Goal: Task Accomplishment & Management: Use online tool/utility

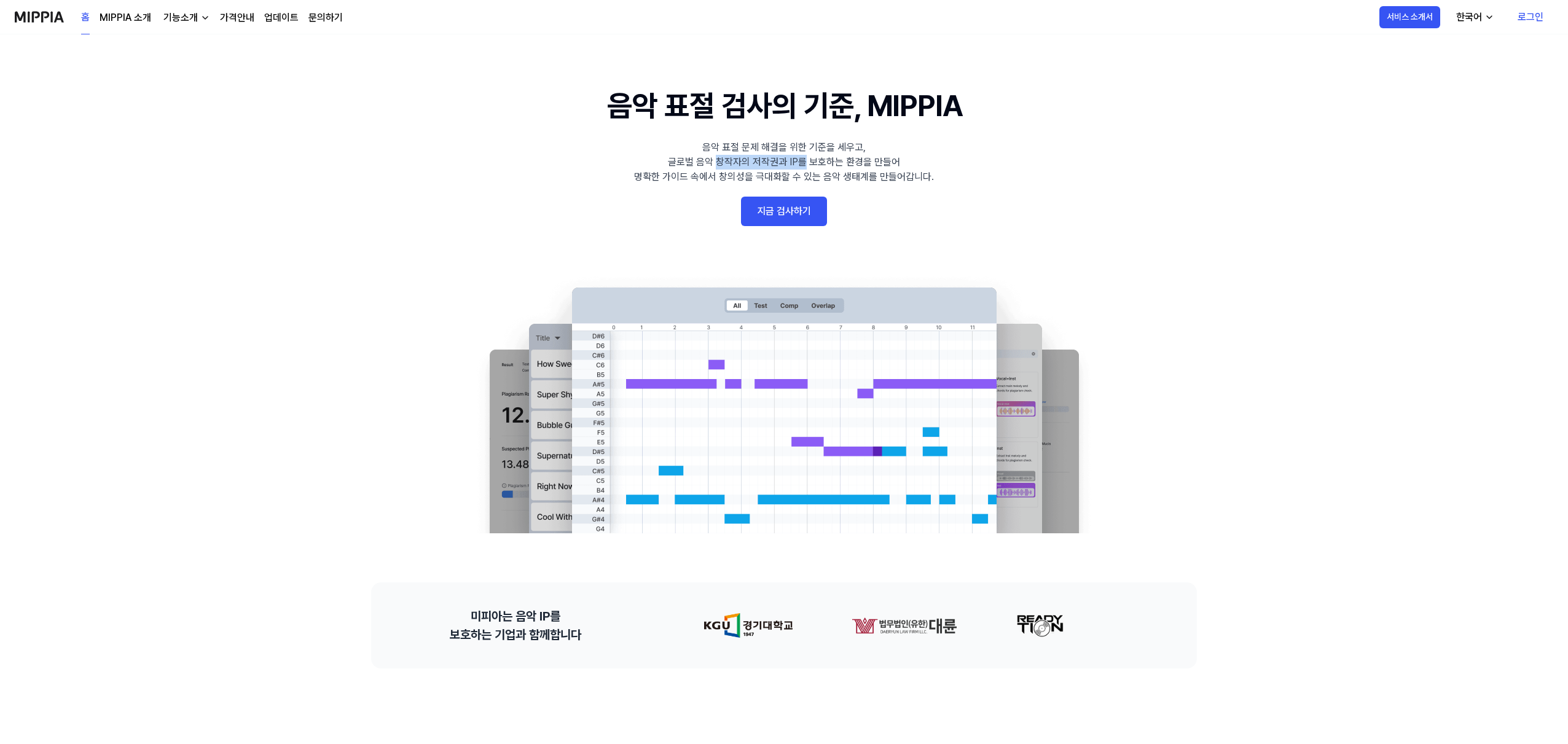
drag, startPoint x: 803, startPoint y: 168, endPoint x: 1062, endPoint y: 183, distance: 259.4
click at [869, 177] on div "음악 표절 문제 해결을 위한 기준을 세우고, 글로벌 음악 창작자의 저작권과 IP를 보호하는 환경을 만들어 명확한 가이드 속에서 창의성을 극대화…" at bounding box center [784, 162] width 300 height 44
click at [1062, 183] on 배너 "음악 표절 검사의 기준, MIPPIA 음악 표절 문제 해결을 위한 기준을 세우고, 글로벌 음악 창작자의 저작권과 IP를 보호하는 환경을 만들어…" at bounding box center [784, 308] width 884 height 449
click at [801, 206] on link "지금 검사하기" at bounding box center [784, 211] width 86 height 29
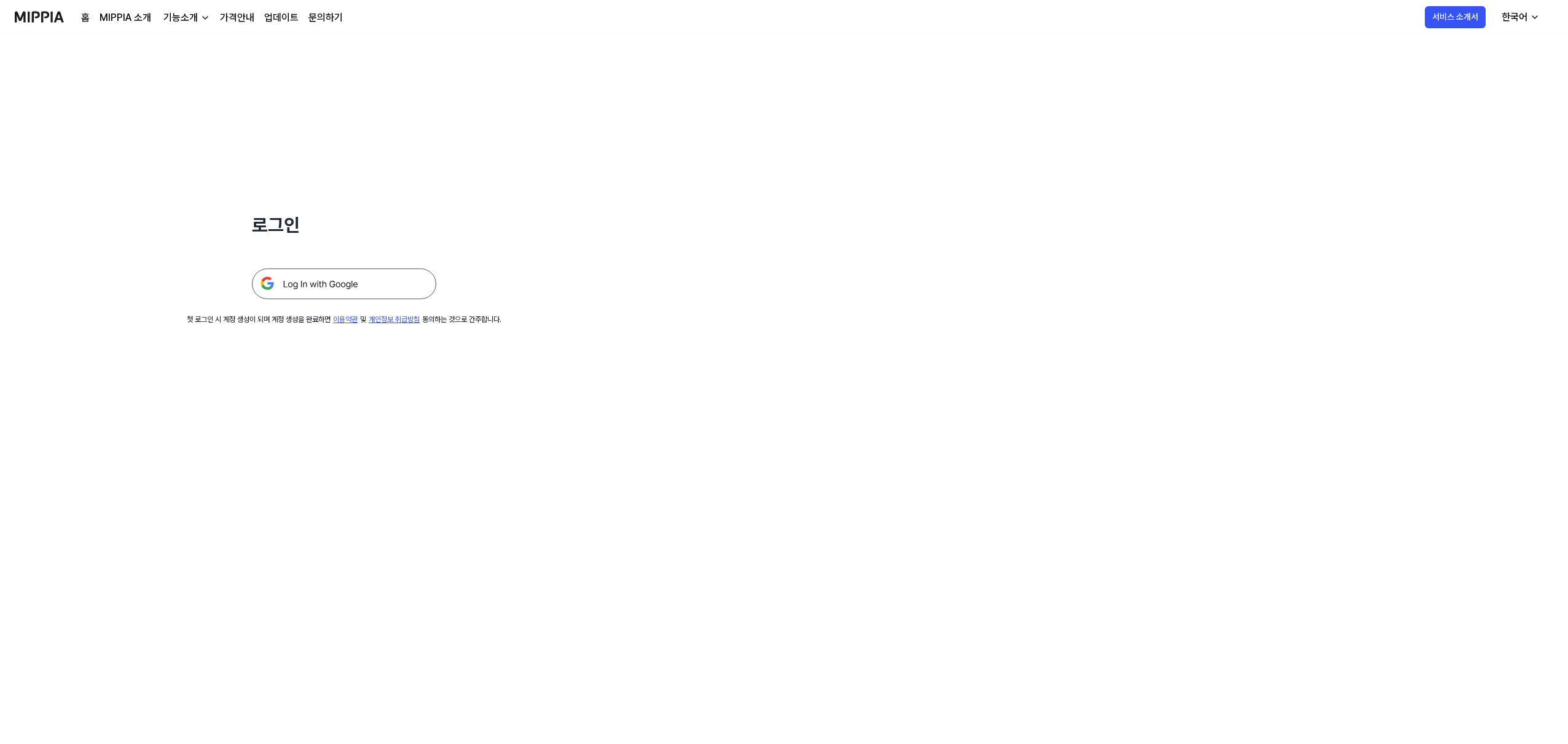
click at [395, 279] on img at bounding box center [345, 284] width 185 height 30
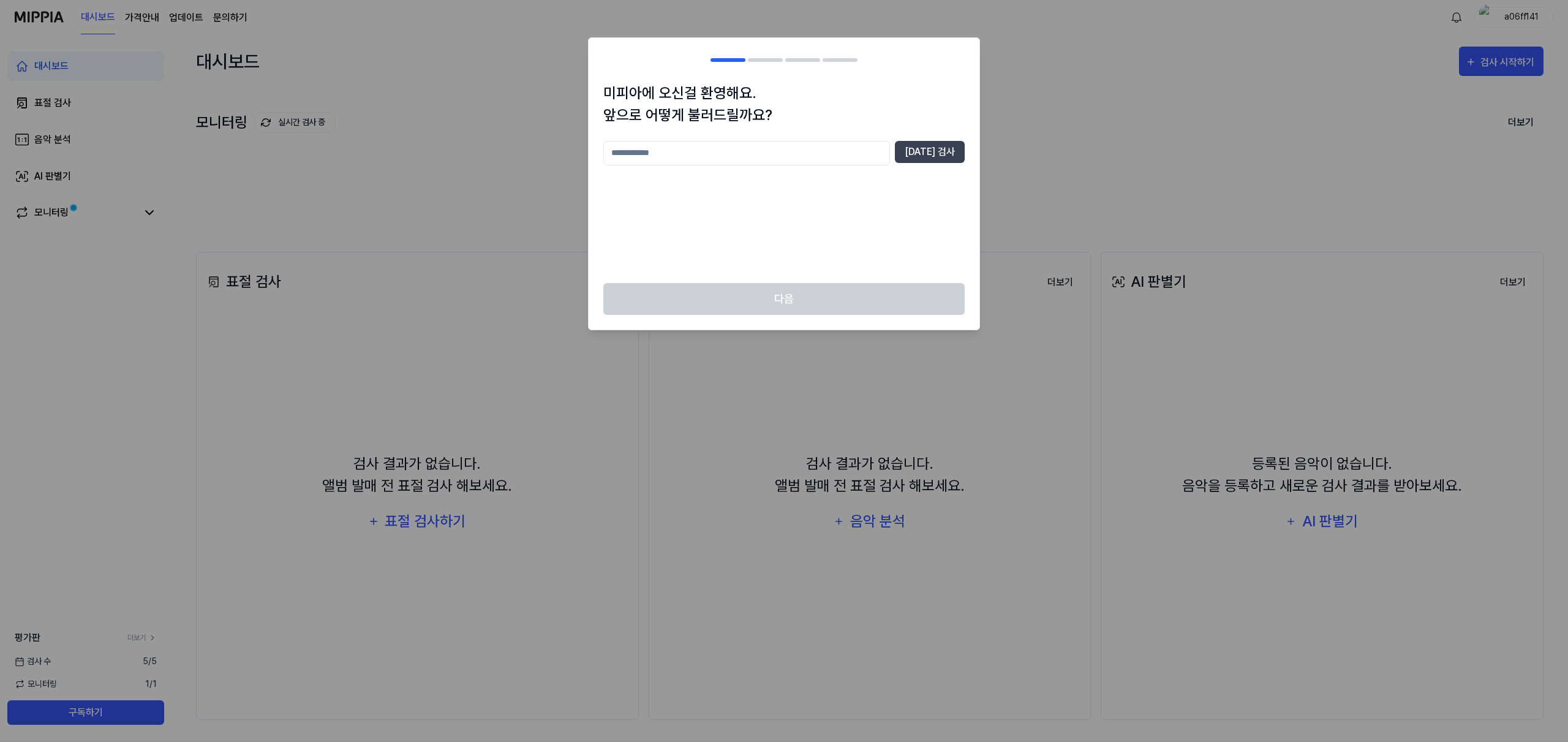
click at [878, 144] on input "text" at bounding box center [747, 153] width 287 height 25
type input "*"
click at [943, 148] on button "[DATE] 검사" at bounding box center [930, 151] width 70 height 22
click at [857, 148] on input "*" at bounding box center [747, 153] width 287 height 25
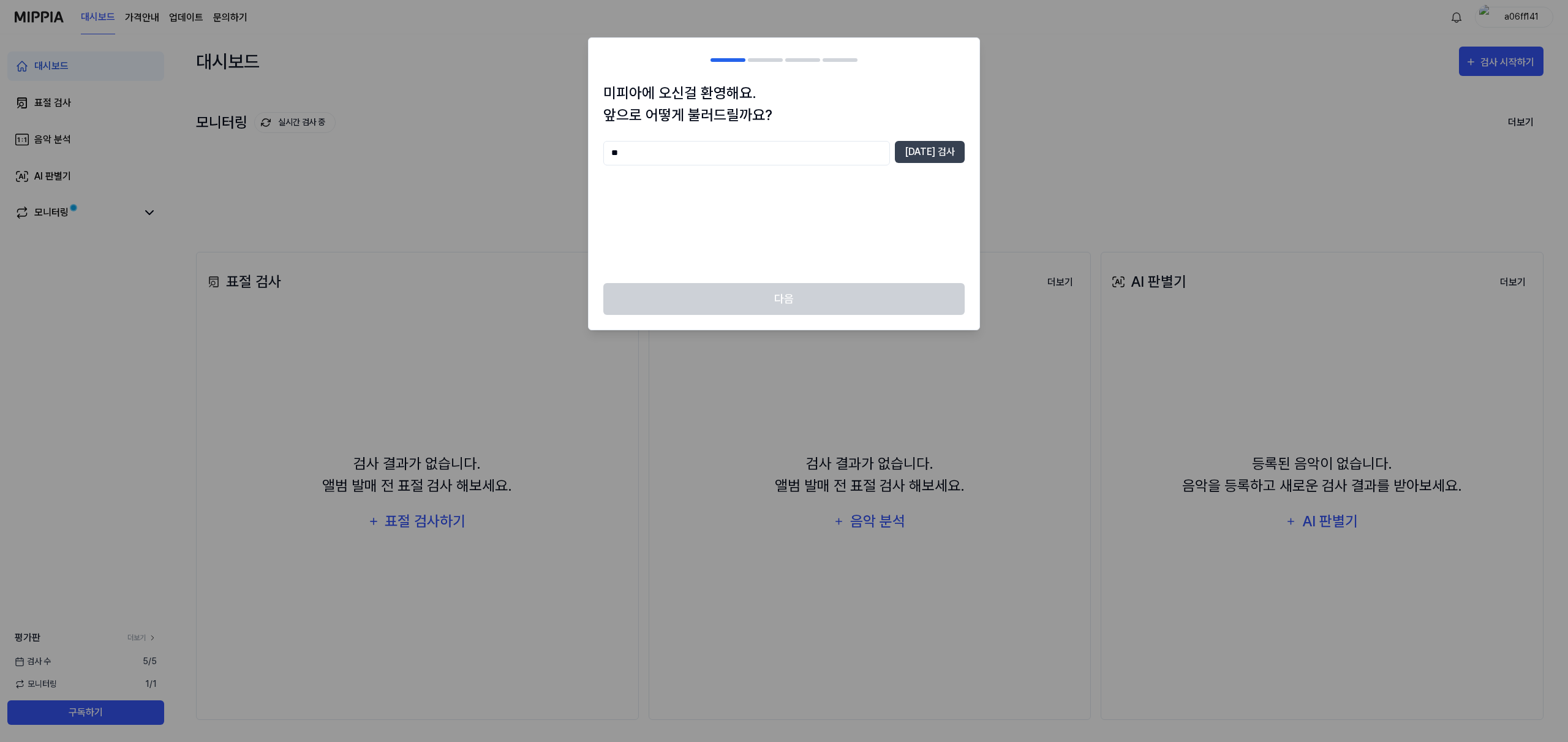
type input "*"
type input "**********"
click at [930, 161] on button "[DATE] 검사" at bounding box center [930, 151] width 70 height 22
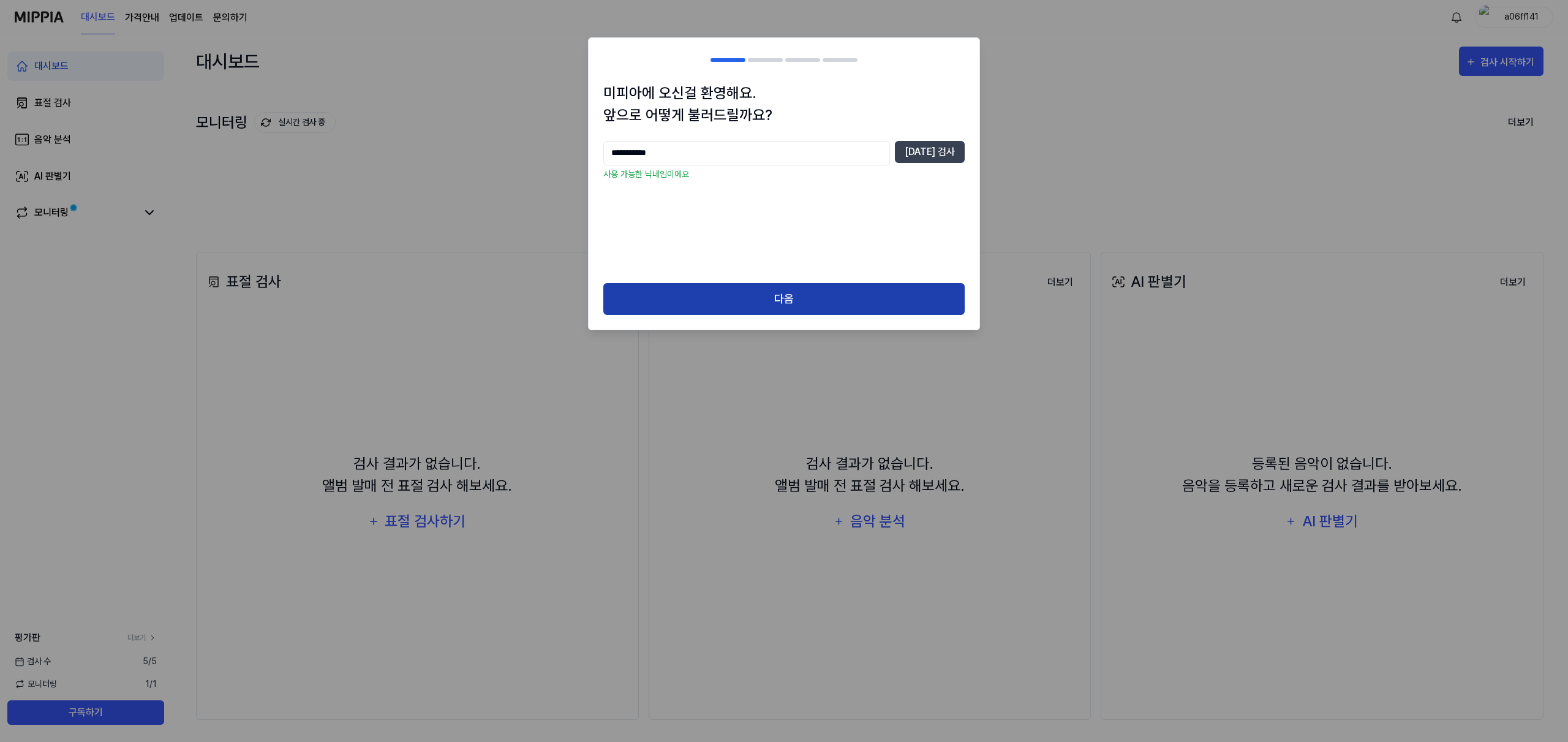
drag, startPoint x: 821, startPoint y: 265, endPoint x: 812, endPoint y: 293, distance: 29.4
click at [821, 267] on div "**********" at bounding box center [784, 204] width 362 height 127
click at [811, 297] on button "다음" at bounding box center [784, 299] width 362 height 32
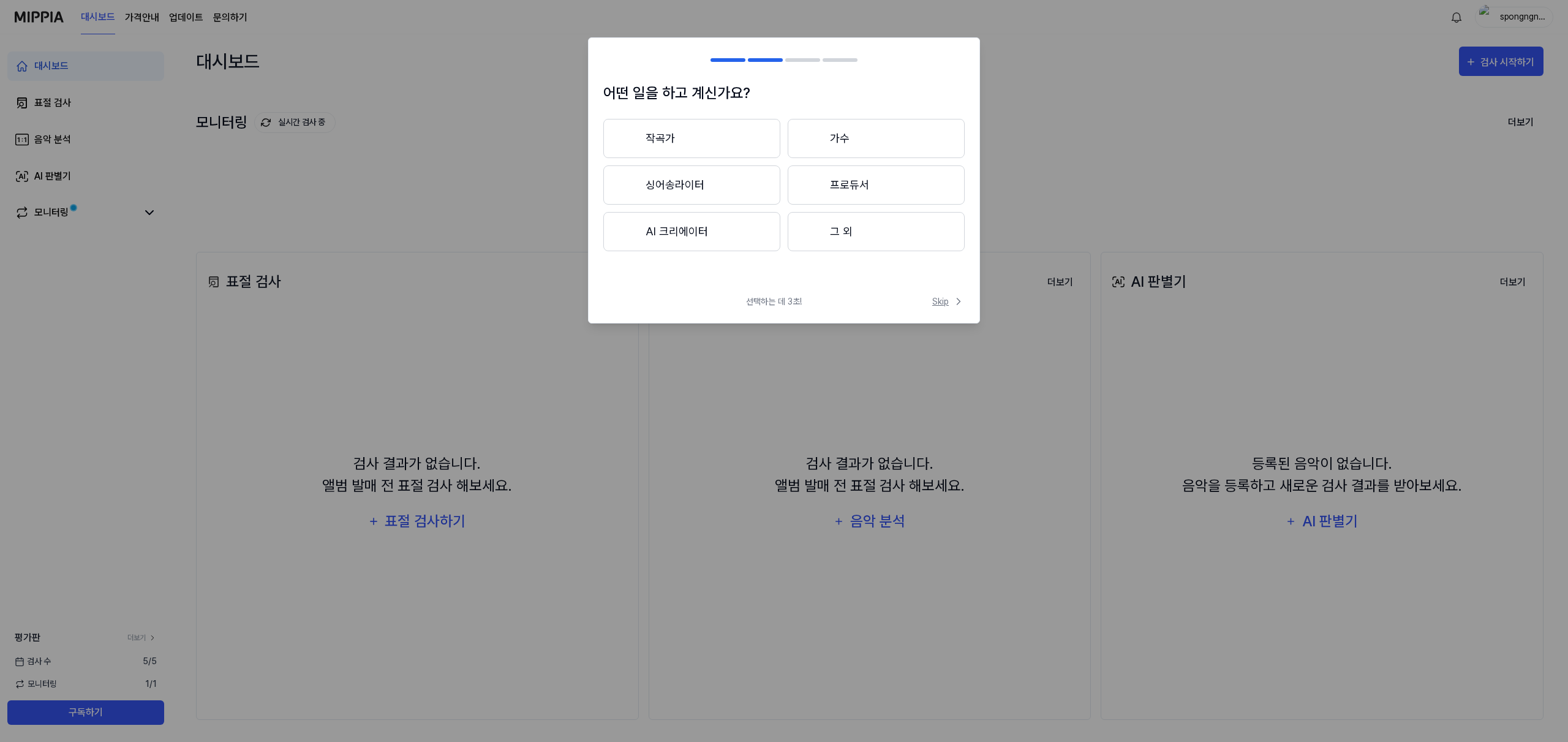
click at [947, 307] on span "Skip" at bounding box center [948, 302] width 32 height 13
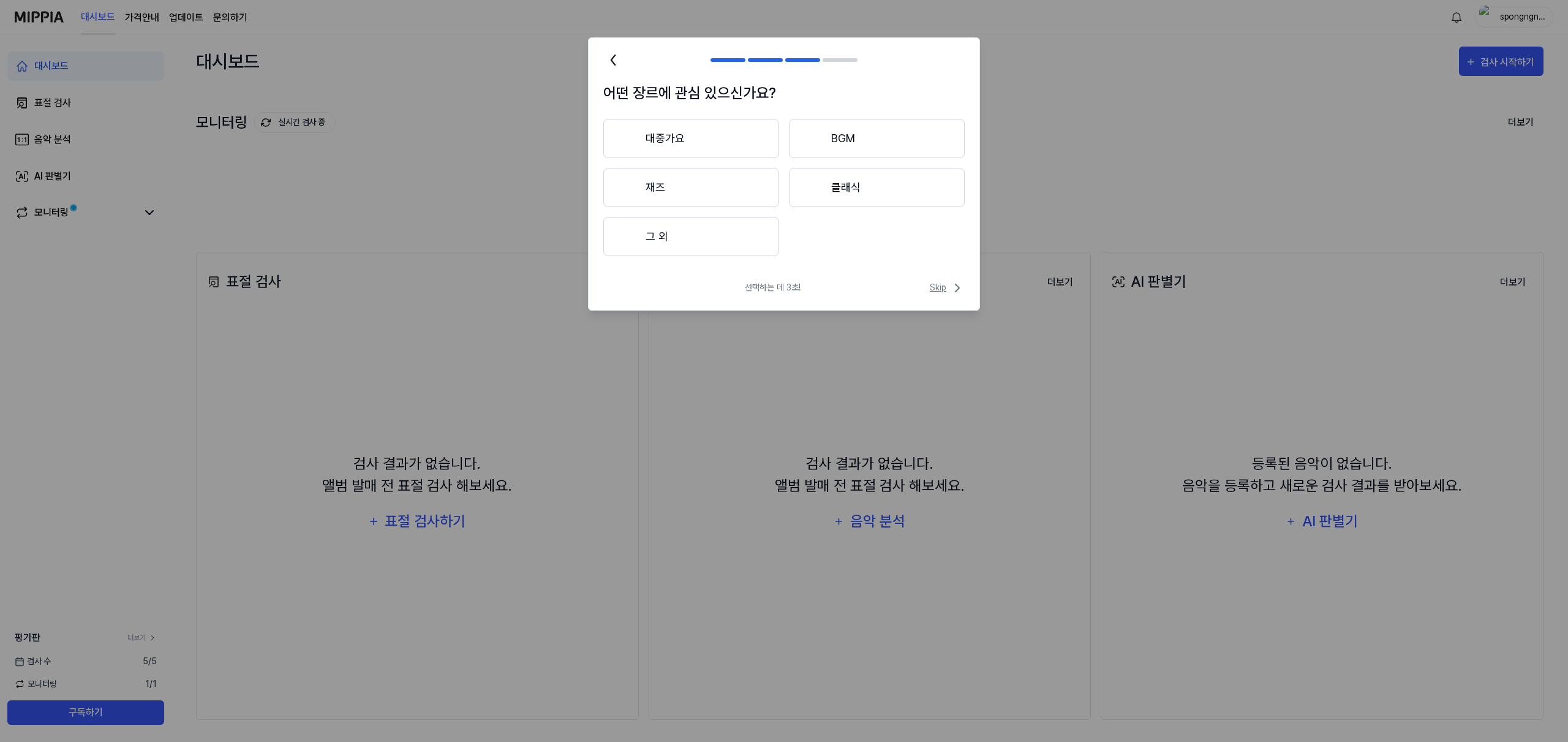
click at [959, 289] on icon at bounding box center [957, 288] width 14 height 14
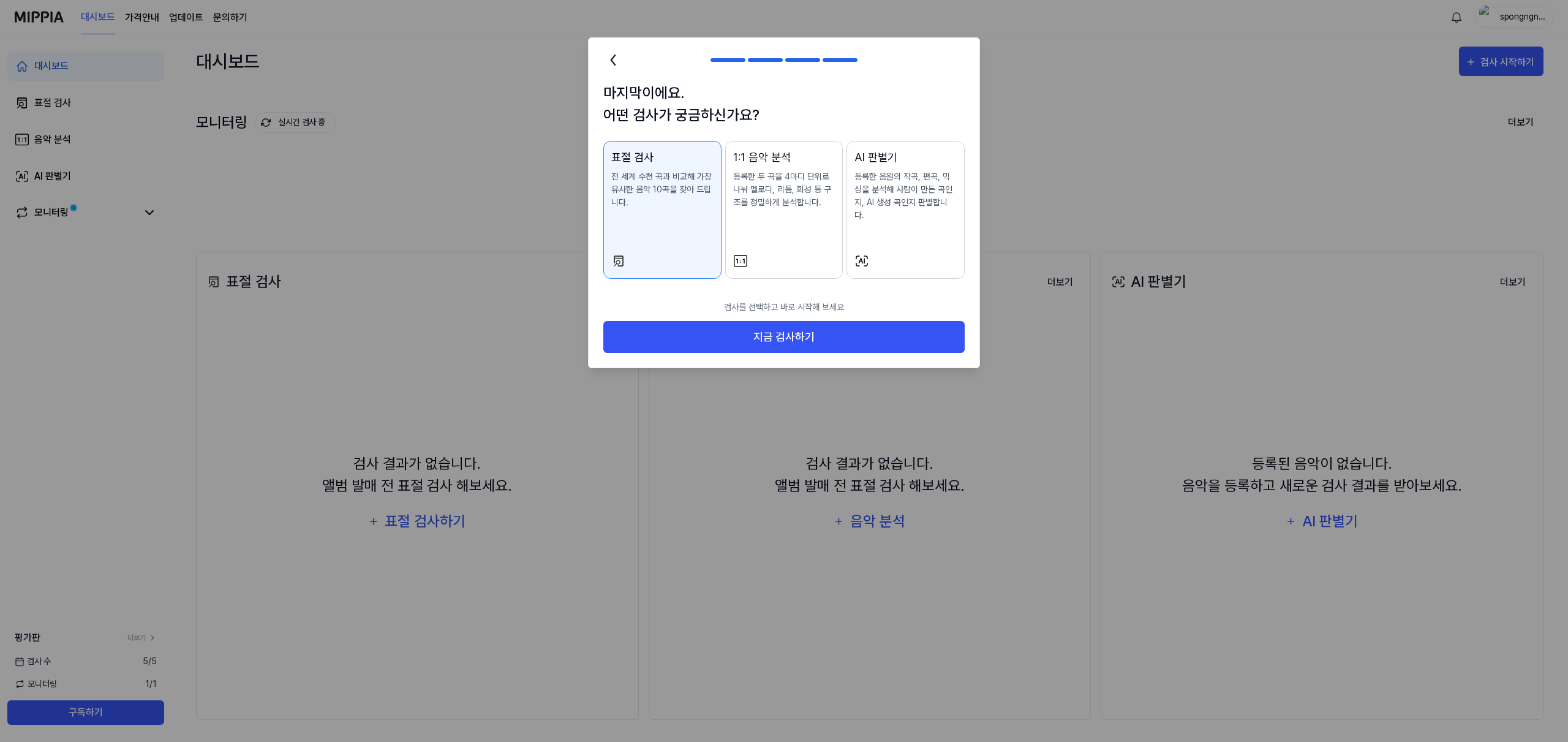
click at [772, 234] on button "1:1 음악 분석 등록한 두 곡을 4마디 단위로 나눠 멜로디, 리듬, 화성 등 구조를 정밀하게 분석합니다." at bounding box center [784, 209] width 119 height 138
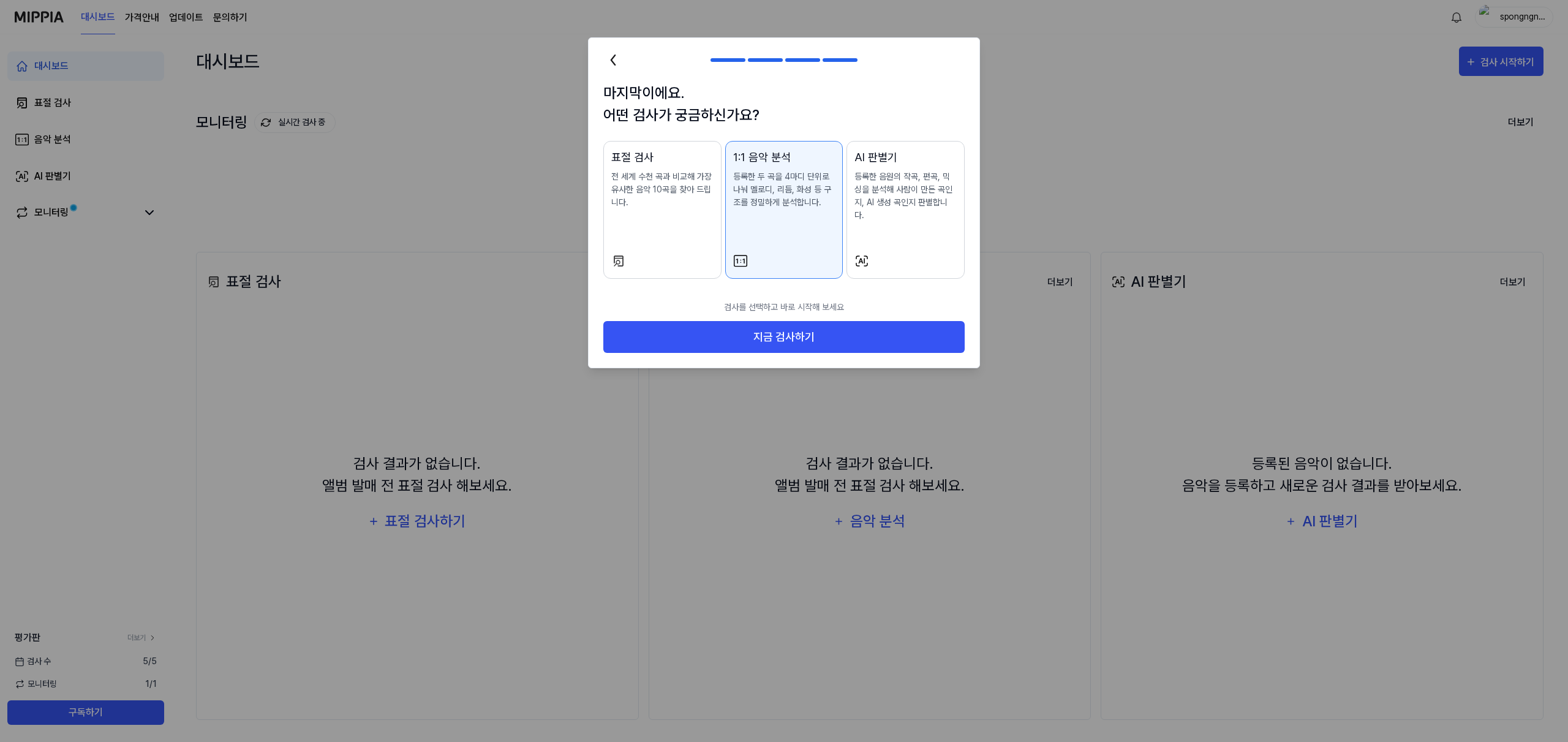
click at [684, 226] on div "표절 검사 전 세계 수천 곡과 비교해 가장 유사한 음악 10곡을 찾아 드립니다." at bounding box center [663, 191] width 103 height 84
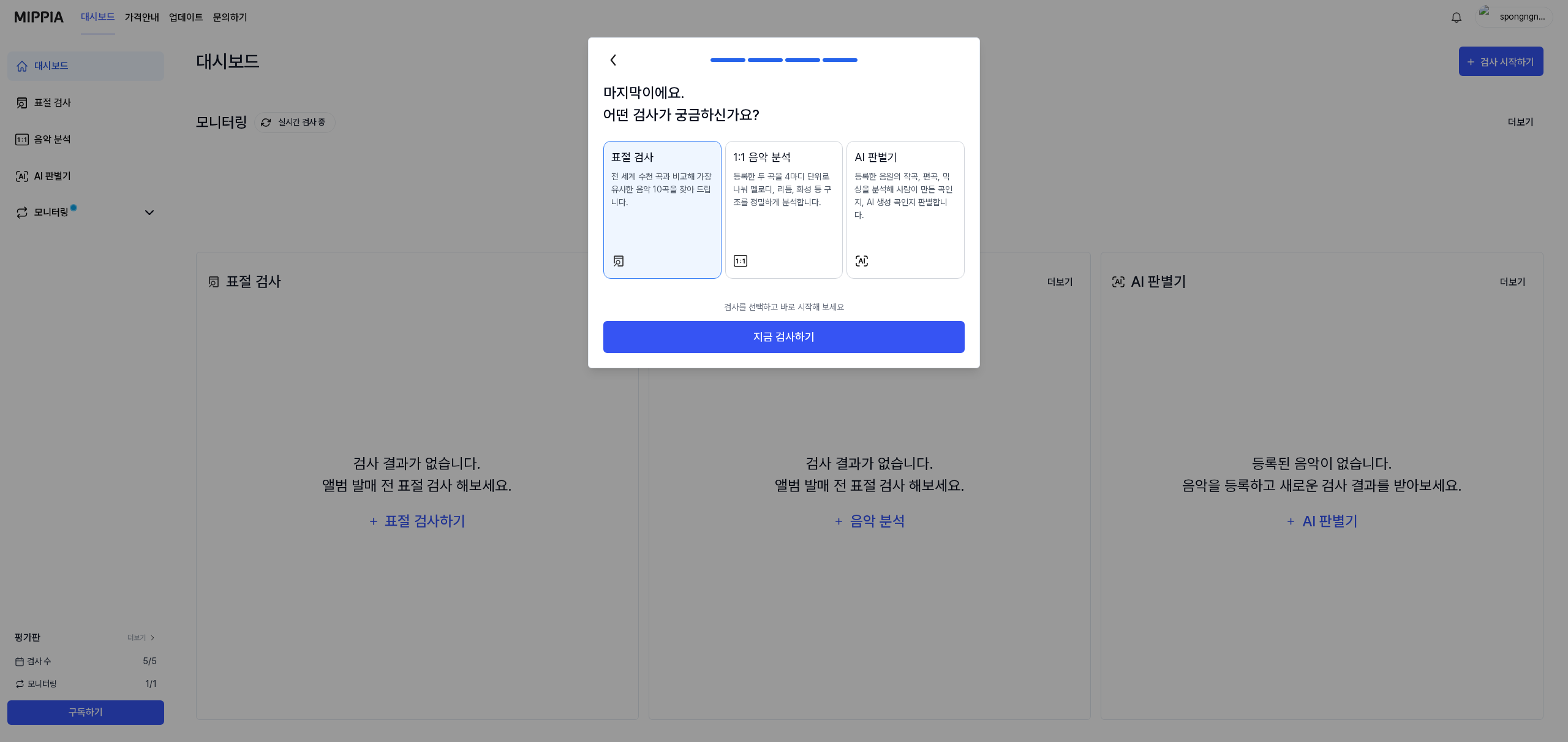
click at [826, 225] on div "1:1 음악 분석 등록한 두 곡을 4마디 단위로 나눠 멜로디, 리듬, 화성 등 구조를 정밀하게 분석합니다." at bounding box center [784, 191] width 103 height 84
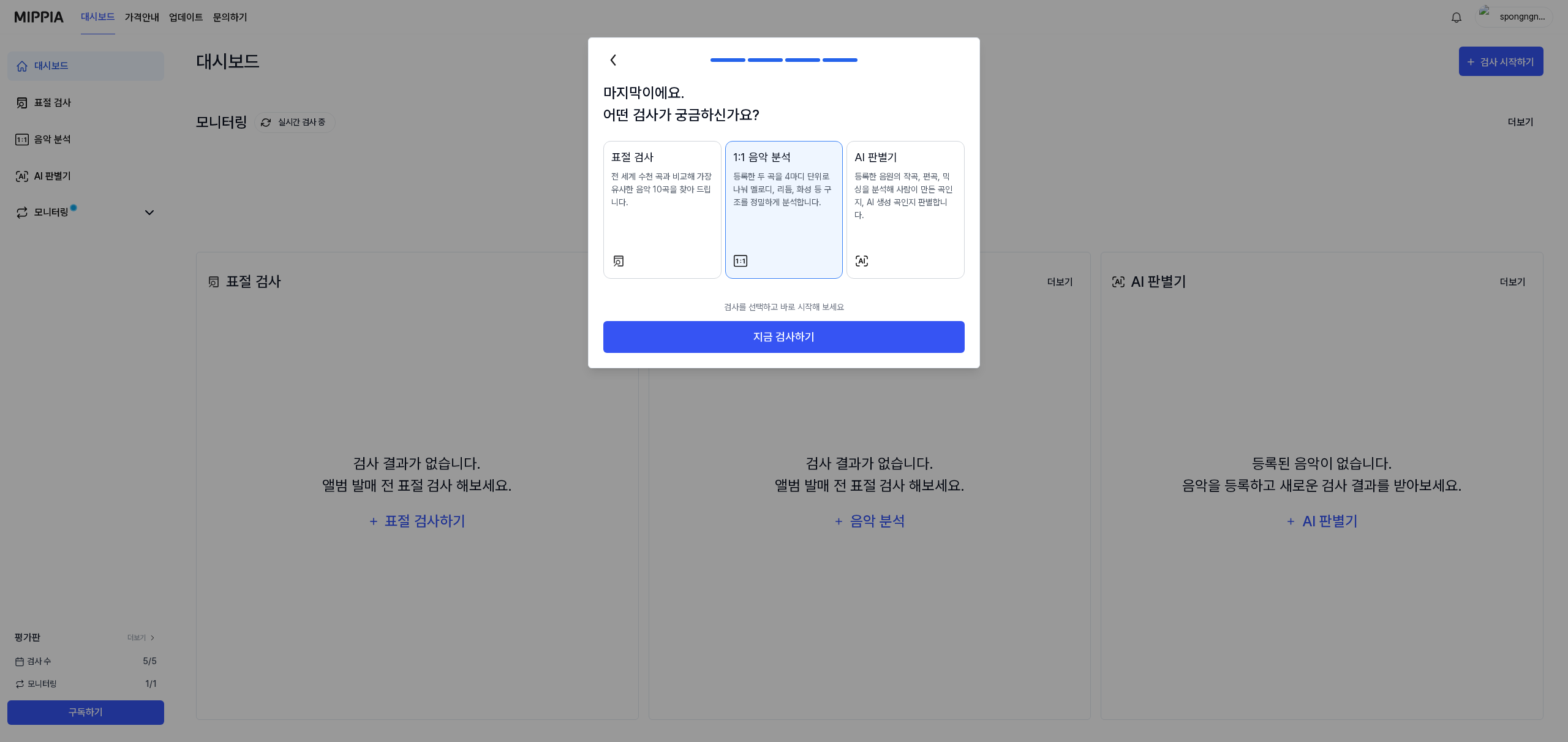
drag, startPoint x: 887, startPoint y: 222, endPoint x: 902, endPoint y: 222, distance: 15.0
click at [902, 222] on div "AI 판별기 등록한 음원의 작곡, 편곡, 믹싱을 분석해 사람이 만든 곡인지, AI 생성 곡인지 판별합니다." at bounding box center [905, 197] width 103 height 98
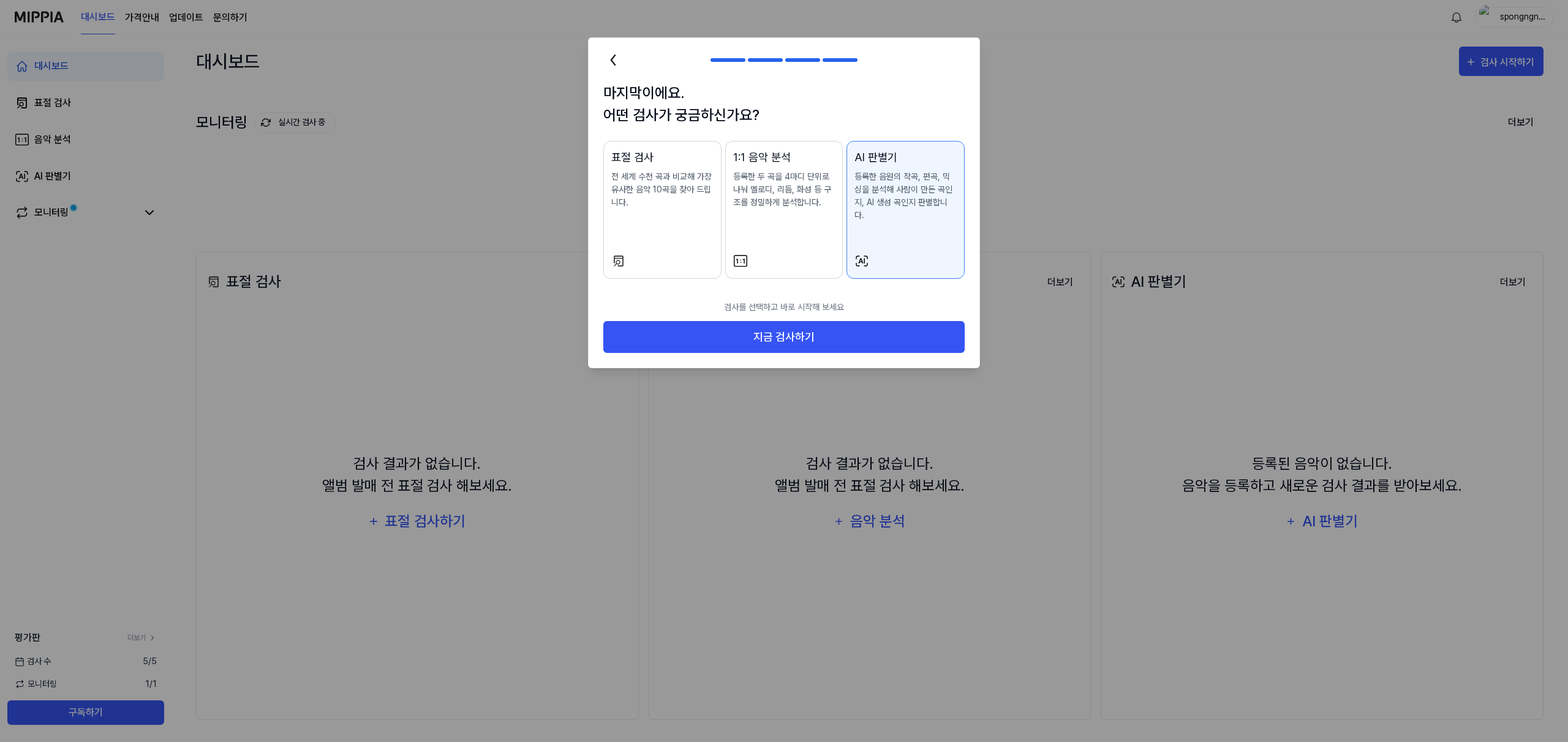
click at [737, 217] on div "1:1 음악 분석 등록한 두 곡을 4마디 단위로 나눠 멜로디, 리듬, 화성 등 구조를 정밀하게 분석합니다." at bounding box center [784, 191] width 103 height 84
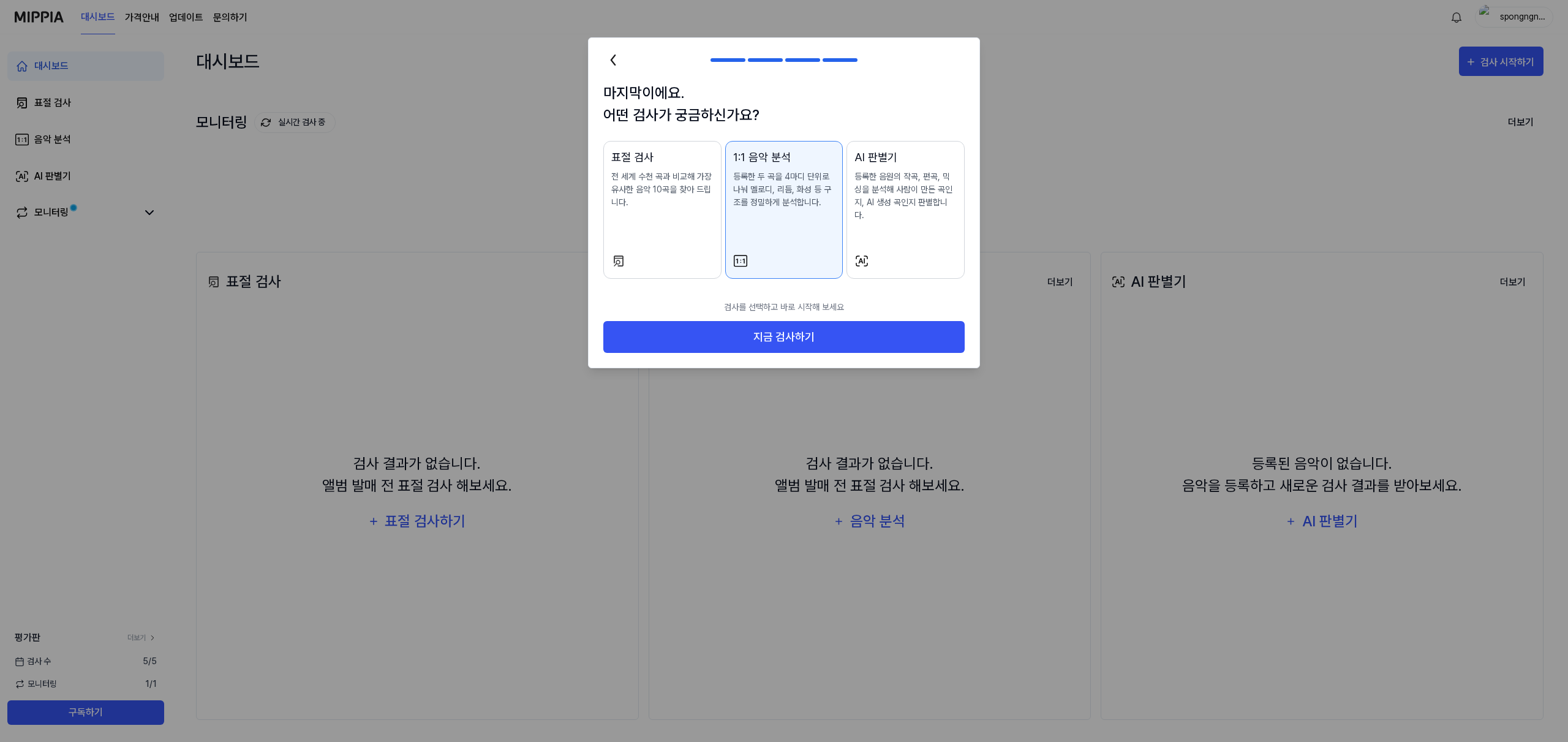
click at [632, 213] on div "표절 검사 전 세계 수천 곡과 비교해 가장 유사한 음악 10곡을 찾아 드립니다." at bounding box center [663, 191] width 103 height 84
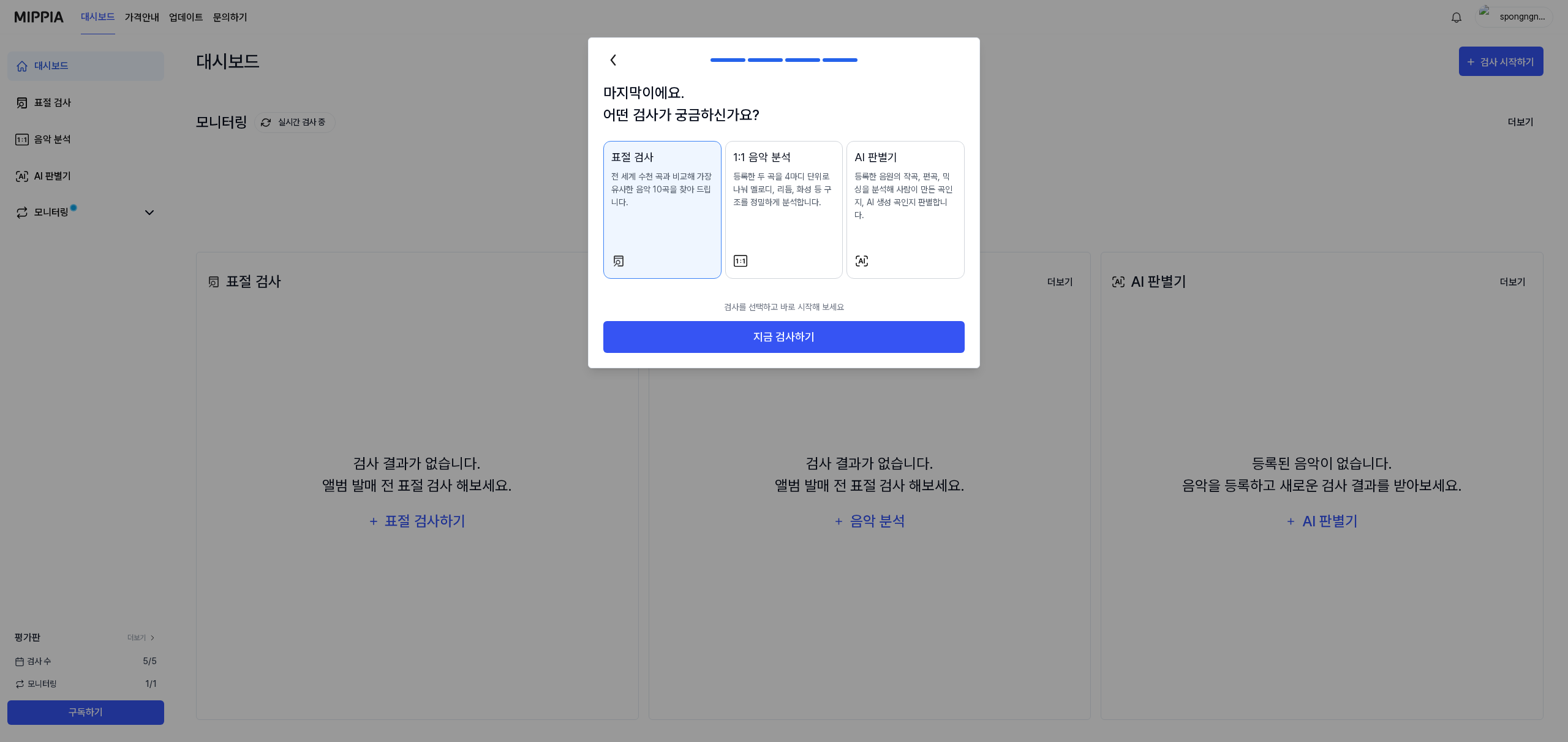
click at [757, 222] on div "1:1 음악 분석 등록한 두 곡을 4마디 단위로 나눠 멜로디, 리듬, 화성 등 구조를 정밀하게 분석합니다." at bounding box center [784, 191] width 103 height 84
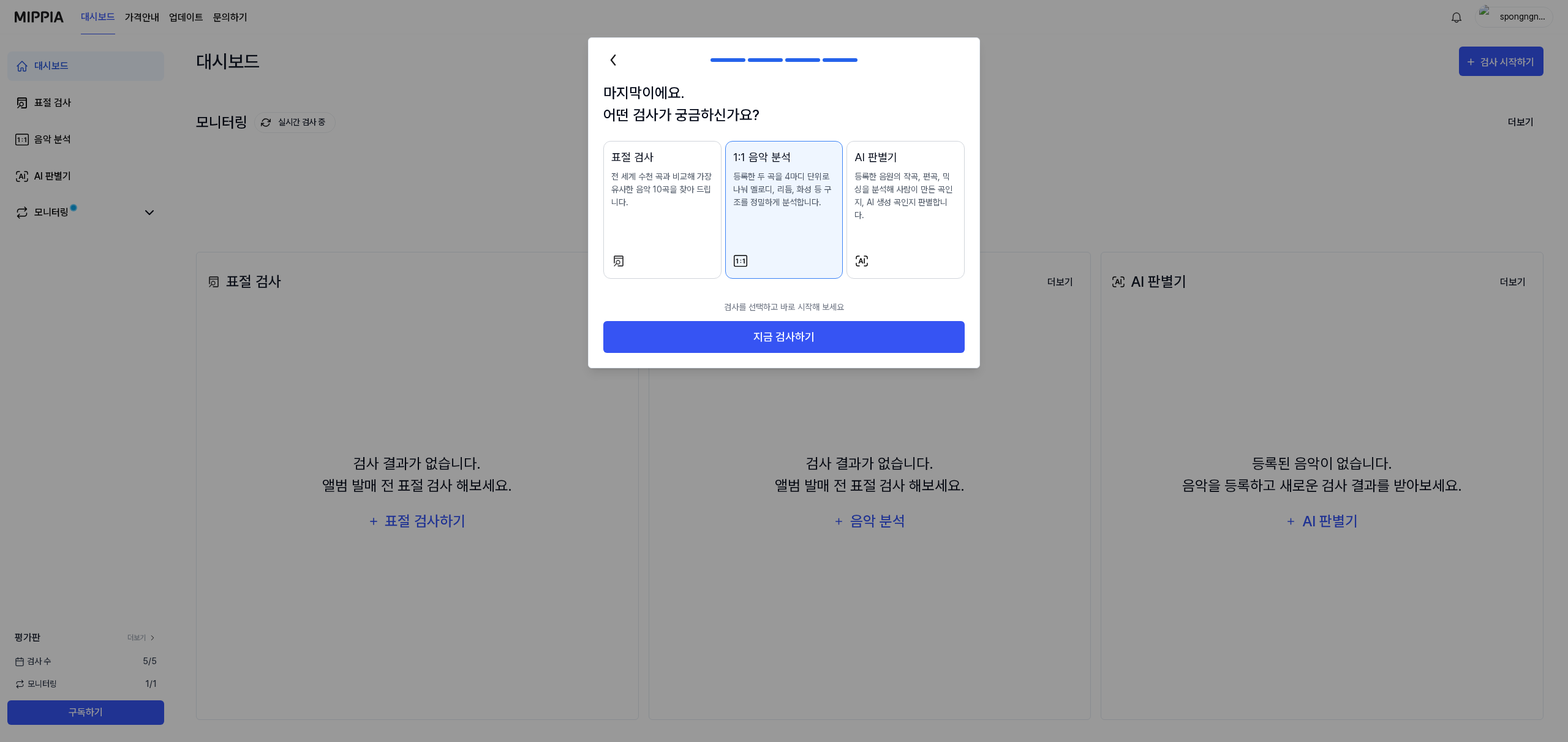
click at [914, 216] on div "AI 판별기 등록한 음원의 작곡, 편곡, 믹싱을 분석해 사람이 만든 곡인지, AI 생성 곡인지 판별합니다." at bounding box center [905, 197] width 103 height 98
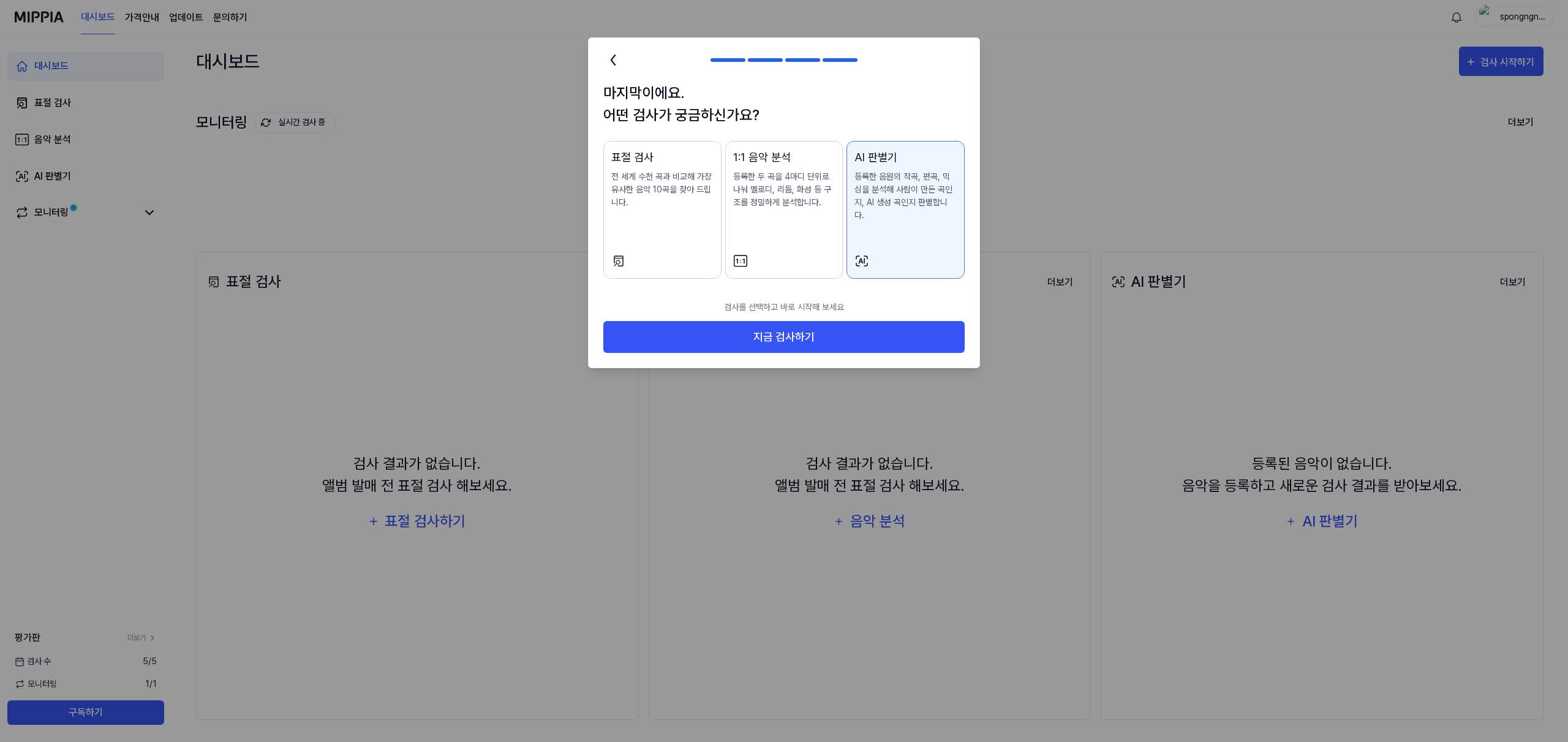
click at [799, 216] on div "1:1 음악 분석 등록한 두 곡을 4마디 단위로 나눠 멜로디, 리듬, 화성 등 구조를 정밀하게 분석합니다." at bounding box center [784, 191] width 103 height 84
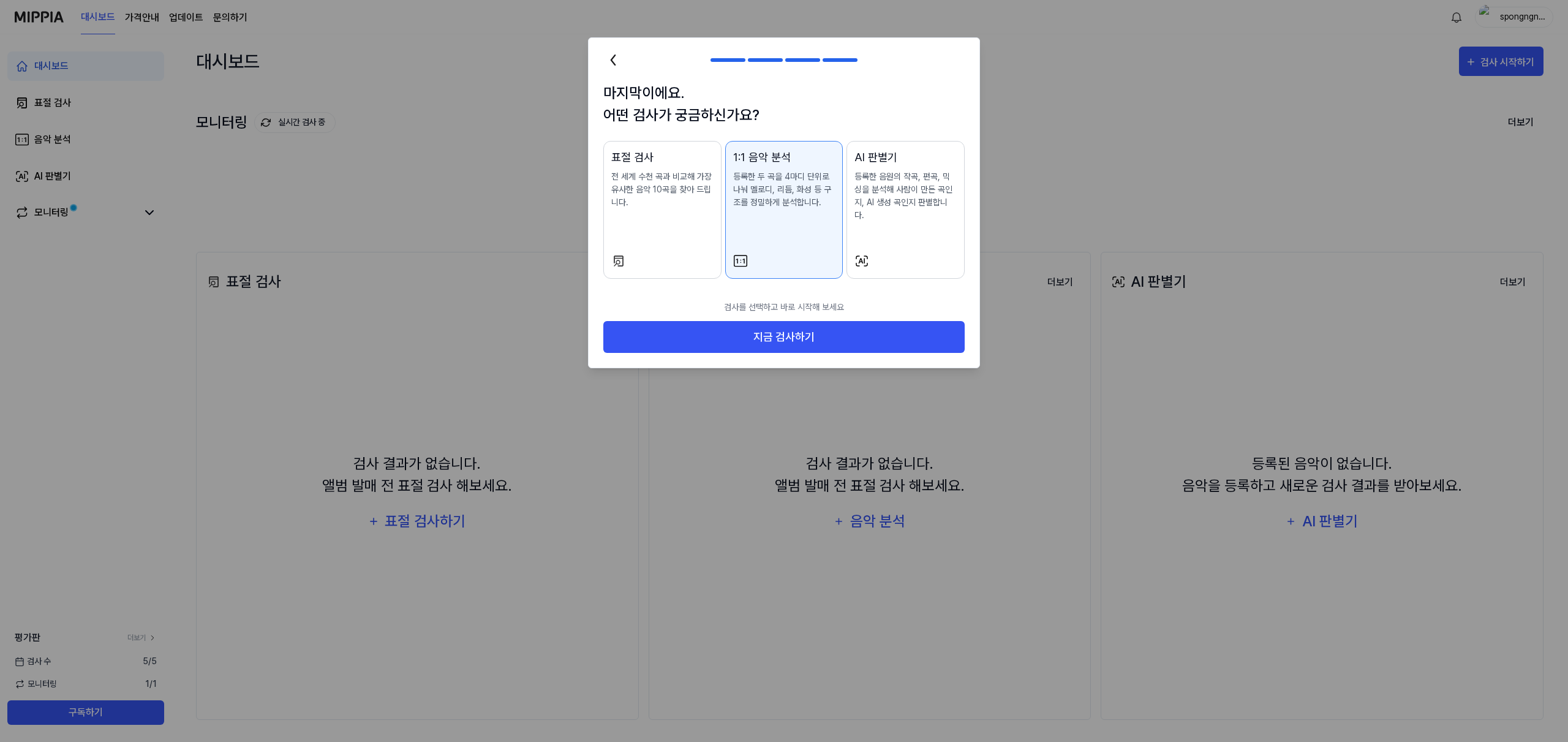
click at [652, 213] on div "표절 검사 전 세계 수천 곡과 비교해 가장 유사한 음악 10곡을 찾아 드립니다." at bounding box center [663, 191] width 103 height 84
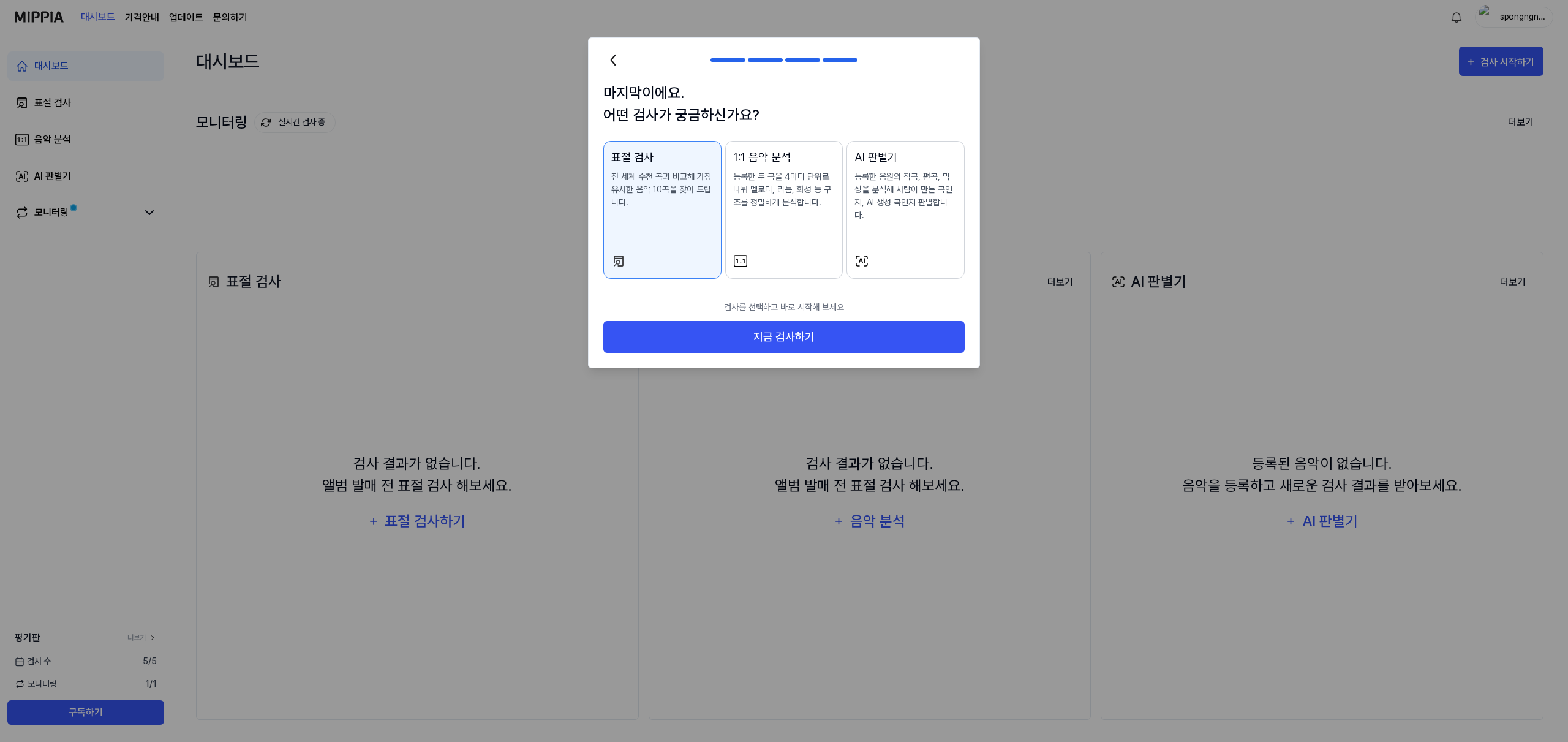
click at [880, 198] on p "등록한 음원의 작곡, 편곡, 믹싱을 분석해 사람이 만든 곡인지, AI 생성 곡인지 판별합니다." at bounding box center [905, 195] width 103 height 51
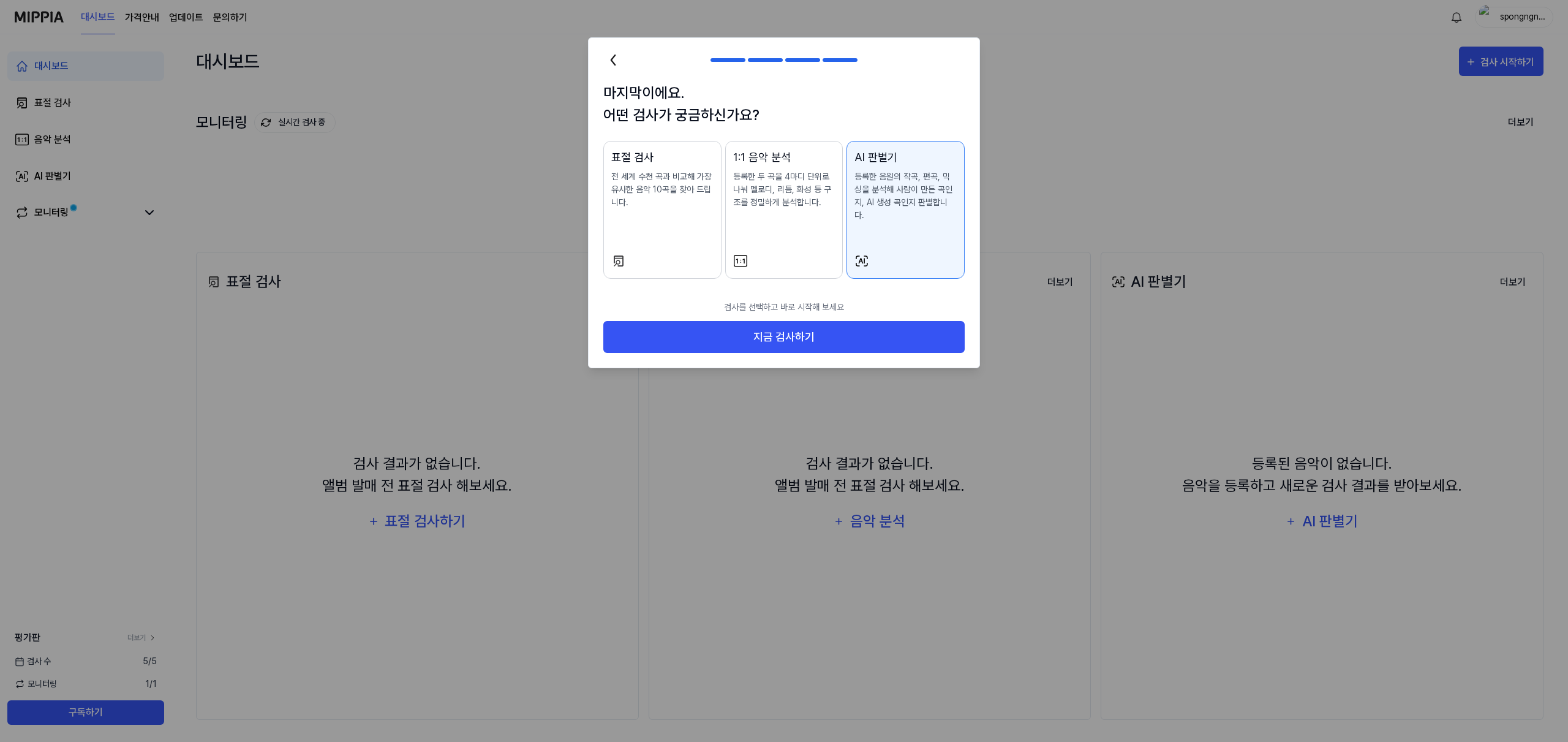
click at [714, 229] on button "표절 검사 전 세계 수천 곡과 비교해 가장 유사한 음악 10곡을 찾아 드립니다." at bounding box center [663, 209] width 119 height 138
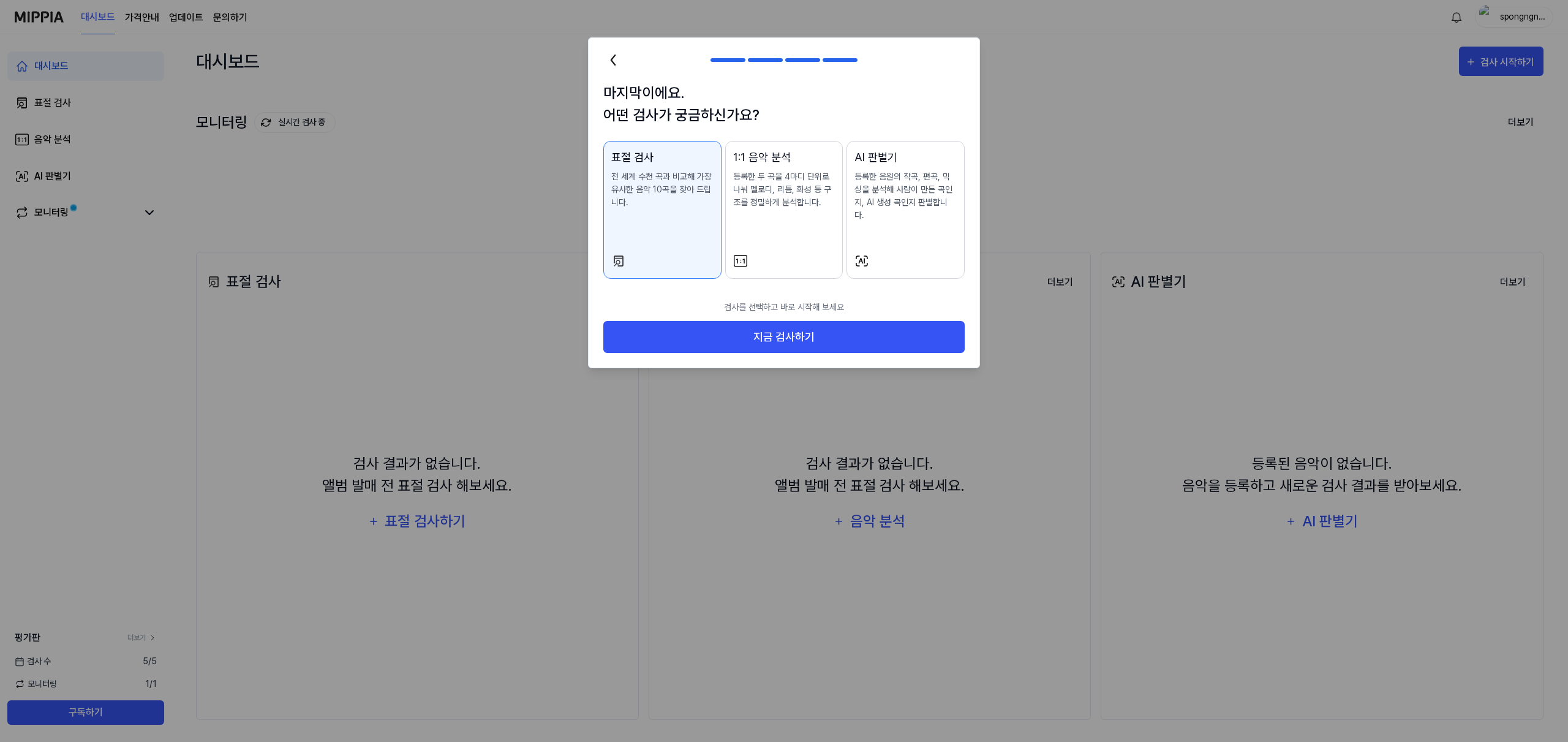
click at [868, 213] on div "AI 판별기 등록한 음원의 작곡, 편곡, 믹싱을 분석해 사람이 만든 곡인지, AI 생성 곡인지 판별합니다." at bounding box center [905, 197] width 103 height 98
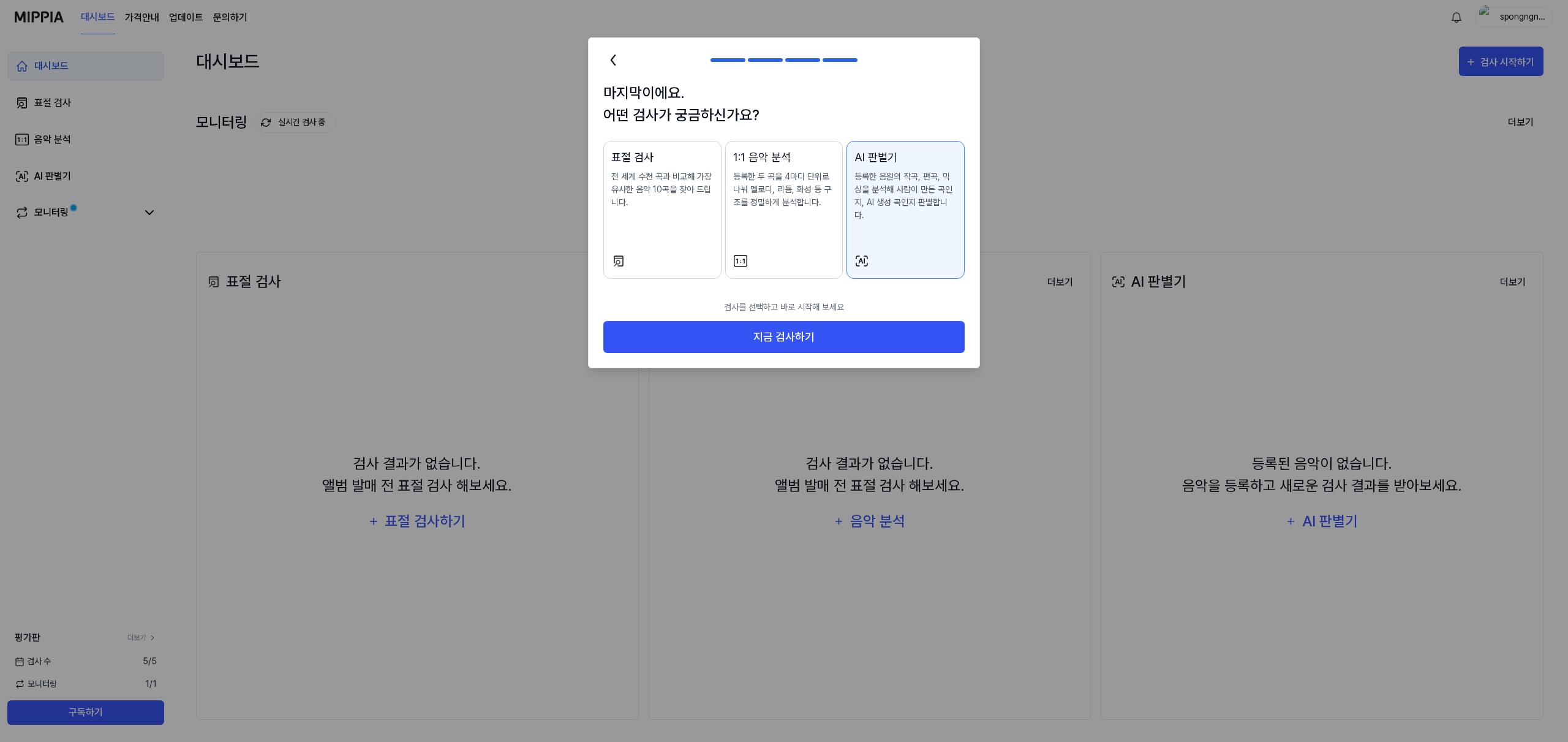
click at [779, 215] on div "1:1 음악 분석 등록한 두 곡을 4마디 단위로 나눠 멜로디, 리듬, 화성 등 구조를 정밀하게 분석합니다." at bounding box center [784, 191] width 103 height 84
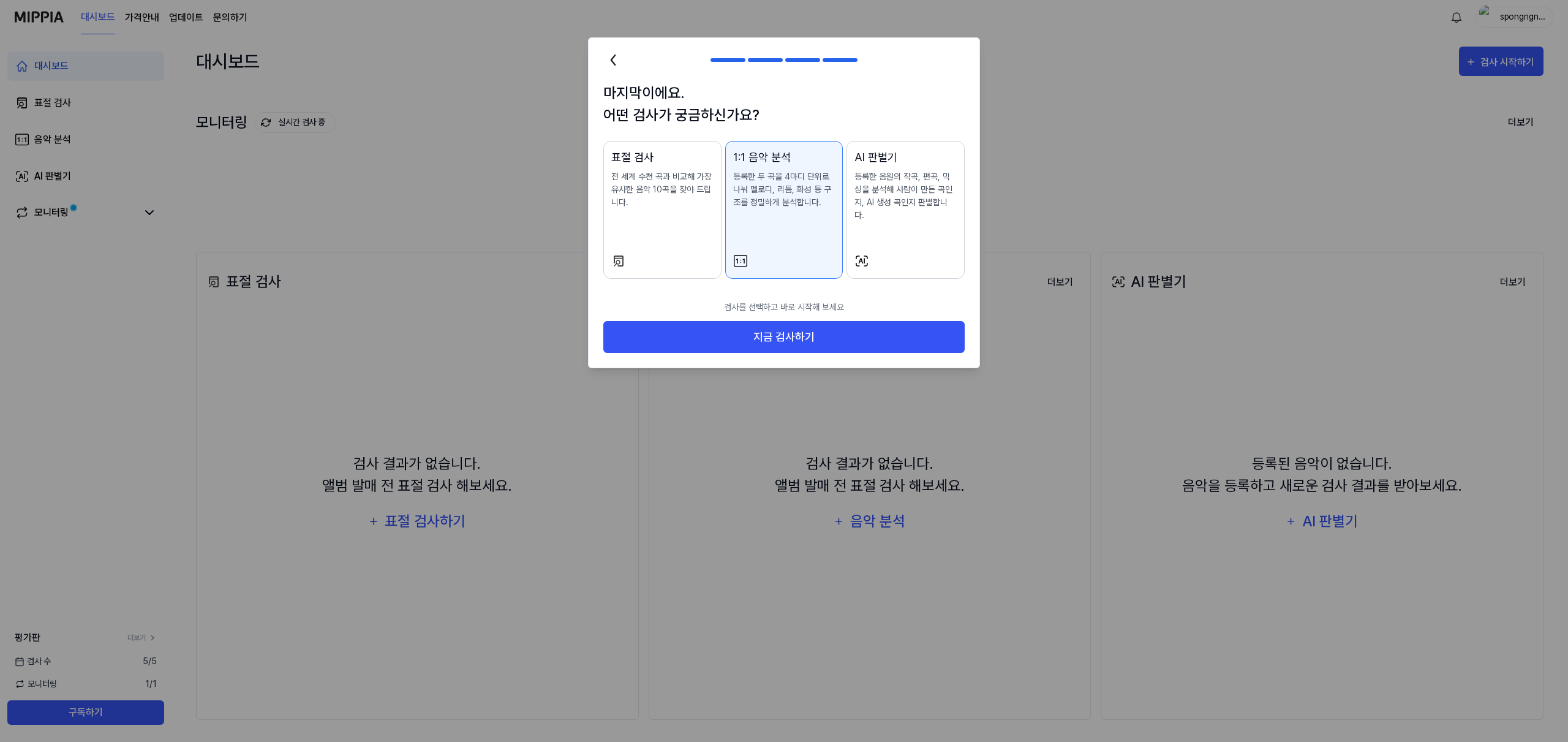
drag, startPoint x: 657, startPoint y: 216, endPoint x: 671, endPoint y: 216, distance: 14.0
click at [657, 216] on div "표절 검사 전 세계 수천 곡과 비교해 가장 유사한 음악 10곡을 찾아 드립니다." at bounding box center [663, 191] width 103 height 84
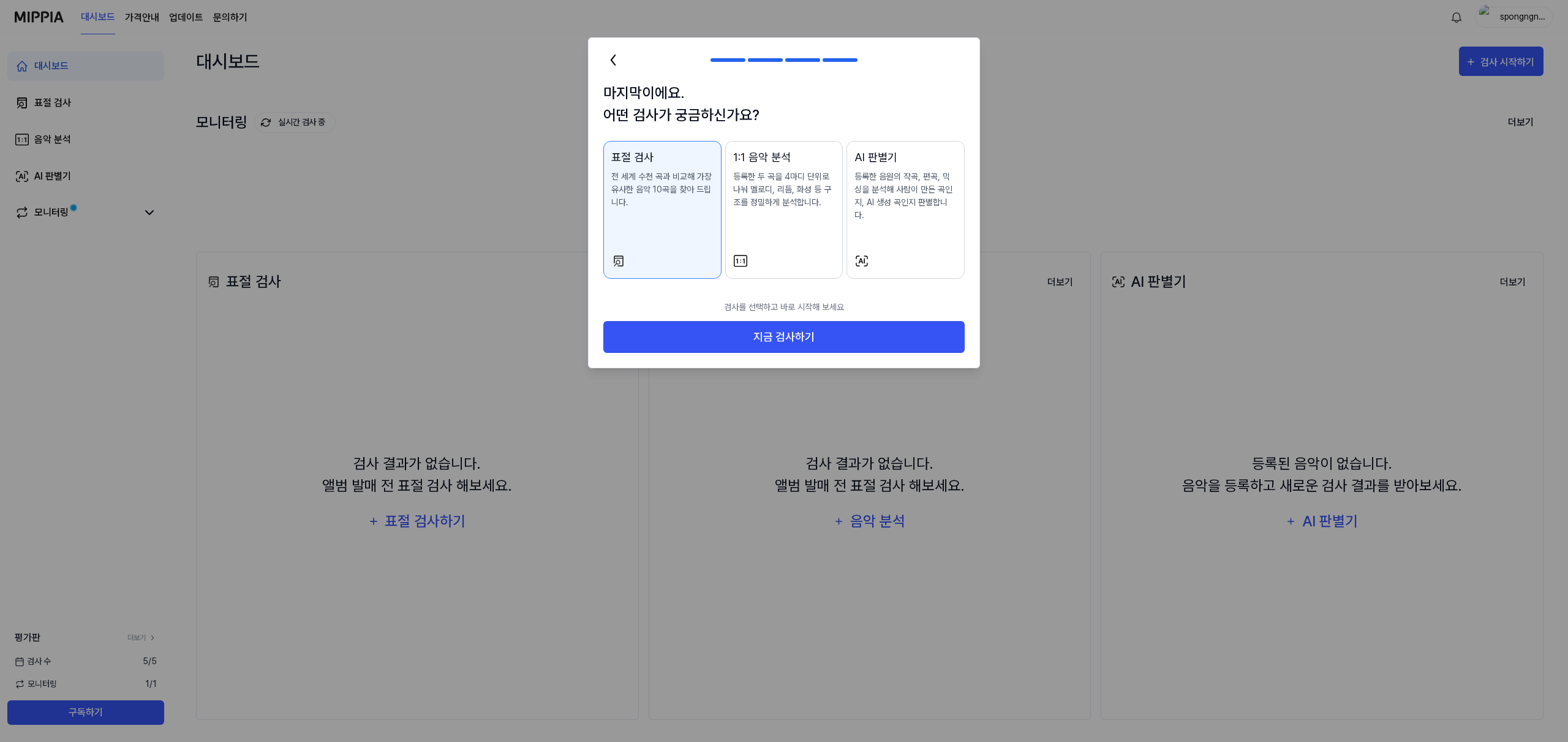
click at [872, 208] on p "등록한 음원의 작곡, 편곡, 믹싱을 분석해 사람이 만든 곡인지, AI 생성 곡인지 판별합니다." at bounding box center [905, 195] width 103 height 51
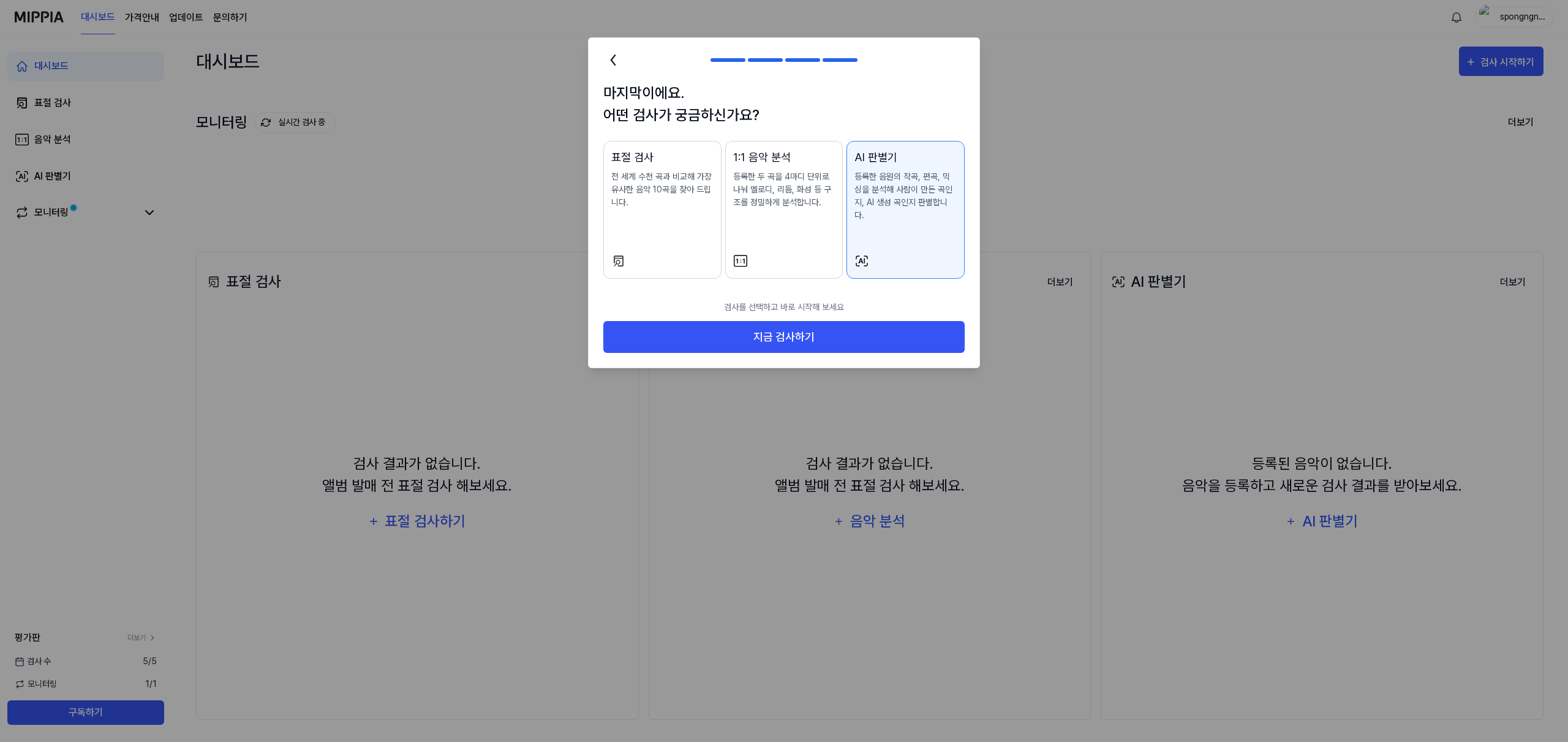
click at [689, 210] on div "표절 검사 전 세계 수천 곡과 비교해 가장 유사한 음악 10곡을 찾아 드립니다." at bounding box center [663, 191] width 103 height 84
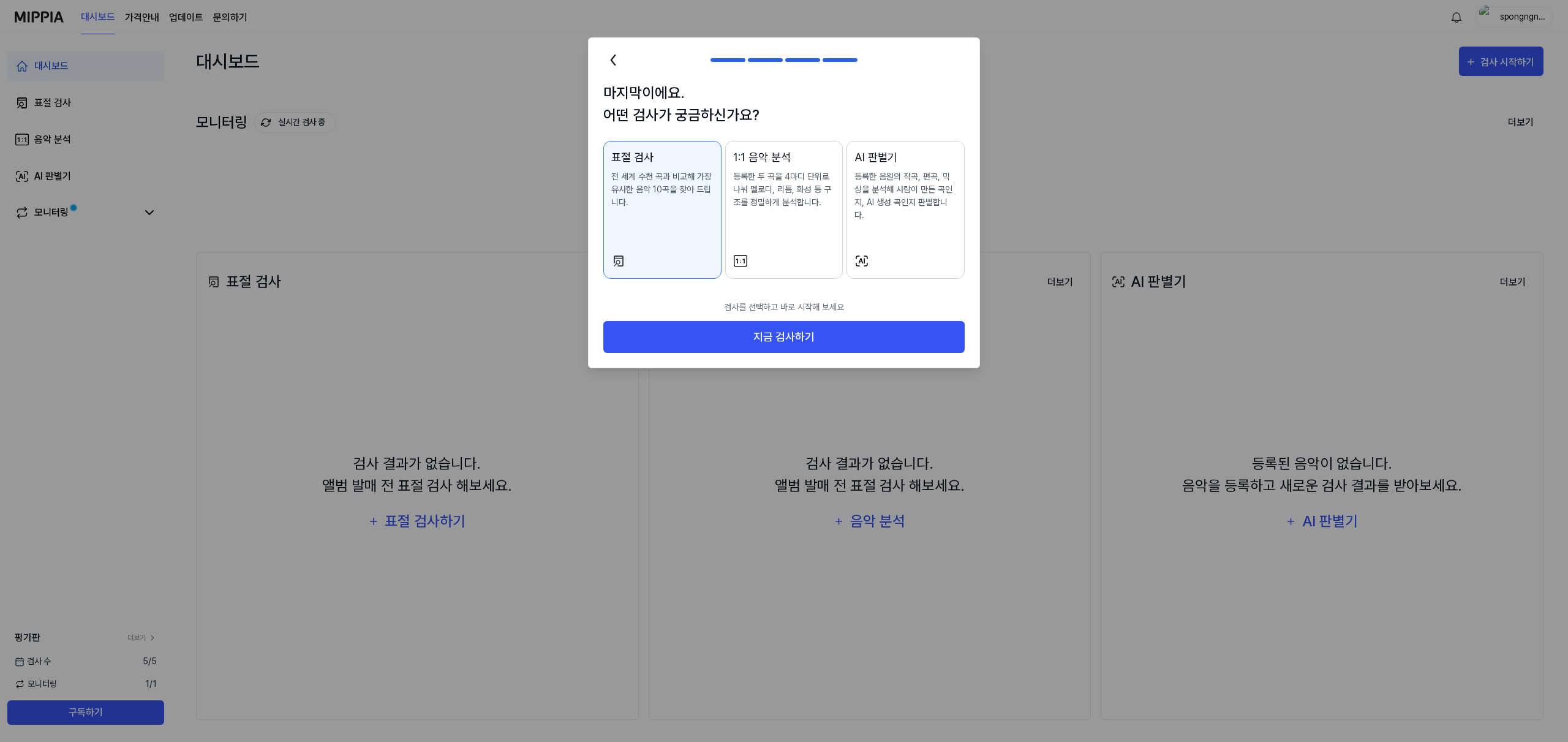
click at [880, 220] on div "AI 판별기 등록한 음원의 작곡, 편곡, 믹싱을 분석해 사람이 만든 곡인지, AI 생성 곡인지 판별합니다." at bounding box center [905, 197] width 103 height 98
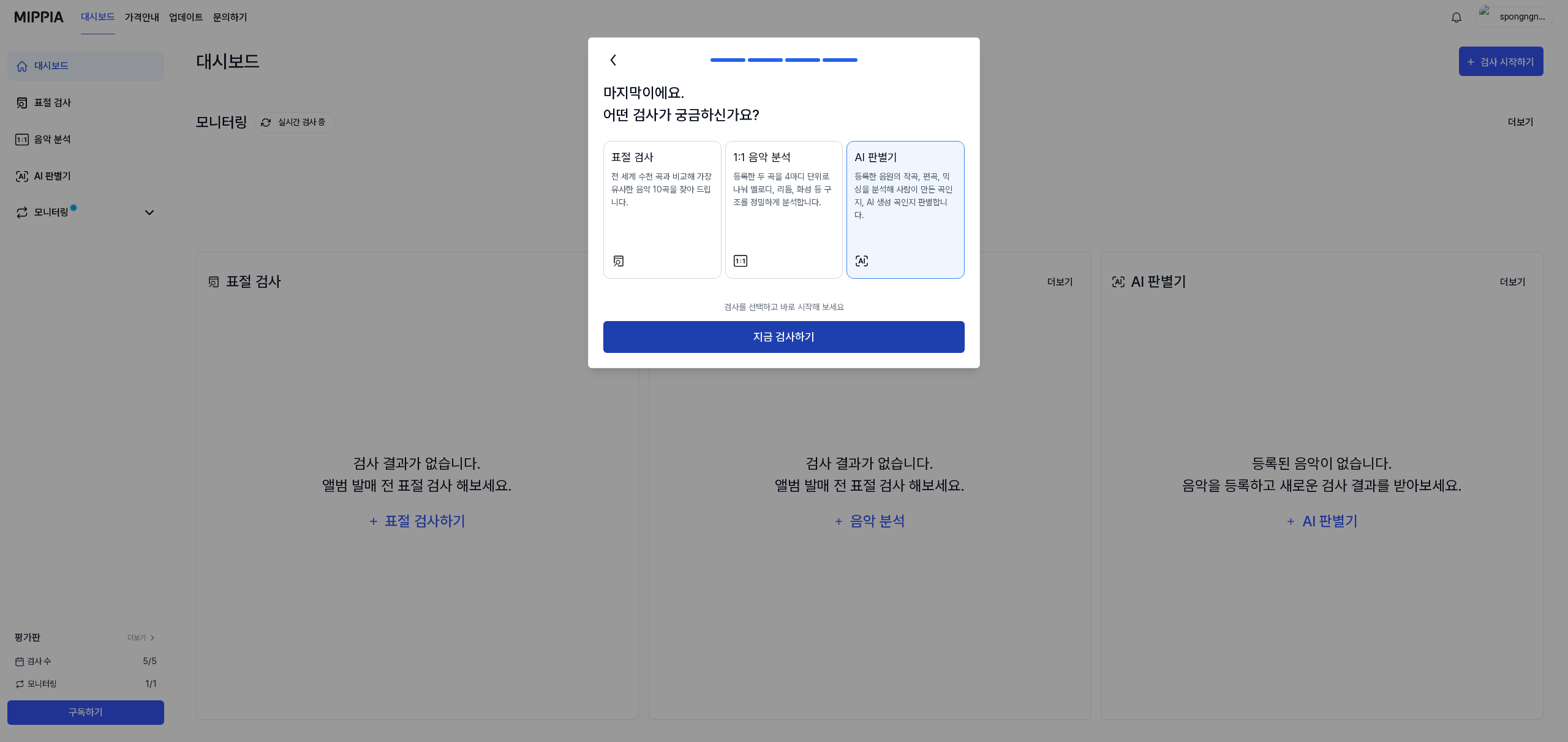
click at [835, 321] on button "지금 검사하기" at bounding box center [784, 337] width 362 height 32
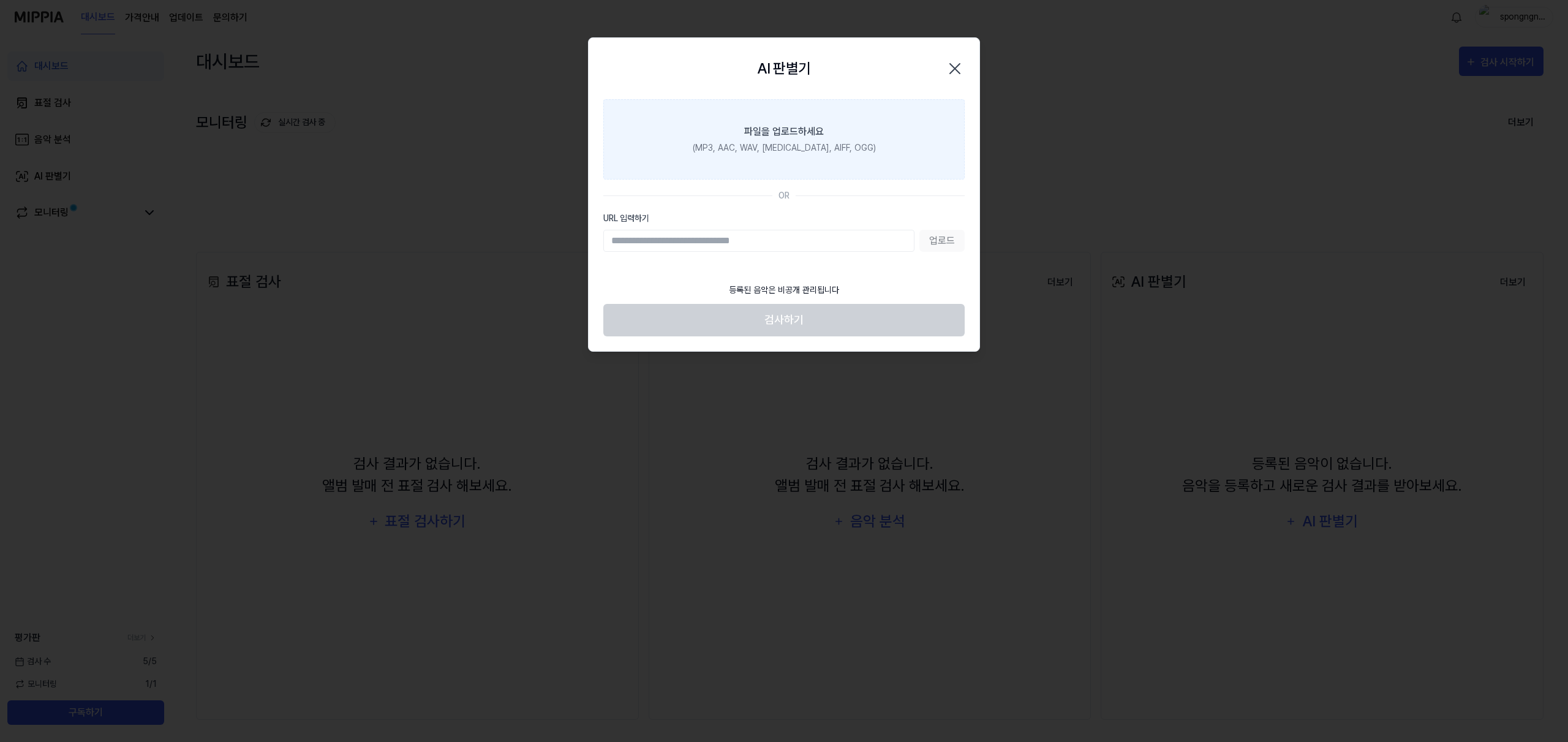
click at [828, 153] on div "(MP3, AAC, WAV, [MEDICAL_DATA], AIFF, OGG)" at bounding box center [784, 148] width 183 height 13
click at [0, 0] on input "파일을 업로드하세요 (MP3, AAC, WAV, [MEDICAL_DATA], AIFF, OGG)" at bounding box center [0, 0] width 0 height 0
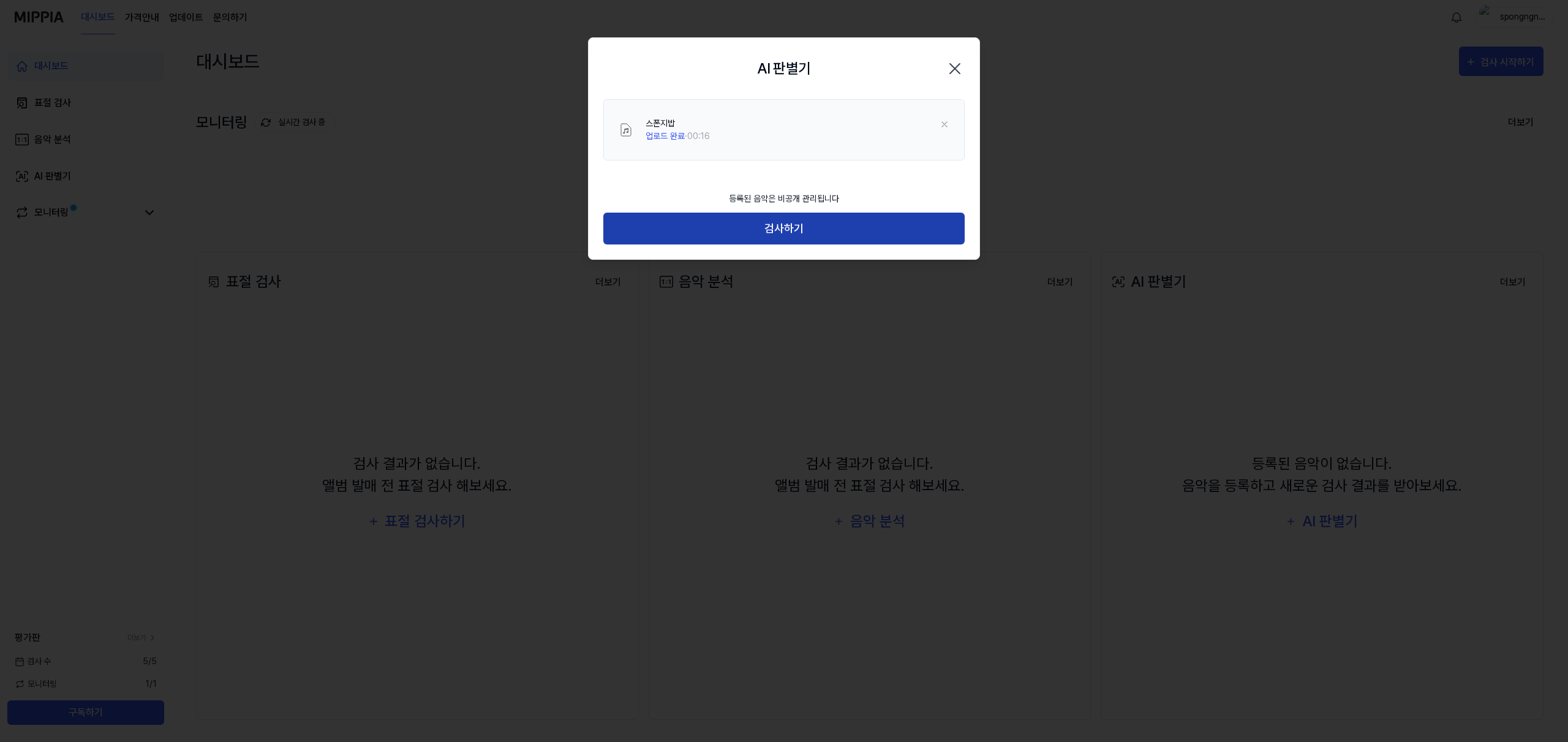
click at [714, 218] on button "검사하기" at bounding box center [784, 229] width 362 height 32
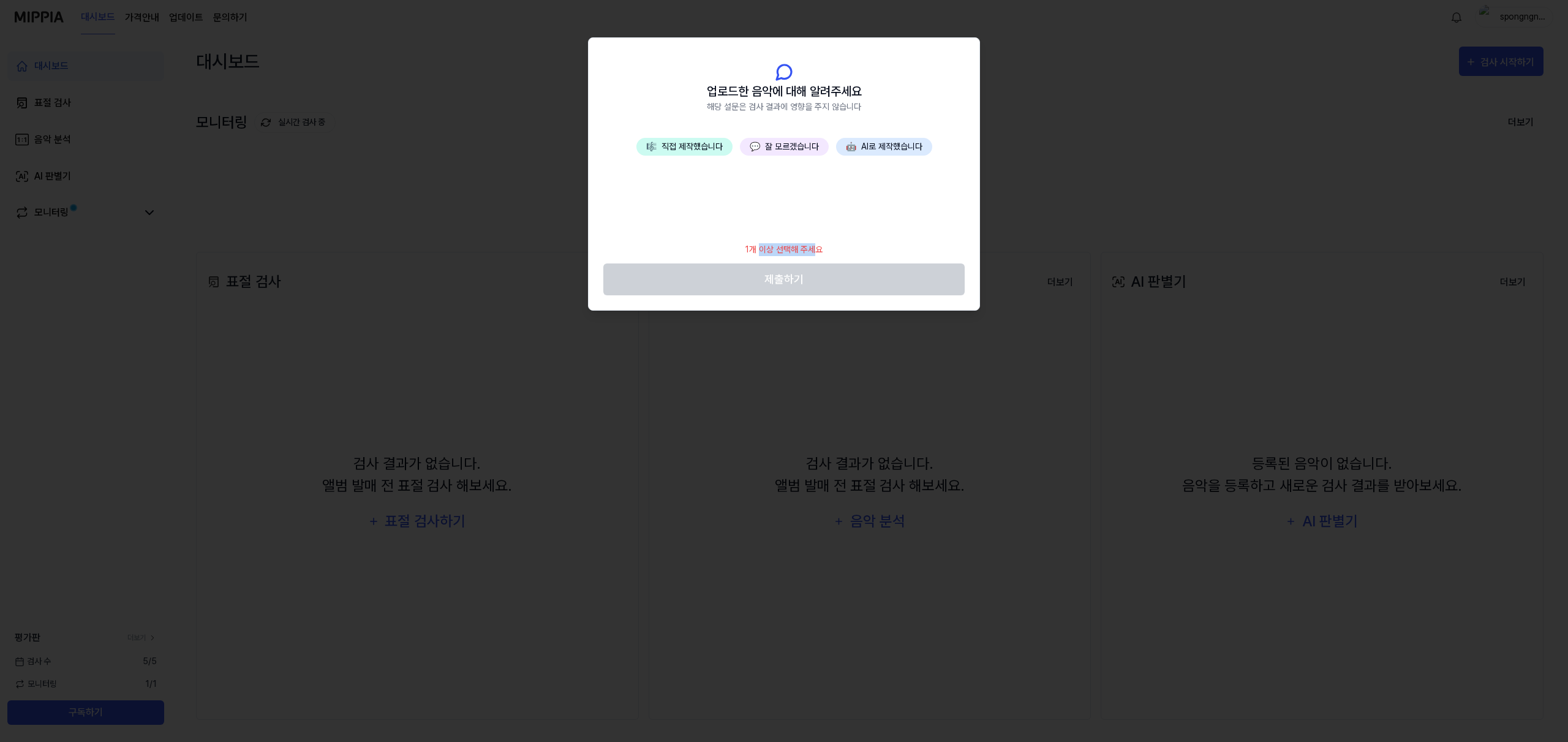
drag, startPoint x: 758, startPoint y: 246, endPoint x: 859, endPoint y: 242, distance: 101.1
click at [821, 246] on div "1개 이상 선택해 주세요" at bounding box center [784, 249] width 92 height 28
click at [871, 241] on footer "1개 이상 선택해 주세요 제출하기" at bounding box center [784, 265] width 362 height 60
drag, startPoint x: 710, startPoint y: 91, endPoint x: 843, endPoint y: 102, distance: 133.5
click at [830, 101] on div "업로드한 음악에 대해 알려주세요 해당 설문은 검사 결과에 영향을 주지 않습니다" at bounding box center [784, 97] width 155 height 31
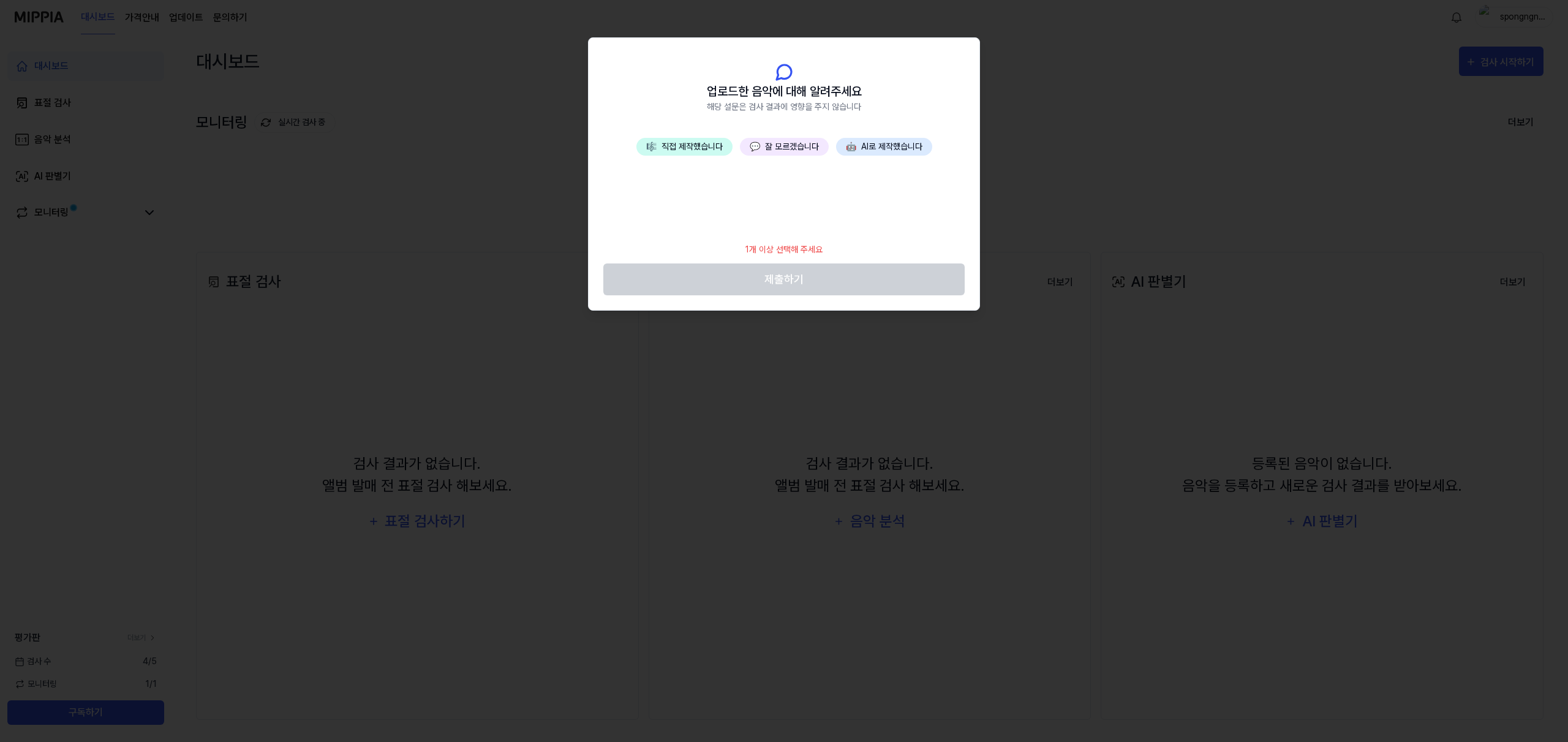
click at [930, 106] on header "업로드한 음악에 대해 알려주세요 해당 설문은 검사 결과에 영향을 주지 않습니다" at bounding box center [784, 87] width 391 height 100
click at [681, 152] on button "🎼 직접 제작했습니다" at bounding box center [684, 146] width 96 height 18
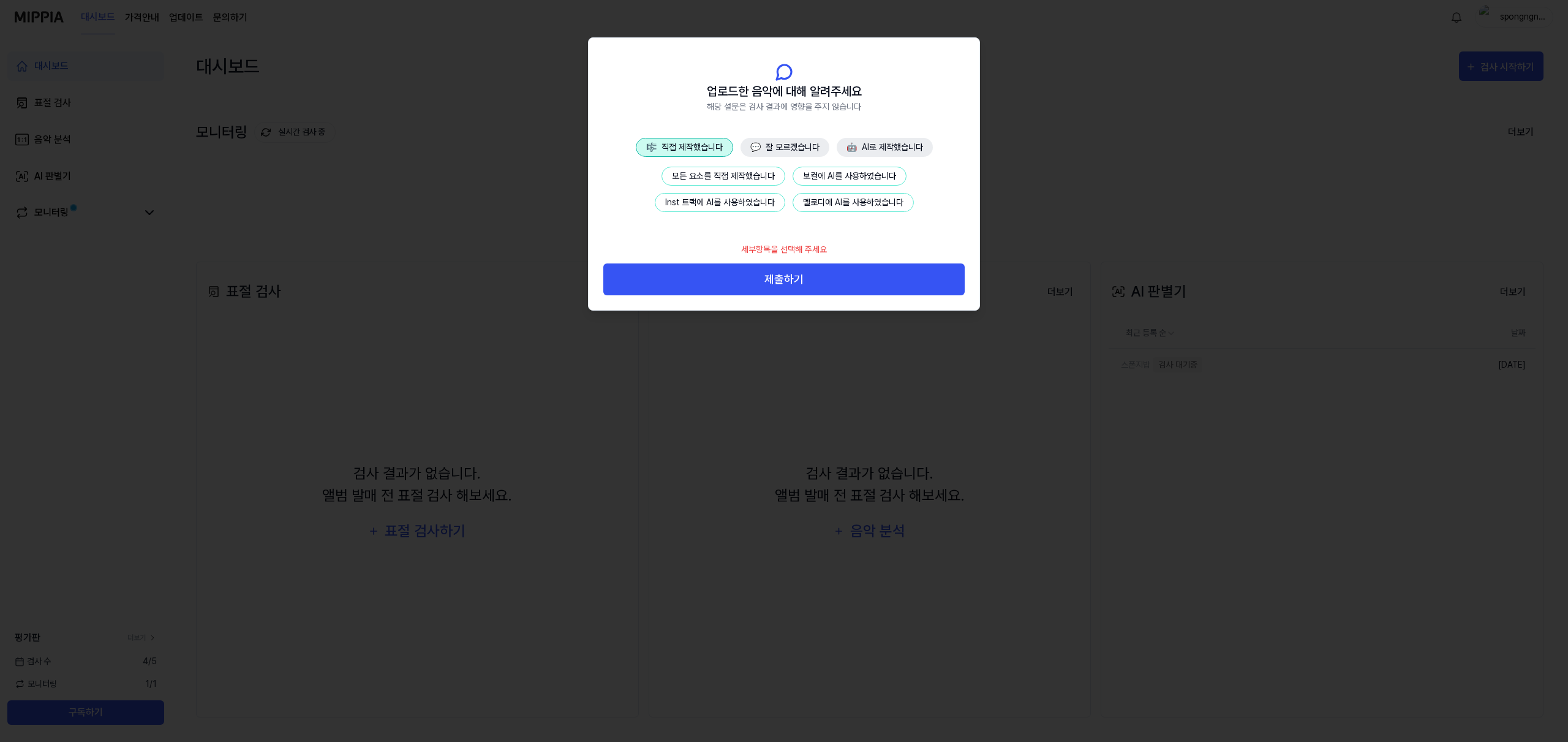
click at [1018, 228] on div at bounding box center [784, 371] width 1568 height 742
click at [773, 182] on button "모든 요소를 직접 제작했습니다" at bounding box center [723, 176] width 123 height 19
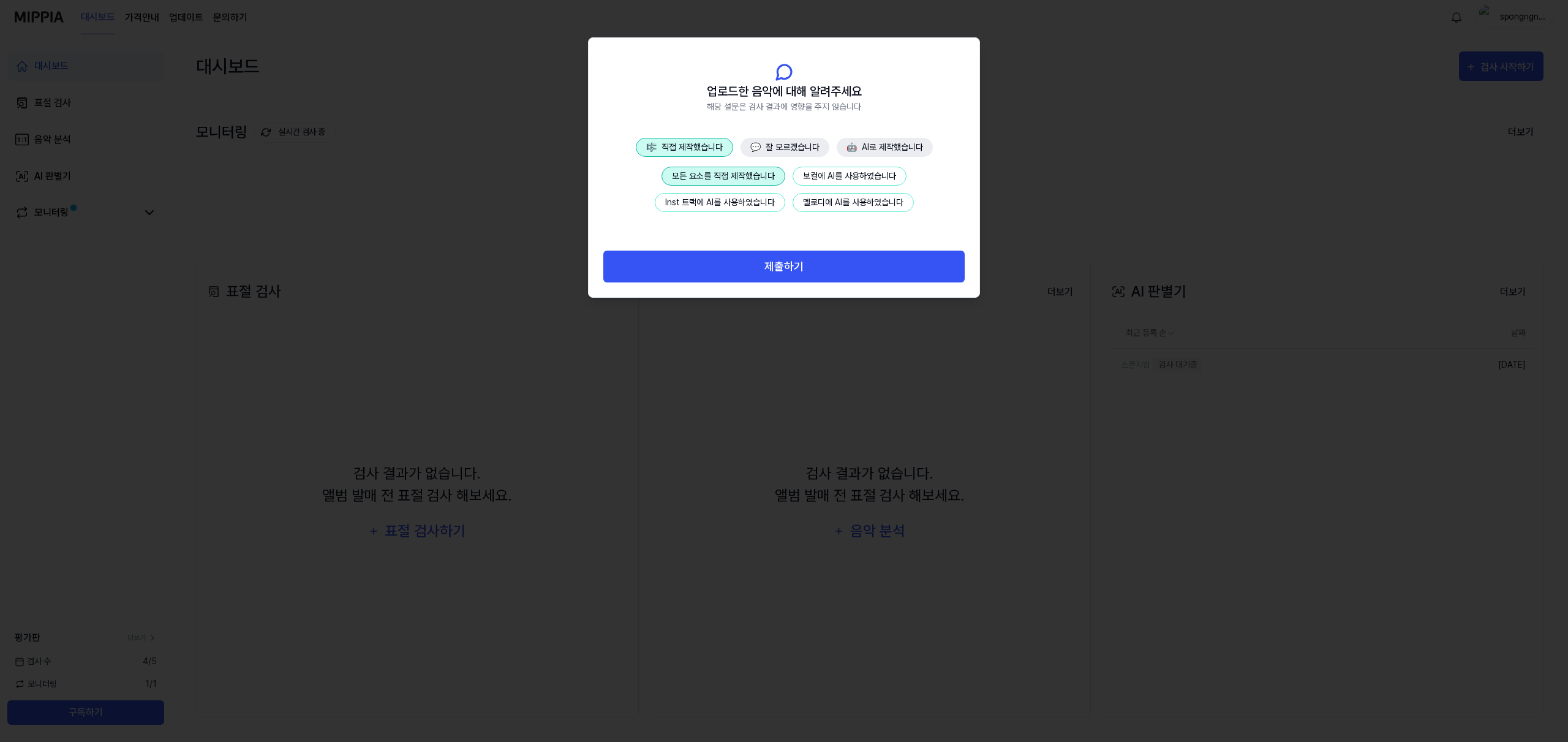
click at [774, 183] on button "모든 요소를 직접 제작했습니다" at bounding box center [723, 176] width 123 height 19
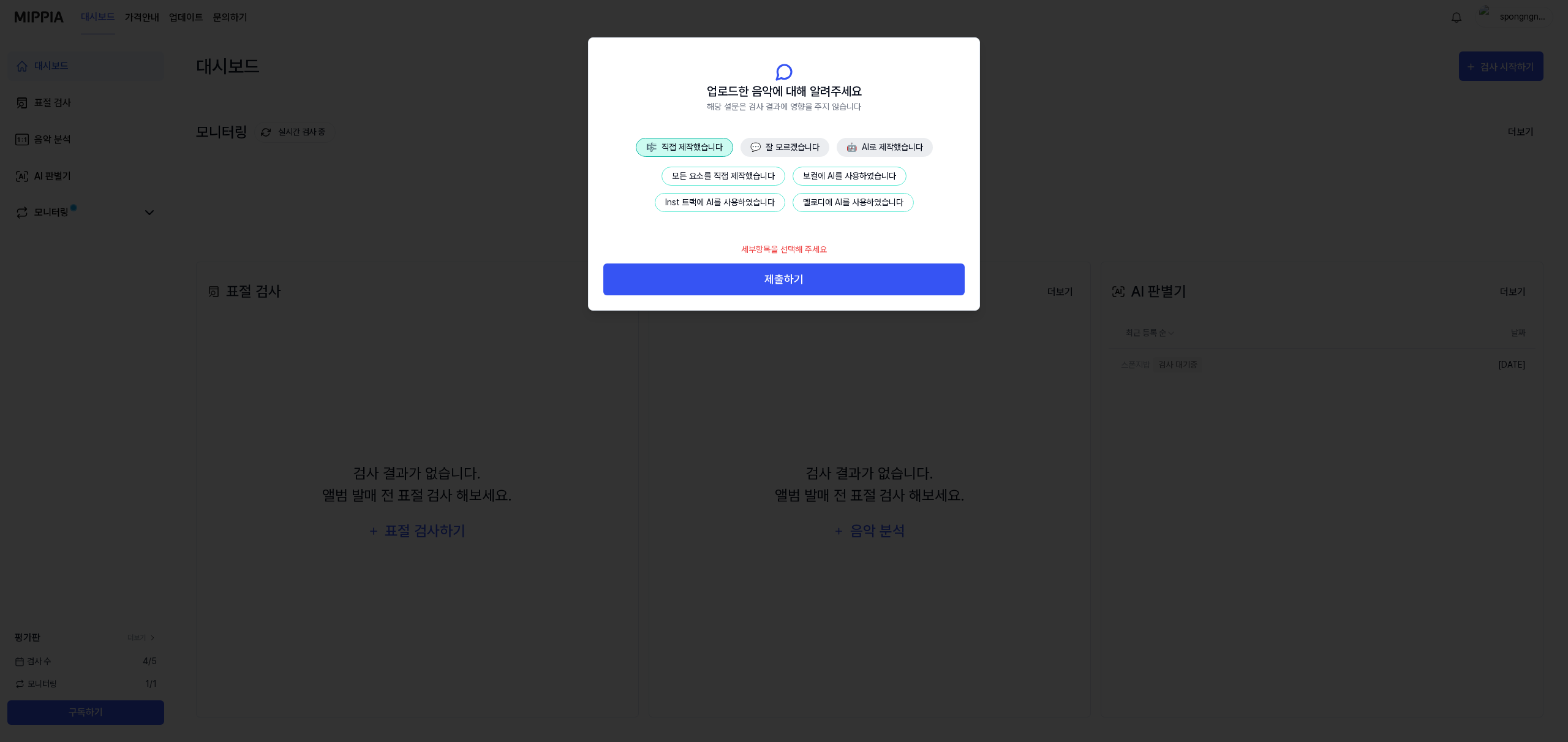
click at [786, 305] on div "세부항목을 선택해 주세요 제출하기" at bounding box center [784, 272] width 391 height 75
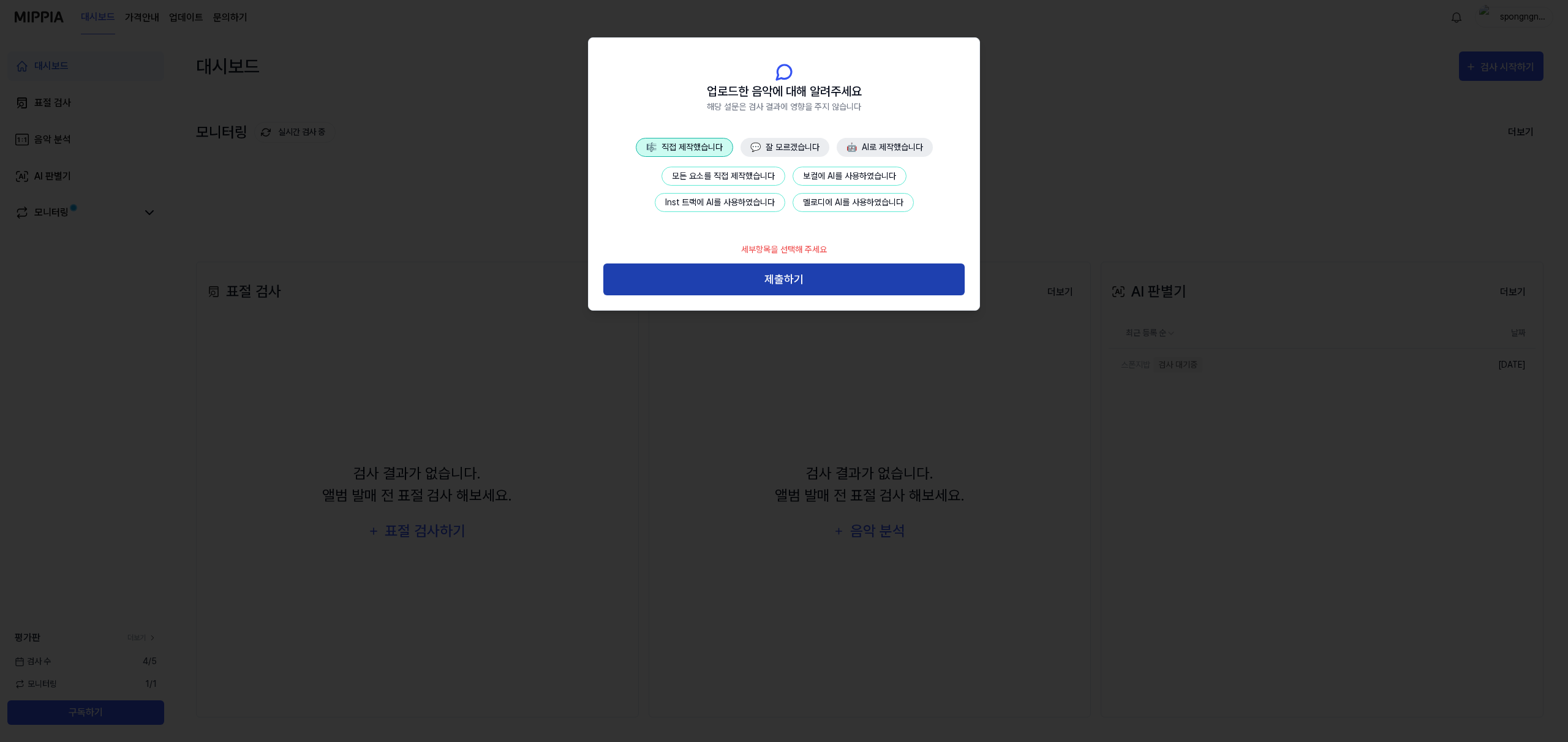
click at [785, 272] on button "제출하기" at bounding box center [784, 279] width 362 height 32
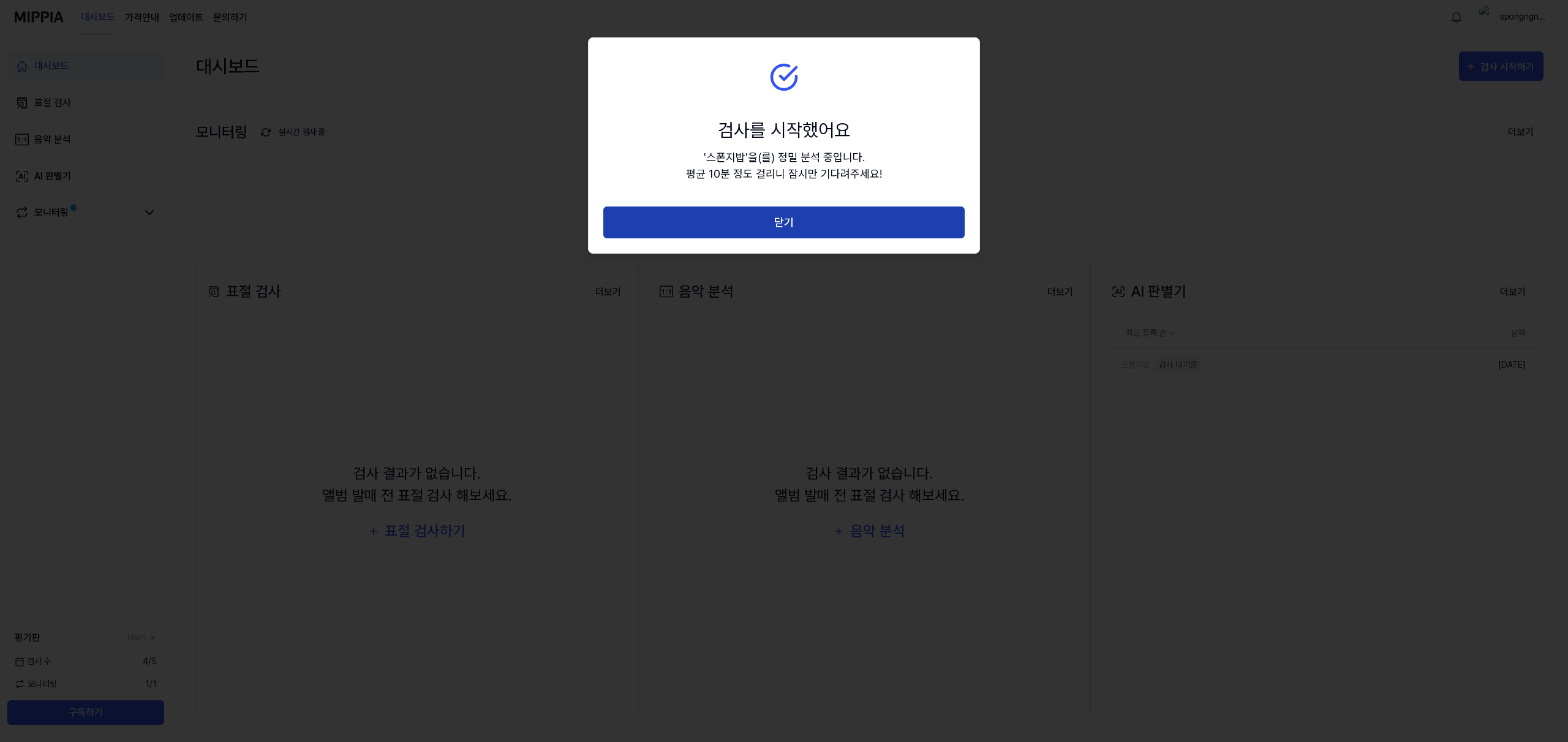
click at [775, 209] on button "닫기" at bounding box center [784, 222] width 362 height 32
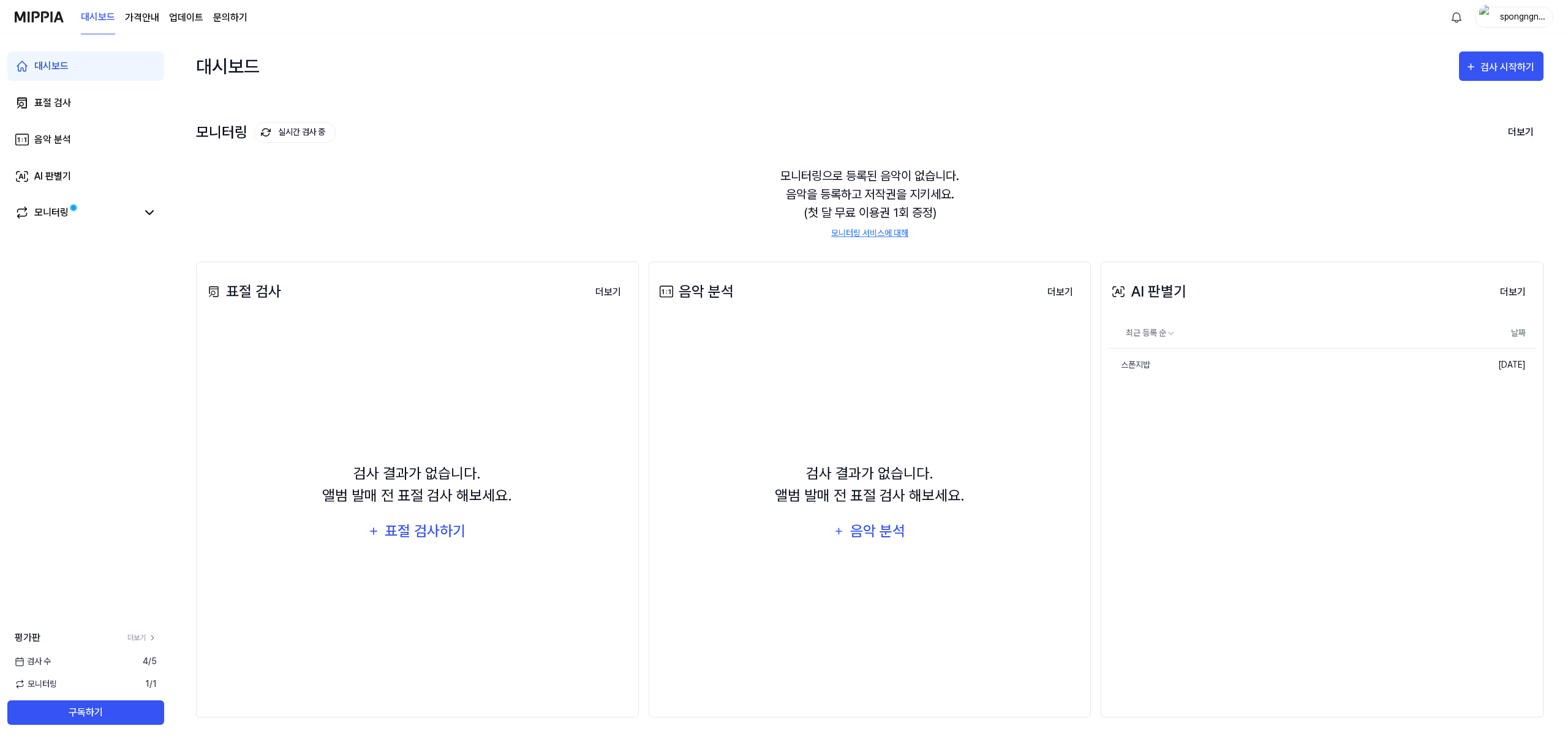
drag, startPoint x: 794, startPoint y: 173, endPoint x: 969, endPoint y: 191, distance: 175.9
click at [969, 191] on div "모니터링으로 등록된 음악이 없습니다. 음악을 등록하고 저작권을 지키세요. (첫 달 무료 이용권 1회 증정) 모니터링 서비스에 대해" at bounding box center [870, 203] width 1348 height 102
click at [905, 235] on link "모니터링 서비스에 대해" at bounding box center [869, 233] width 77 height 13
click at [1286, 369] on link "스폰지밥" at bounding box center [1262, 364] width 308 height 32
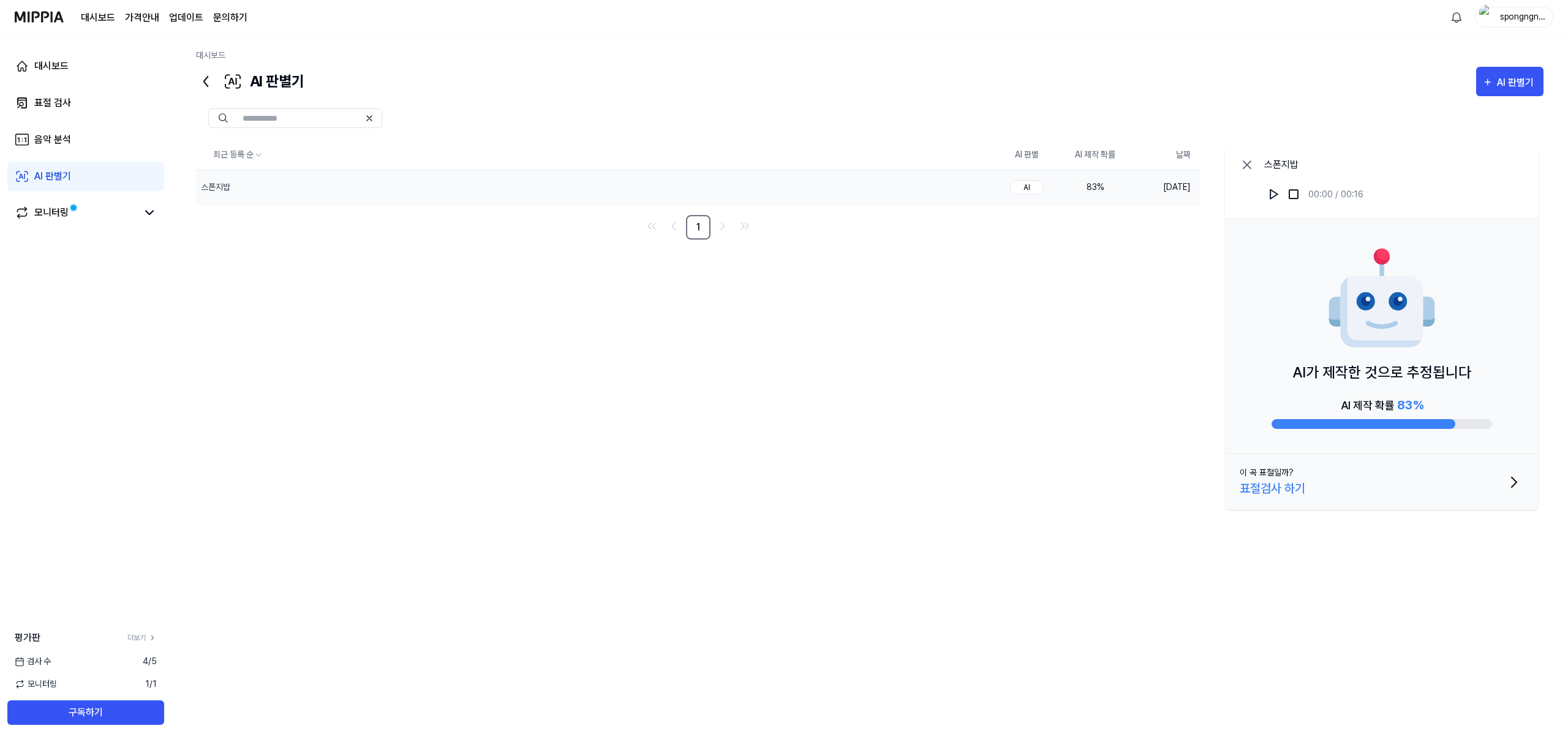
drag, startPoint x: 1297, startPoint y: 376, endPoint x: 1508, endPoint y: 388, distance: 211.3
click at [1484, 388] on div "AI가 제작한 것으로 추정됩니다 AI 제작 확률 83 %" at bounding box center [1382, 336] width 313 height 234
drag, startPoint x: 1518, startPoint y: 388, endPoint x: 1514, endPoint y: 399, distance: 11.7
click at [1518, 388] on div "AI가 제작한 것으로 추정됩니다 AI 제작 확률 83 %" at bounding box center [1382, 336] width 313 height 234
click at [1478, 481] on button "이 곡 표절일까? 표절검사 하기" at bounding box center [1382, 481] width 313 height 56
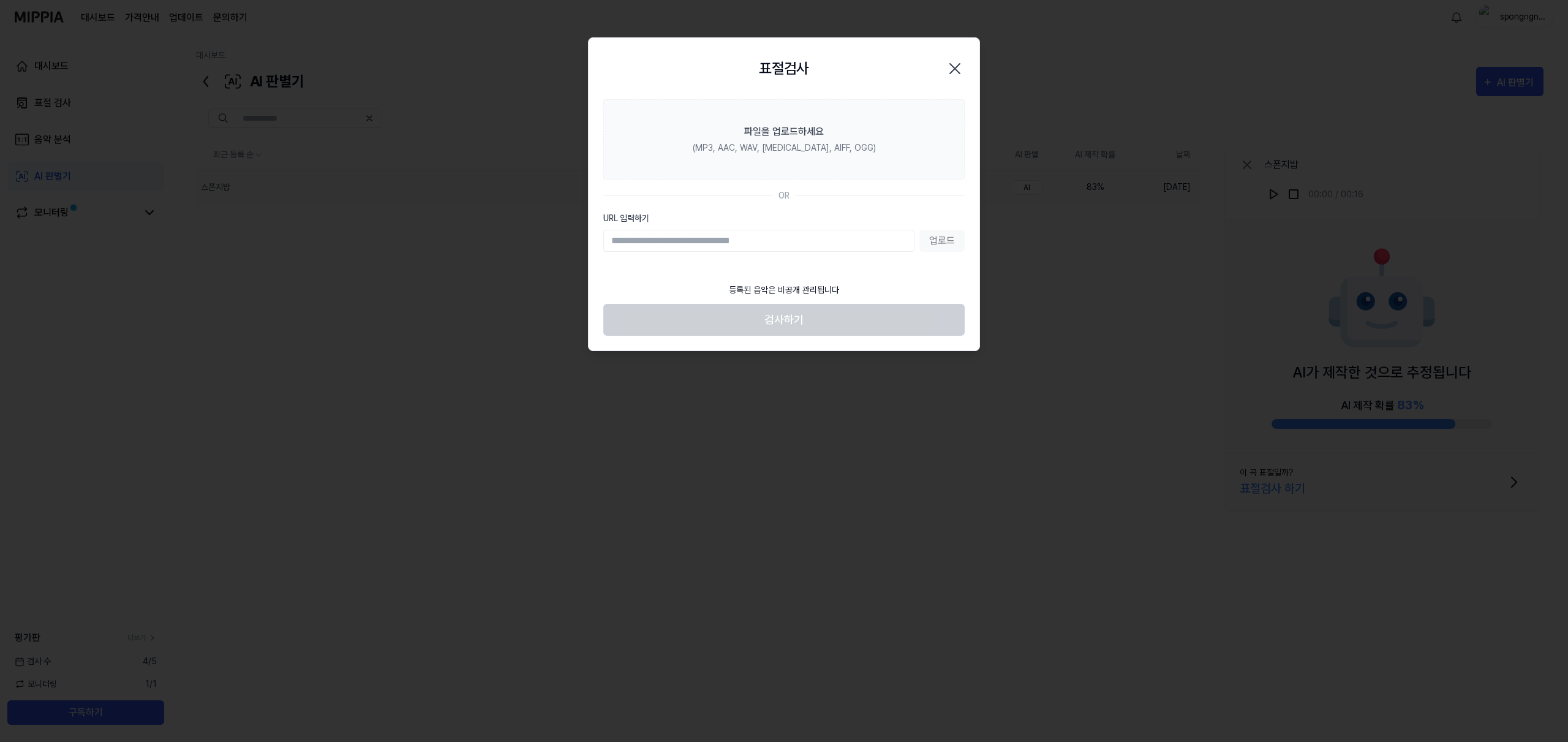
click at [951, 76] on icon "button" at bounding box center [955, 68] width 20 height 20
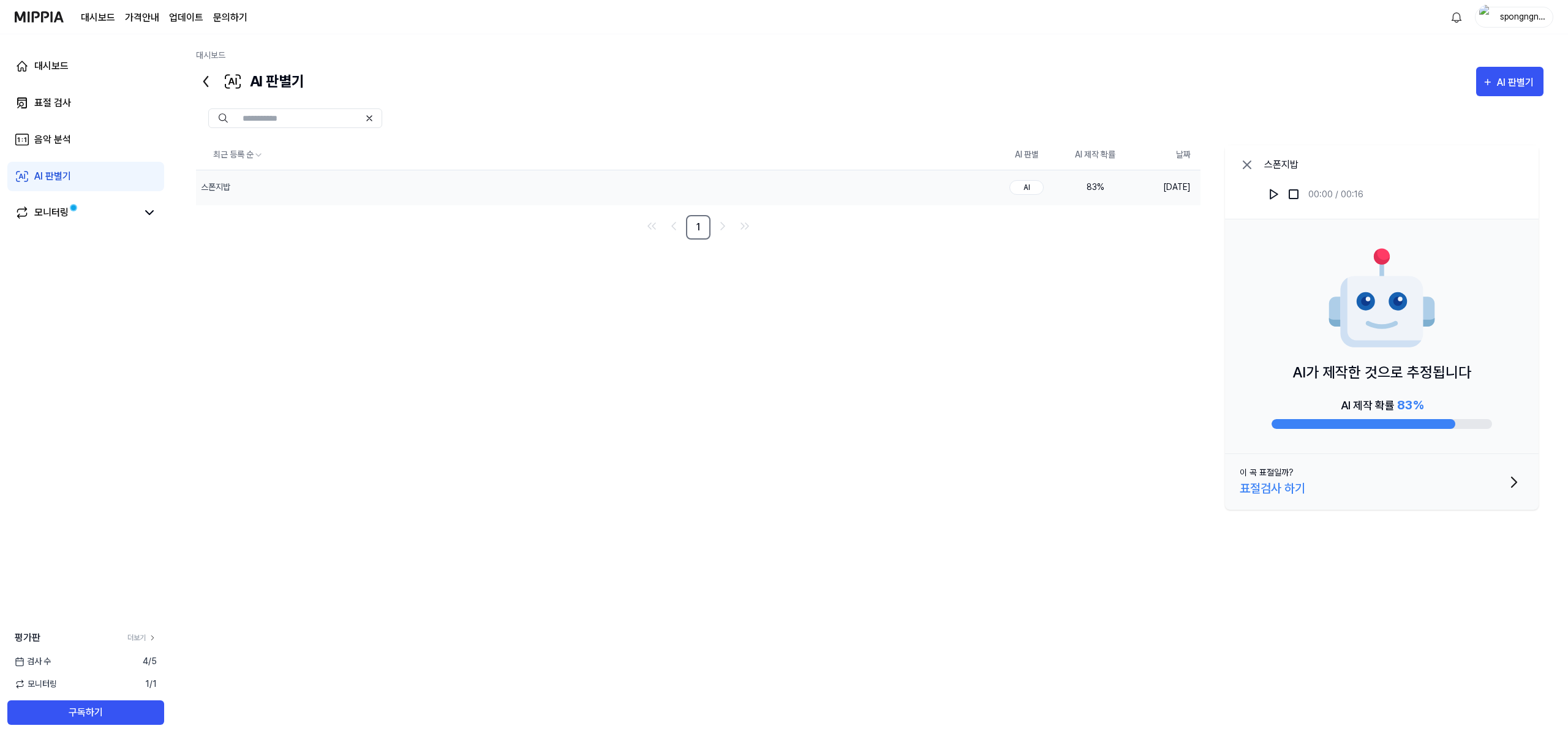
drag, startPoint x: 1335, startPoint y: 403, endPoint x: 1415, endPoint y: 442, distance: 89.0
click at [1352, 411] on div "AI 제작 확률 83 %" at bounding box center [1382, 412] width 220 height 33
drag, startPoint x: 1415, startPoint y: 442, endPoint x: 1415, endPoint y: 450, distance: 8.0
click at [1415, 442] on div "AI가 제작한 것으로 추정됩니다 AI 제작 확률 83 %" at bounding box center [1382, 336] width 313 height 234
click at [1407, 473] on button "이 곡 표절일까? 표절검사 하기" at bounding box center [1382, 481] width 313 height 56
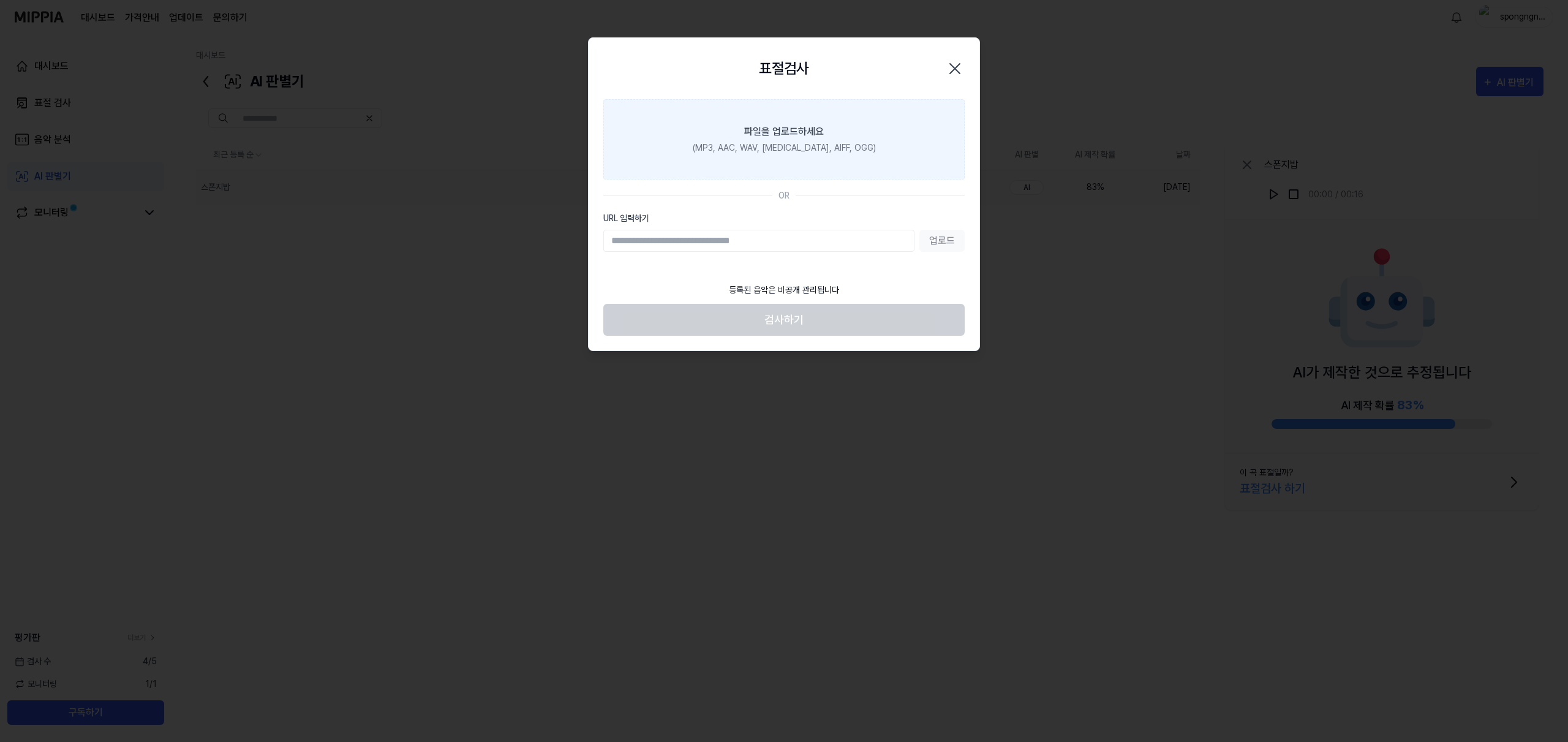
click at [837, 146] on div "(MP3, AAC, WAV, [MEDICAL_DATA], AIFF, OGG)" at bounding box center [784, 148] width 183 height 13
click at [0, 0] on input "파일을 업로드하세요 (MP3, AAC, WAV, [MEDICAL_DATA], AIFF, OGG)" at bounding box center [0, 0] width 0 height 0
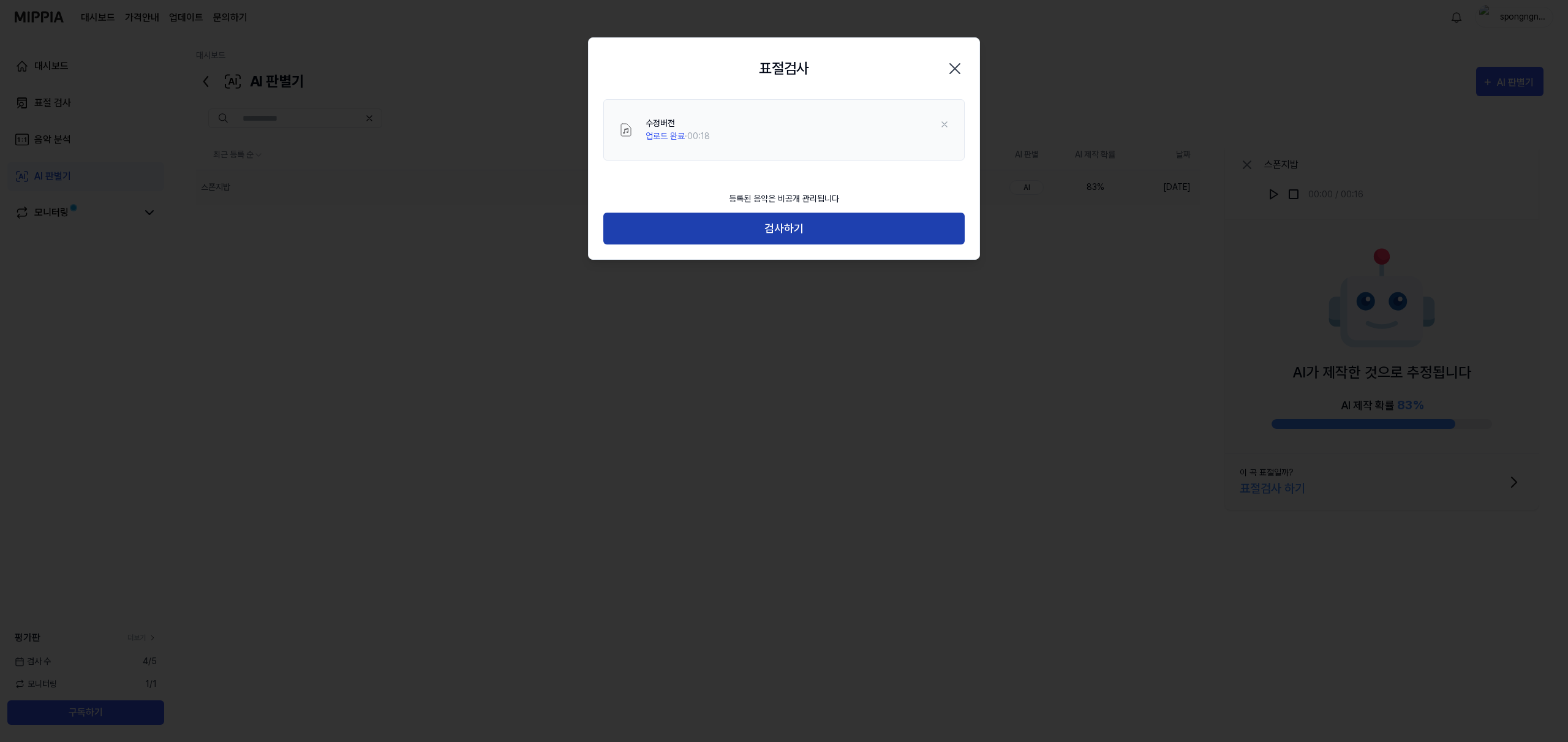
click at [819, 241] on button "검사하기" at bounding box center [784, 229] width 362 height 32
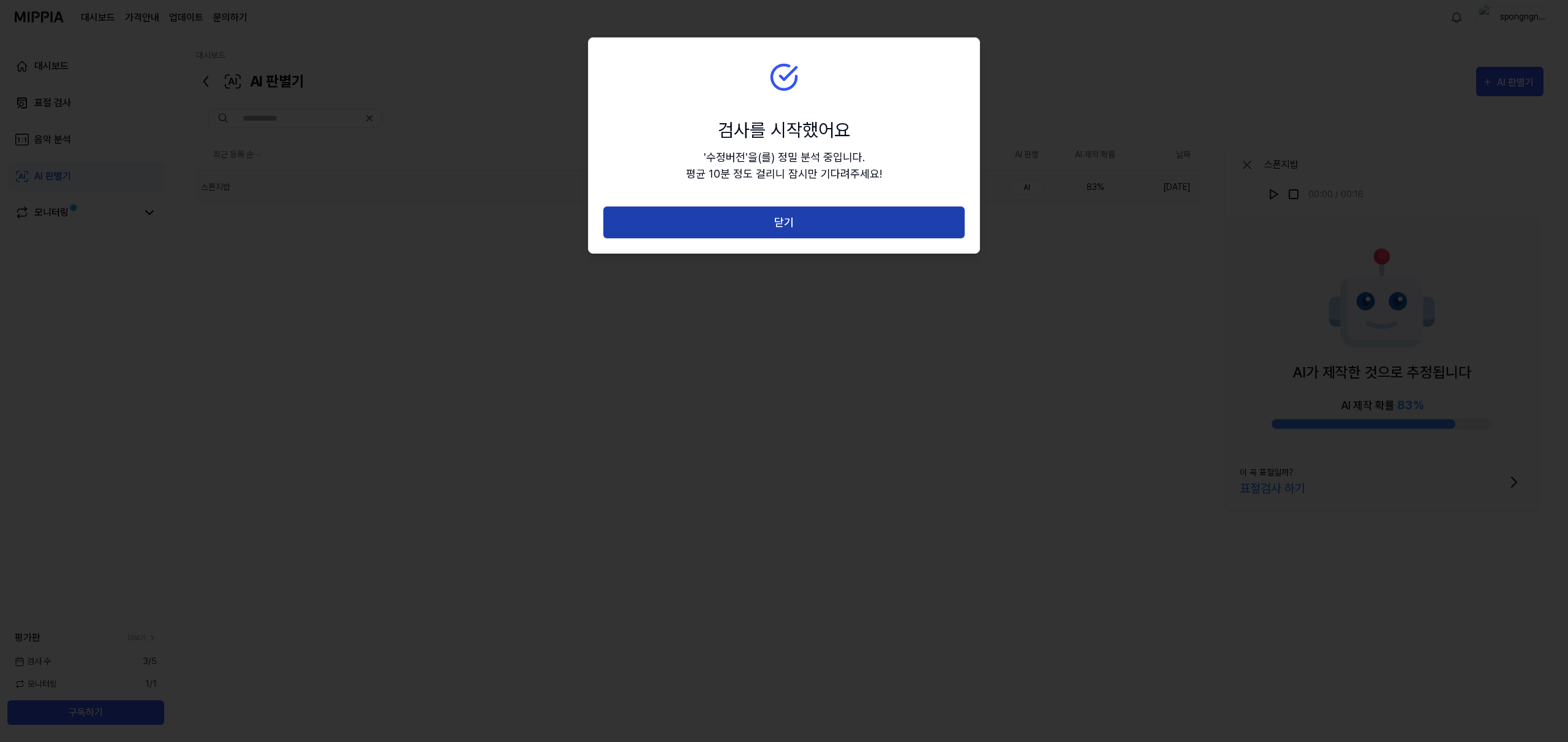
click at [823, 216] on button "닫기" at bounding box center [784, 222] width 362 height 32
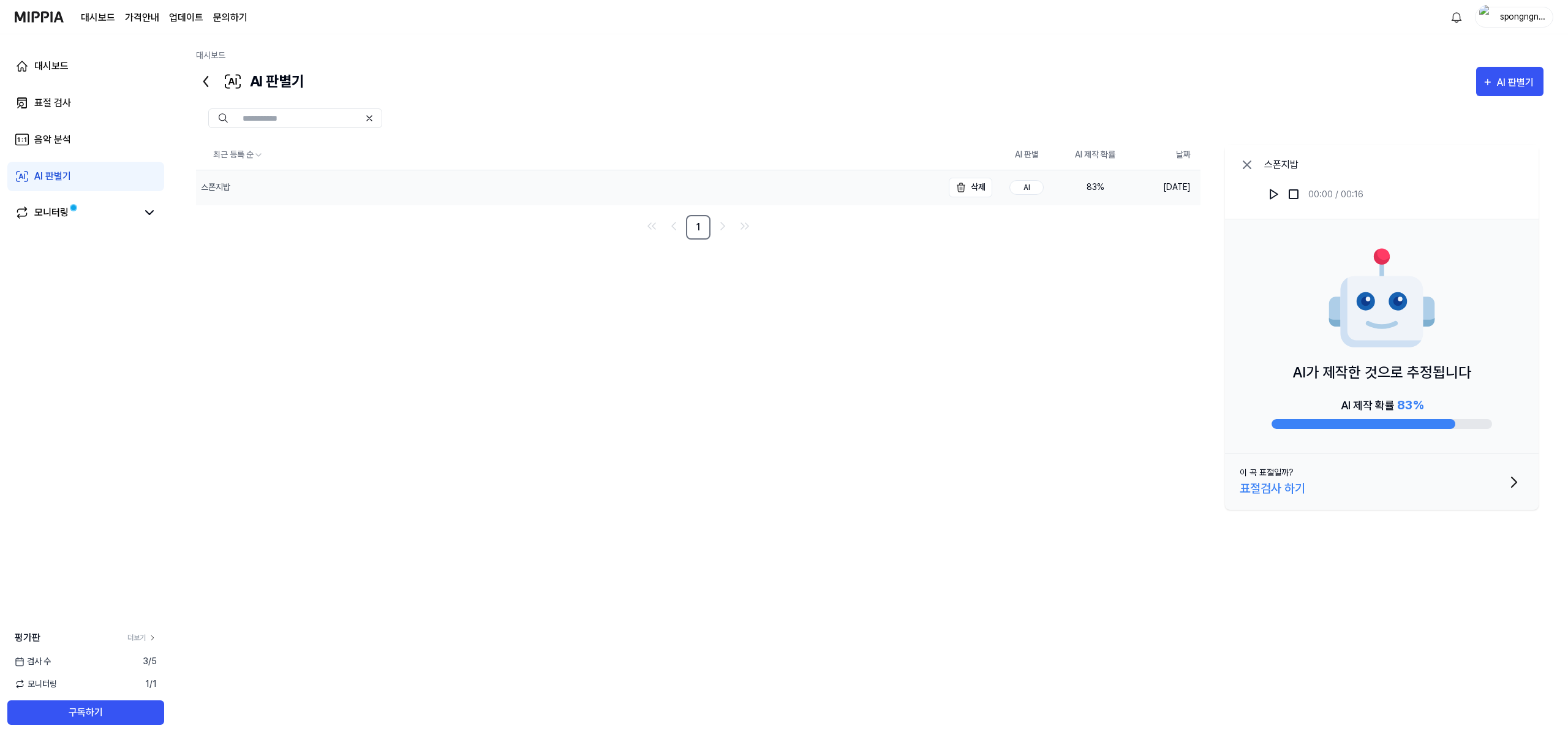
click at [439, 248] on div "최근 등록 순 AI 판별 AI 제작 확률 날짜 스폰지밥 삭제 AI 83 % [DATE] 1 스폰지밥 00:00 / 00:…" at bounding box center [870, 381] width 1348 height 482
click at [200, 77] on icon at bounding box center [206, 82] width 20 height 20
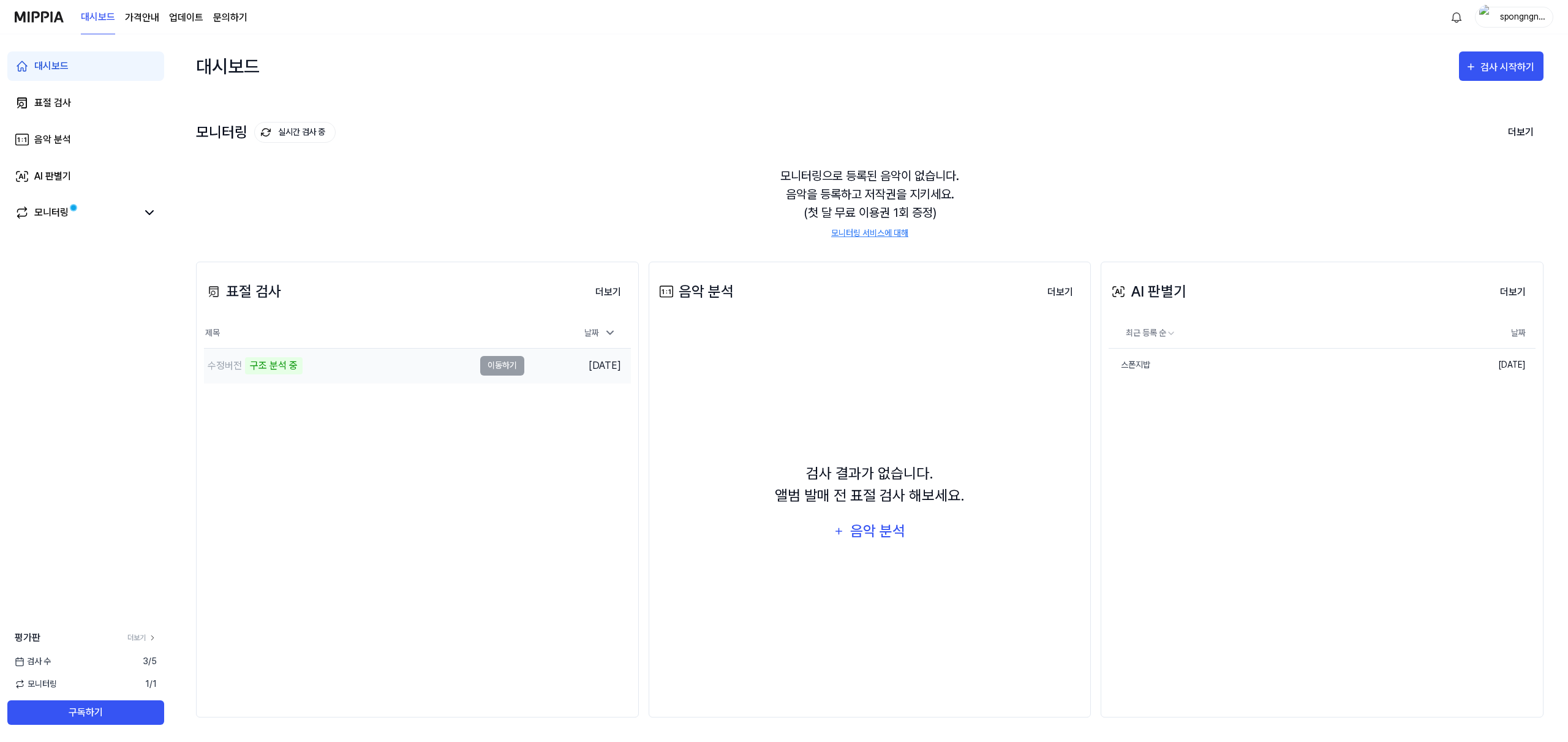
click at [392, 371] on div "수정버전 구조 분석 중" at bounding box center [339, 365] width 271 height 34
drag, startPoint x: 292, startPoint y: 381, endPoint x: 284, endPoint y: 382, distance: 8.1
click at [284, 382] on div "표절 검사 더보기 표절 검사 제목 날짜 수정버전 구조 분석 중 이동하기 [DATE] 더보기" at bounding box center [418, 490] width 443 height 455
click at [245, 362] on div "구조 분석 중" at bounding box center [273, 365] width 58 height 17
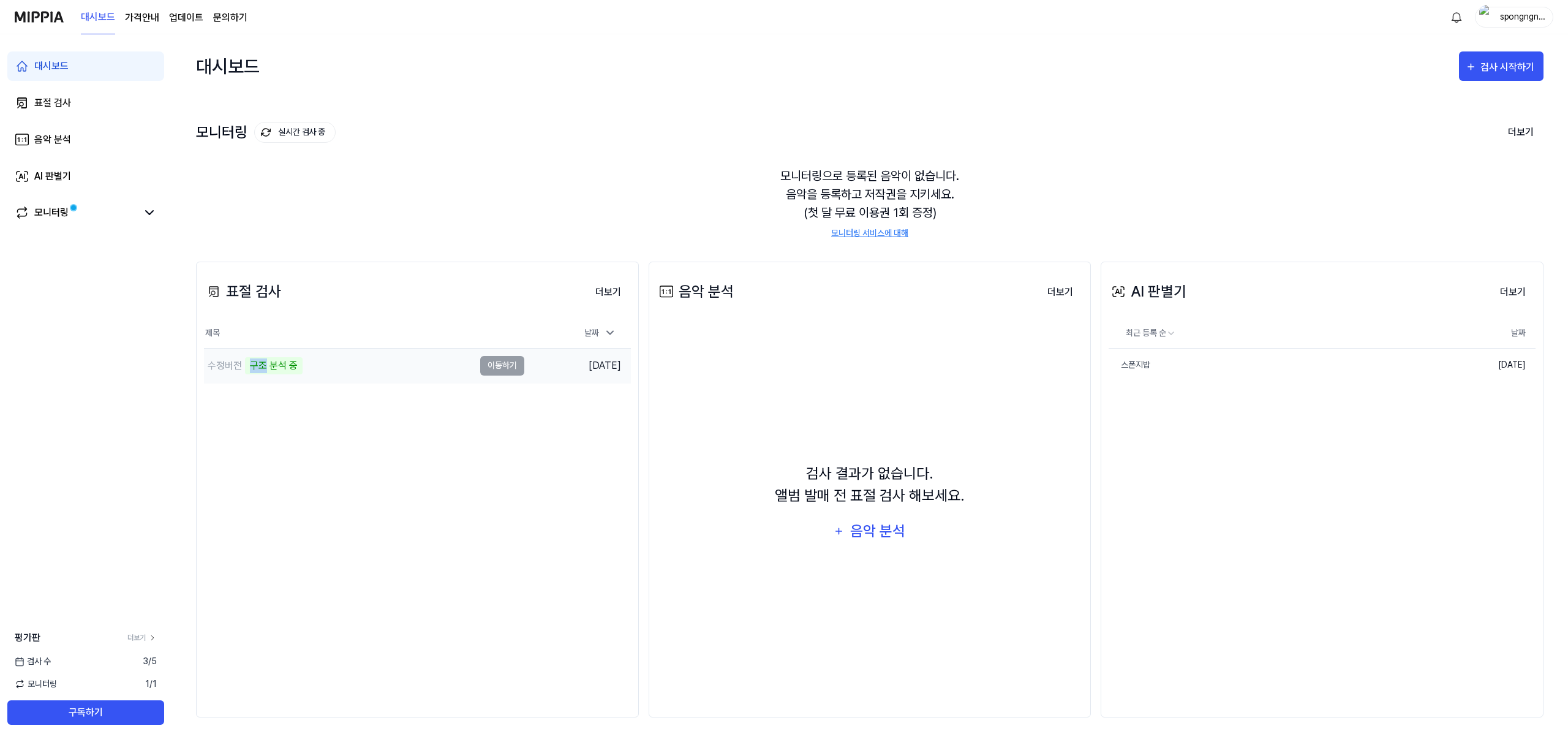
click at [245, 362] on div "구조 분석 중" at bounding box center [273, 365] width 58 height 17
click at [1493, 66] on div "검사 시작하기" at bounding box center [1509, 67] width 57 height 16
click at [1441, 161] on div "AI 판별기" at bounding box center [1479, 163] width 106 height 16
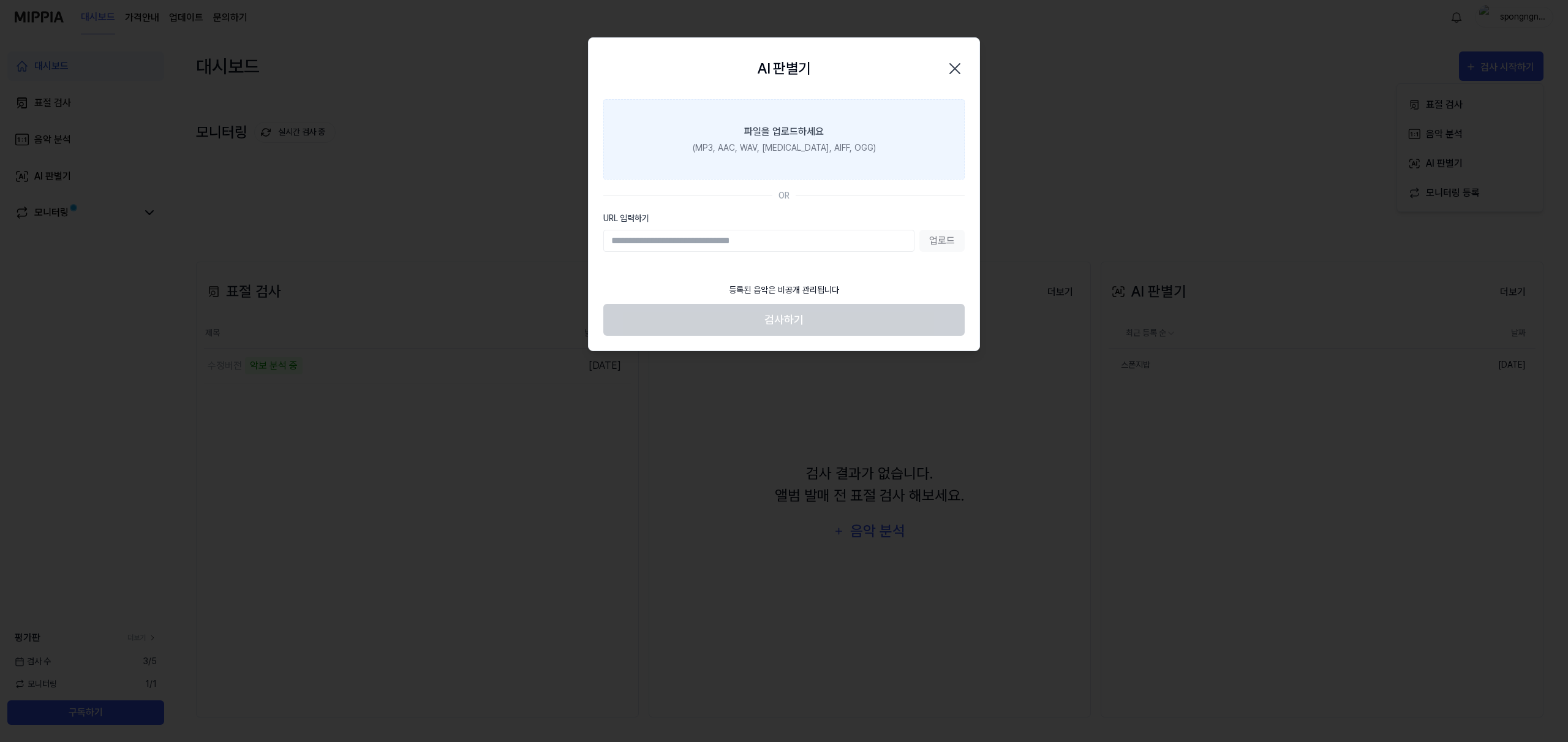
click at [812, 136] on div "파일을 업로드하세요" at bounding box center [784, 131] width 80 height 14
click at [0, 0] on input "파일을 업로드하세요 (MP3, AAC, WAV, [MEDICAL_DATA], AIFF, OGG)" at bounding box center [0, 0] width 0 height 0
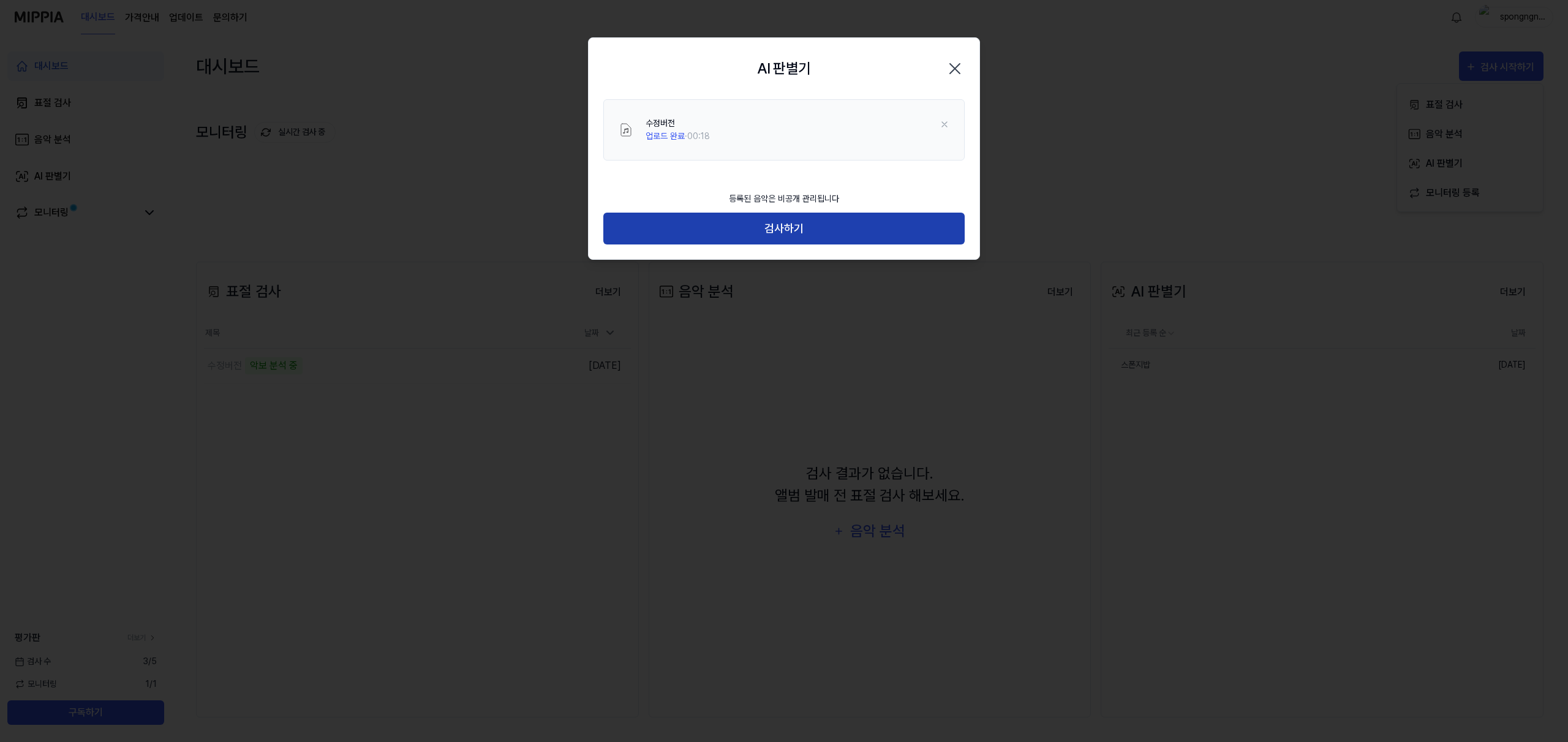
click at [780, 225] on button "검사하기" at bounding box center [784, 229] width 362 height 32
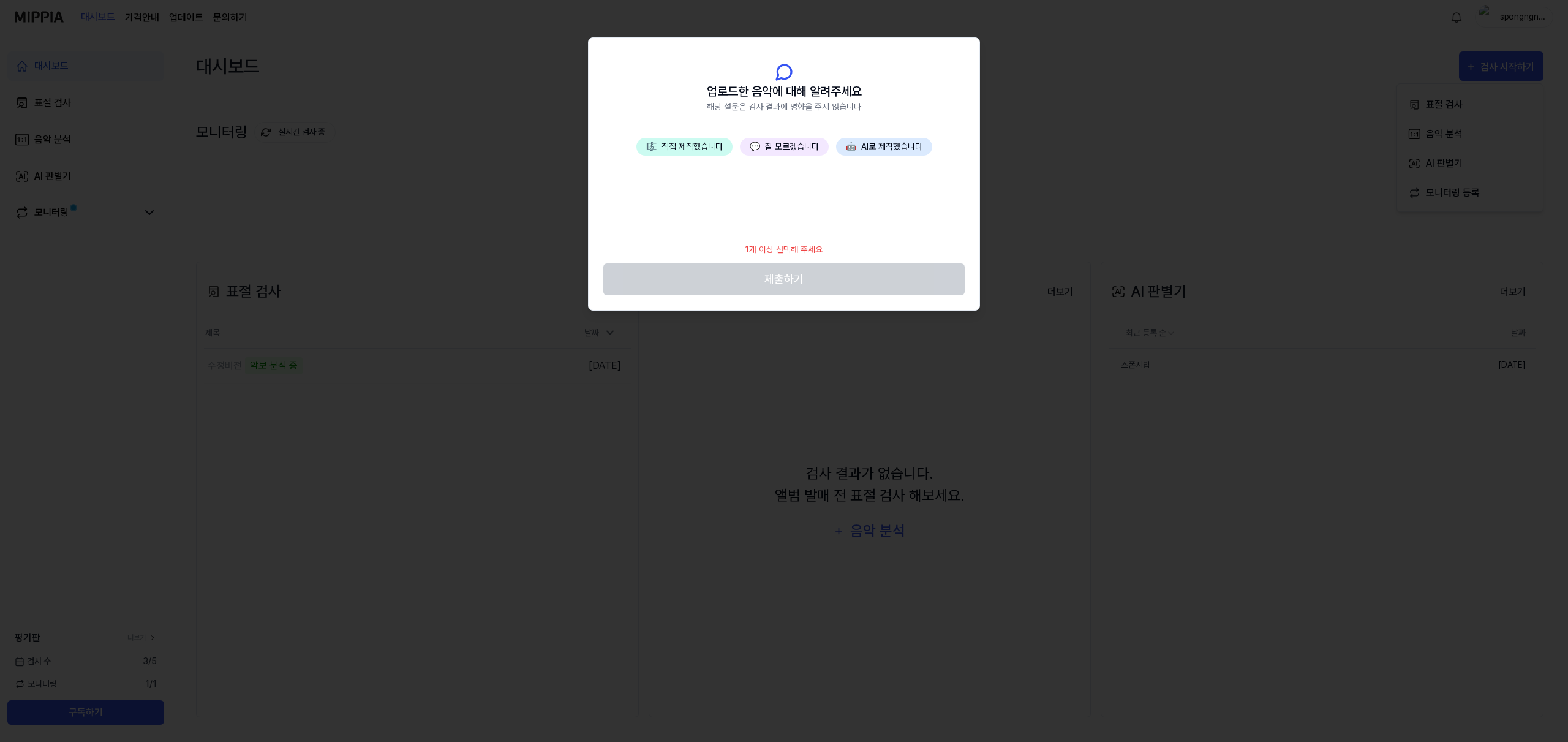
click at [661, 153] on button "🎼 직접 제작했습니다" at bounding box center [684, 146] width 96 height 18
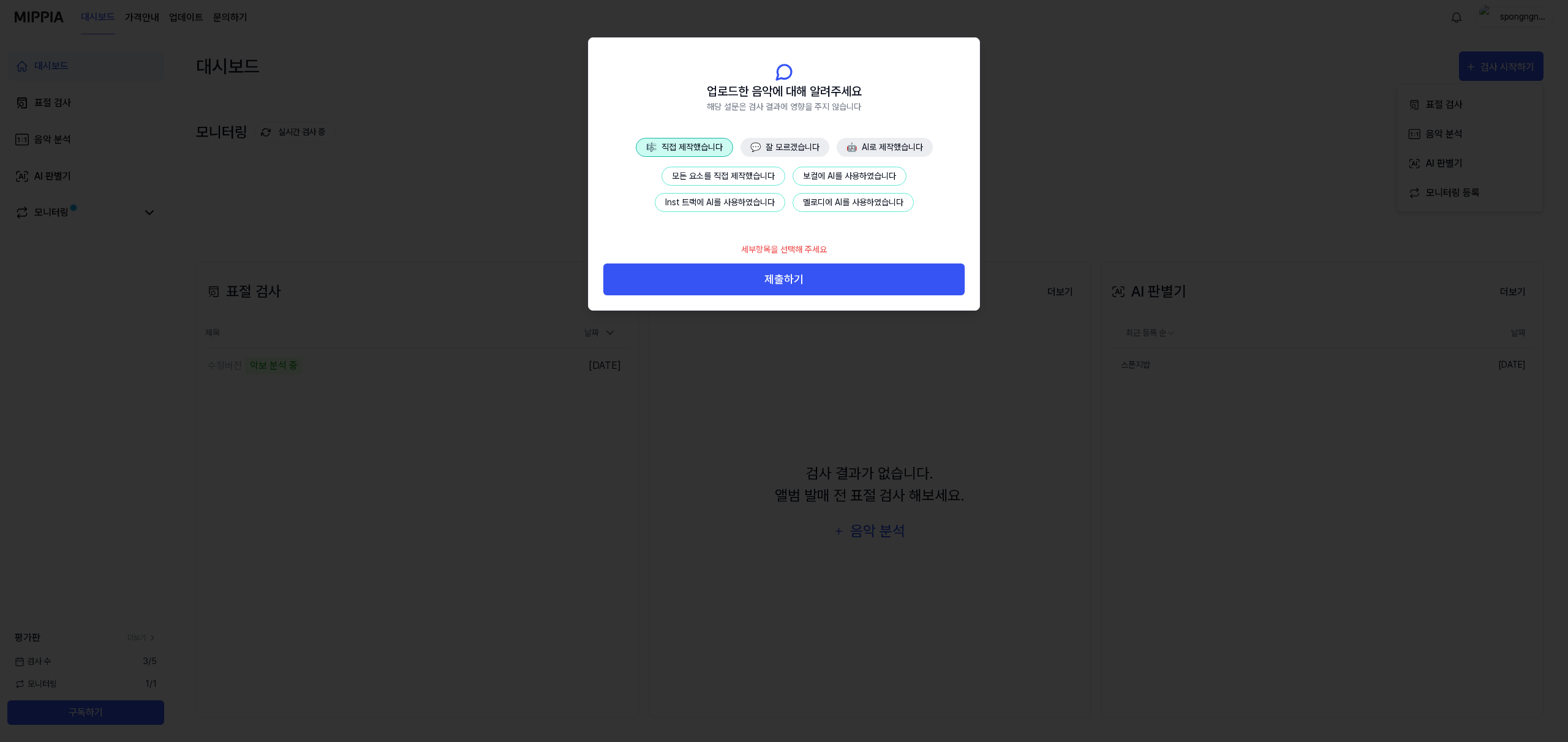
click at [699, 175] on button "모든 요소를 직접 제작했습니다" at bounding box center [723, 176] width 123 height 19
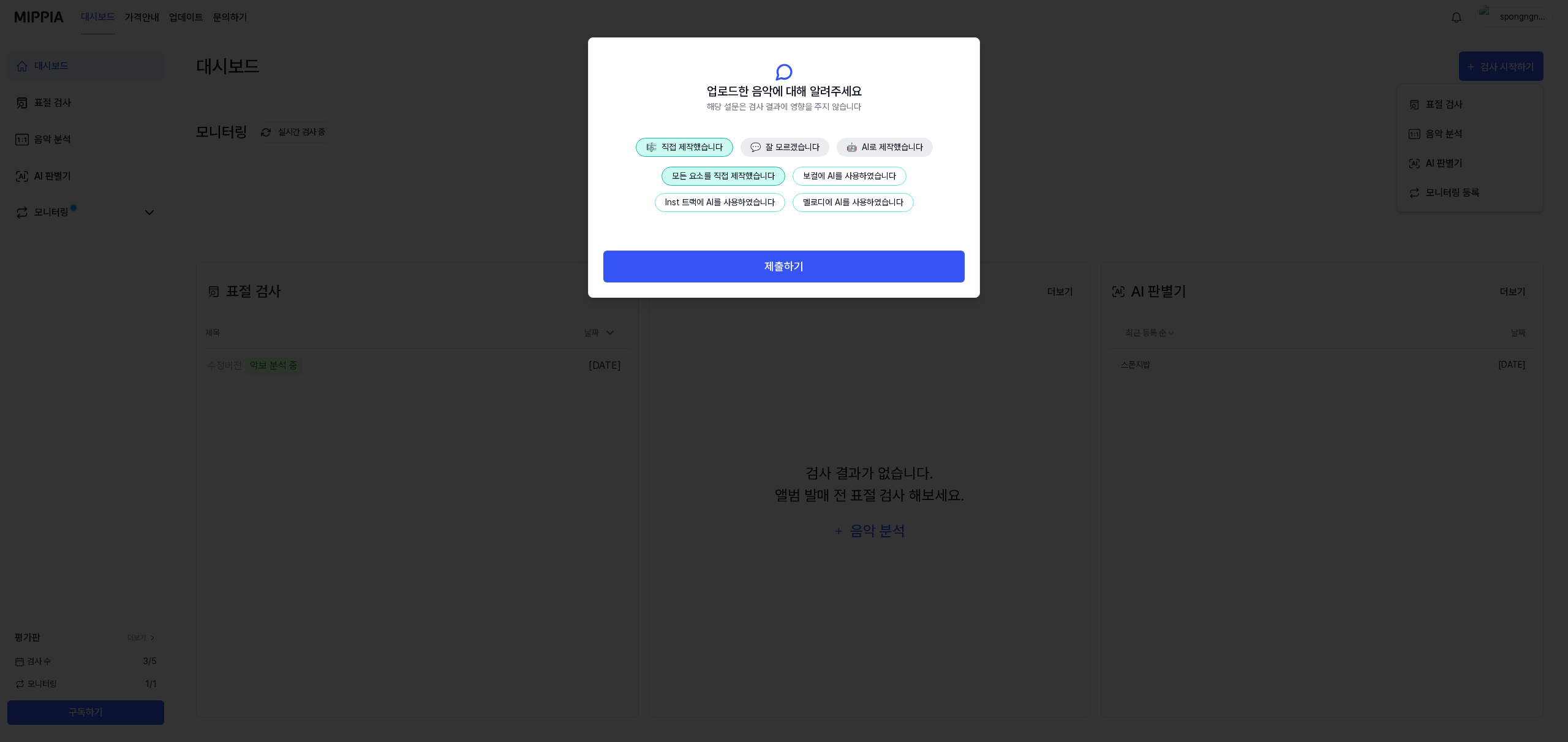
click at [766, 277] on button "제출하기" at bounding box center [784, 267] width 362 height 32
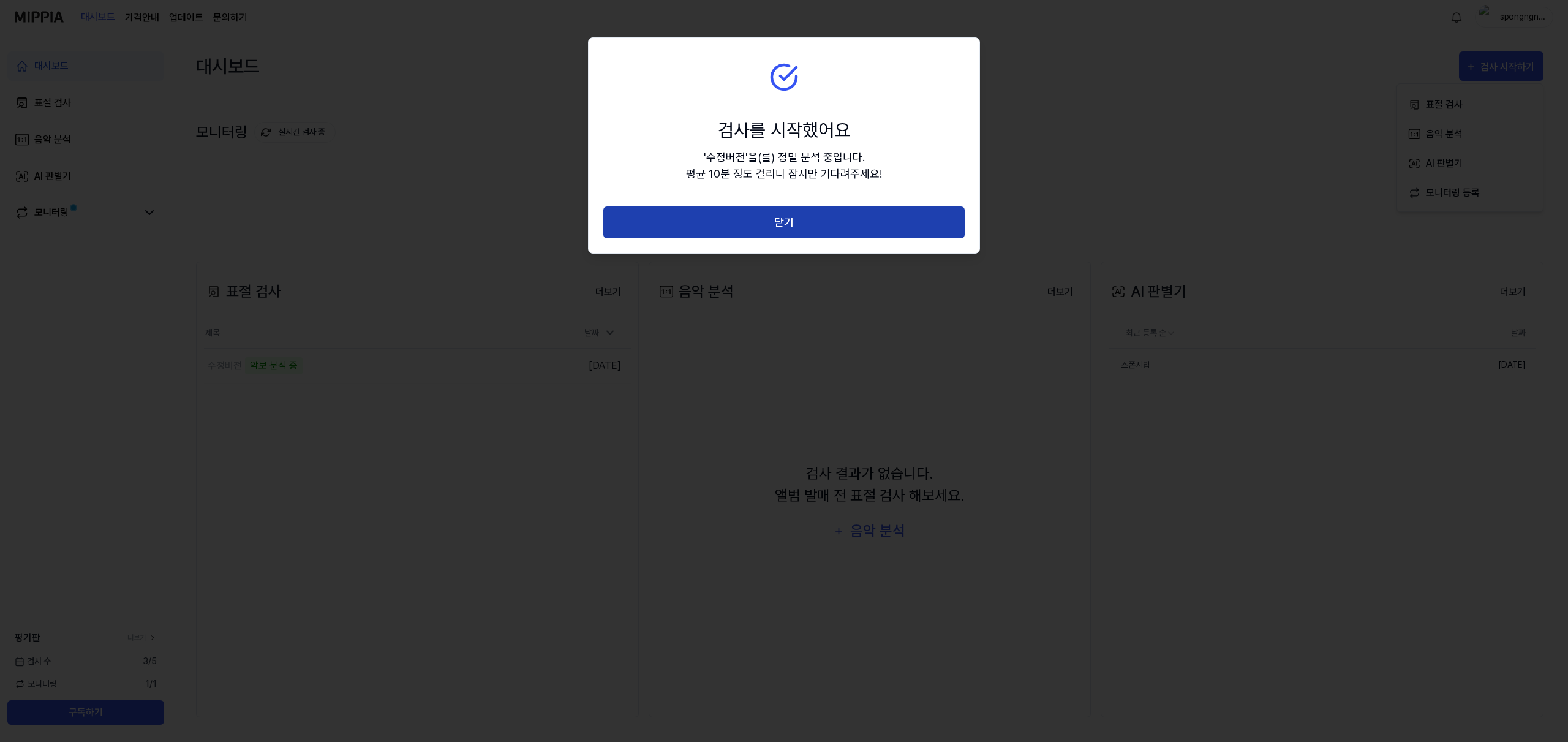
click at [768, 226] on button "닫기" at bounding box center [784, 222] width 362 height 32
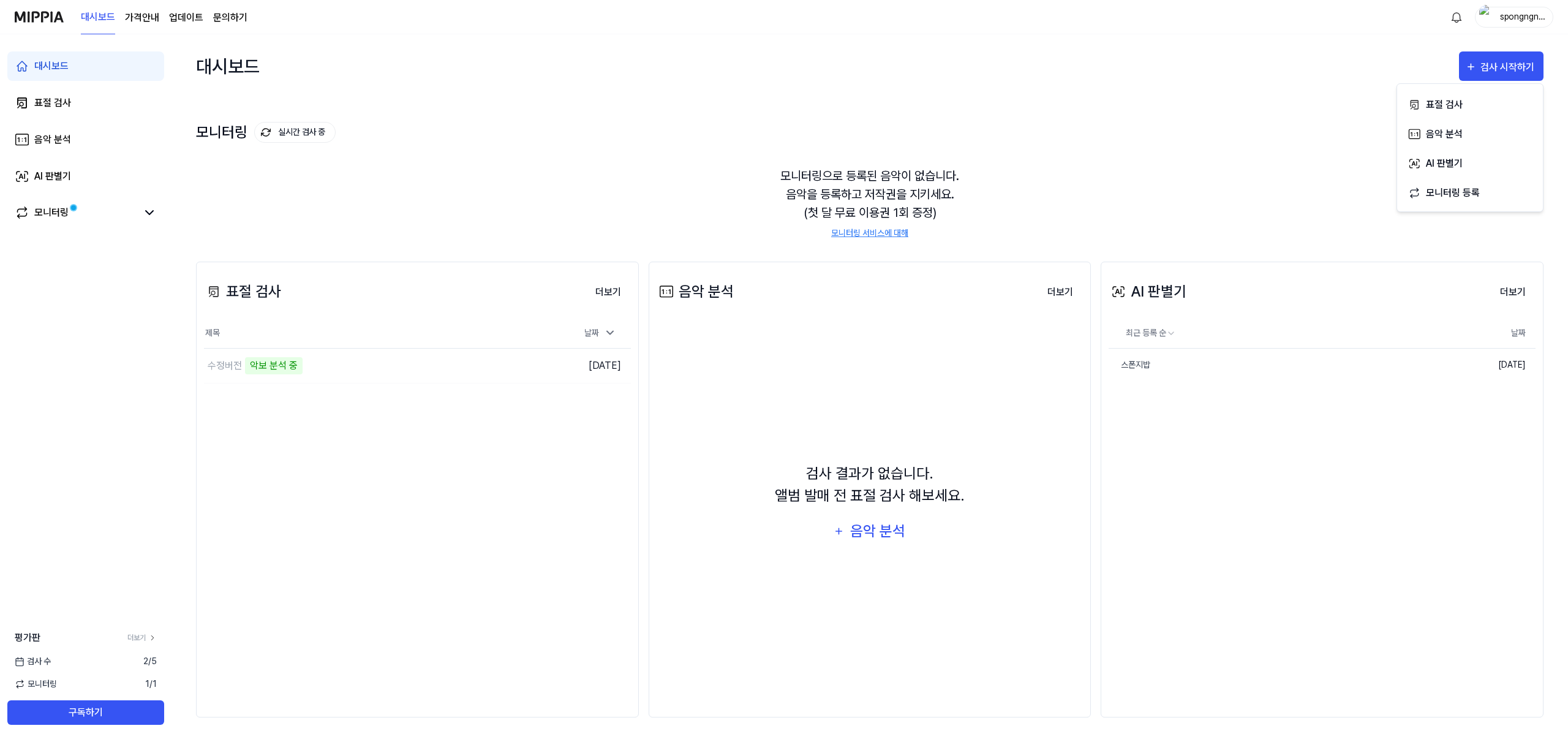
click at [1262, 201] on div "모니터링으로 등록된 음악이 없습니다. 음악을 등록하고 저작권을 지키세요. (첫 달 무료 이용권 1회 증정) 모니터링 서비스에 대해" at bounding box center [870, 203] width 1348 height 102
drag, startPoint x: 226, startPoint y: 359, endPoint x: 308, endPoint y: 365, distance: 82.2
click at [267, 363] on div "수정버전 악보 분석 중" at bounding box center [339, 365] width 271 height 34
drag, startPoint x: 331, startPoint y: 368, endPoint x: 338, endPoint y: 369, distance: 7.1
click at [331, 369] on div "수정버전 악보 분석 중" at bounding box center [339, 365] width 271 height 34
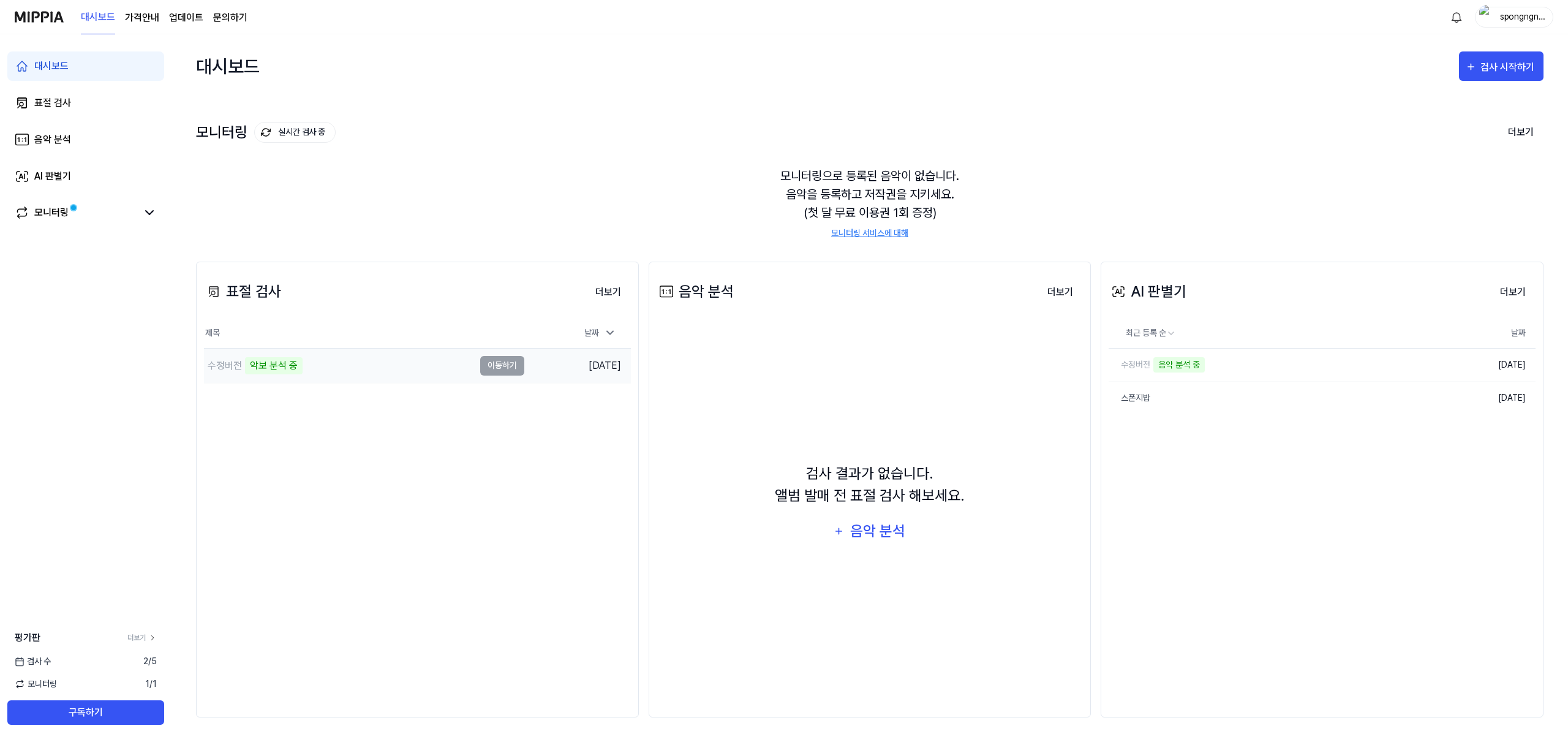
click at [496, 363] on td "수정버전 악보 분석 중 이동하기" at bounding box center [364, 365] width 321 height 34
click at [277, 364] on div "악보 분석 중" at bounding box center [273, 365] width 58 height 17
click at [508, 367] on td "수정버전 악보 분석 중 이동하기" at bounding box center [364, 365] width 321 height 34
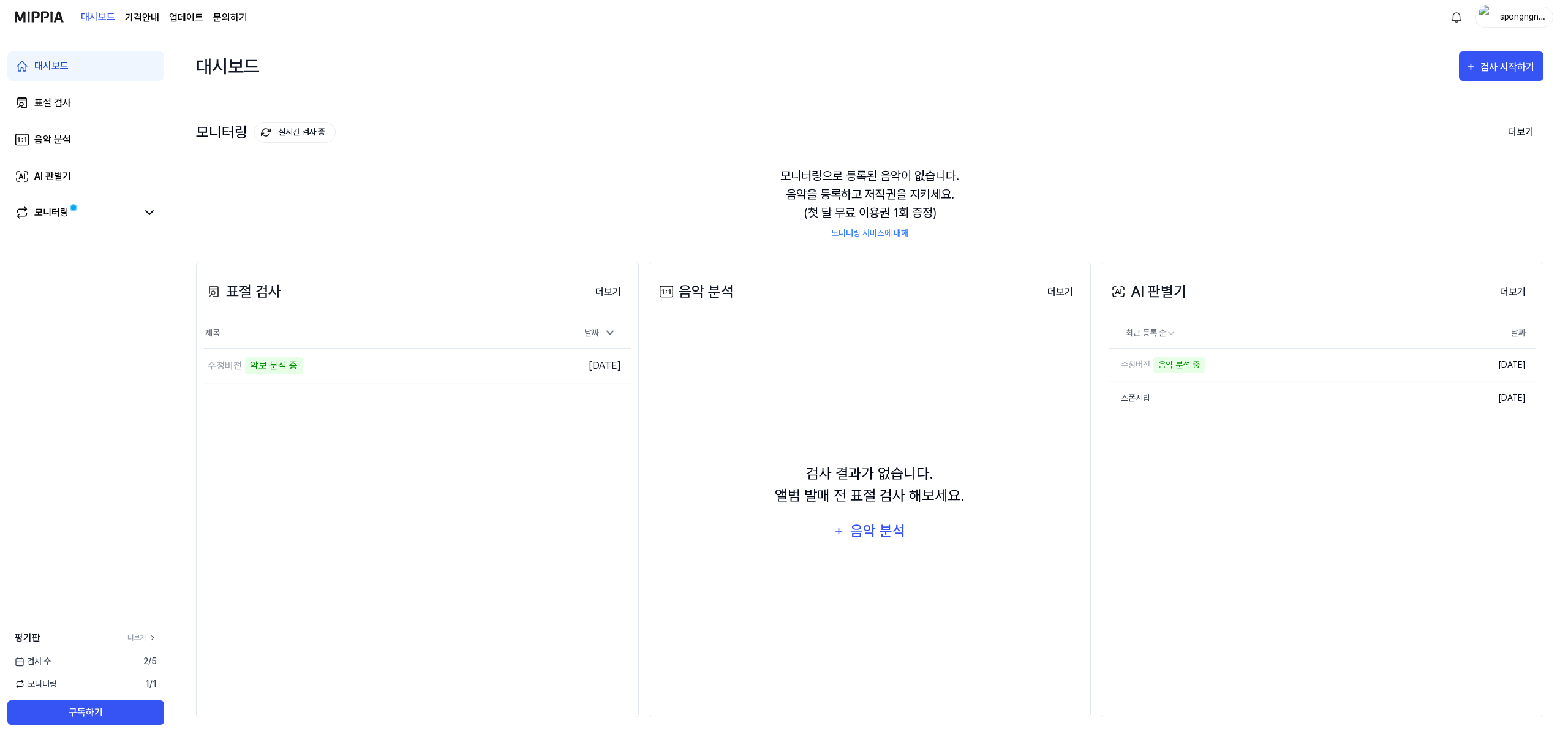
click at [1157, 368] on div "음악 분석 중" at bounding box center [1179, 364] width 51 height 15
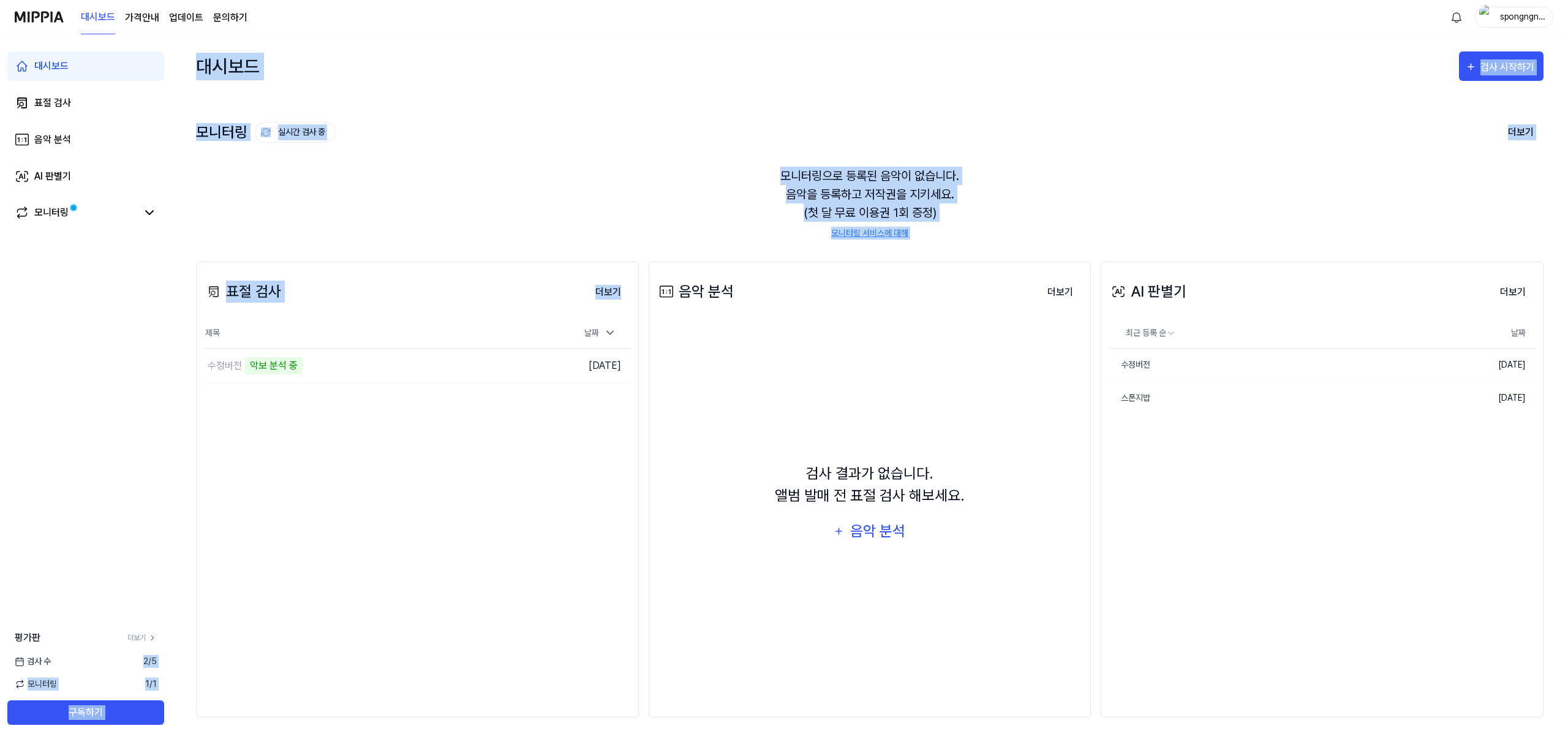
drag, startPoint x: 136, startPoint y: 664, endPoint x: 184, endPoint y: 664, distance: 48.0
click at [178, 664] on div "대시보드 표절 검사 음악 분석 AI 판별기 모니터링 평가판 더보기 검사 [DATE] 모니터링 1 / 1 구독하기 대시보드 검사 시작하기 모니터…" at bounding box center [784, 387] width 1568 height 707
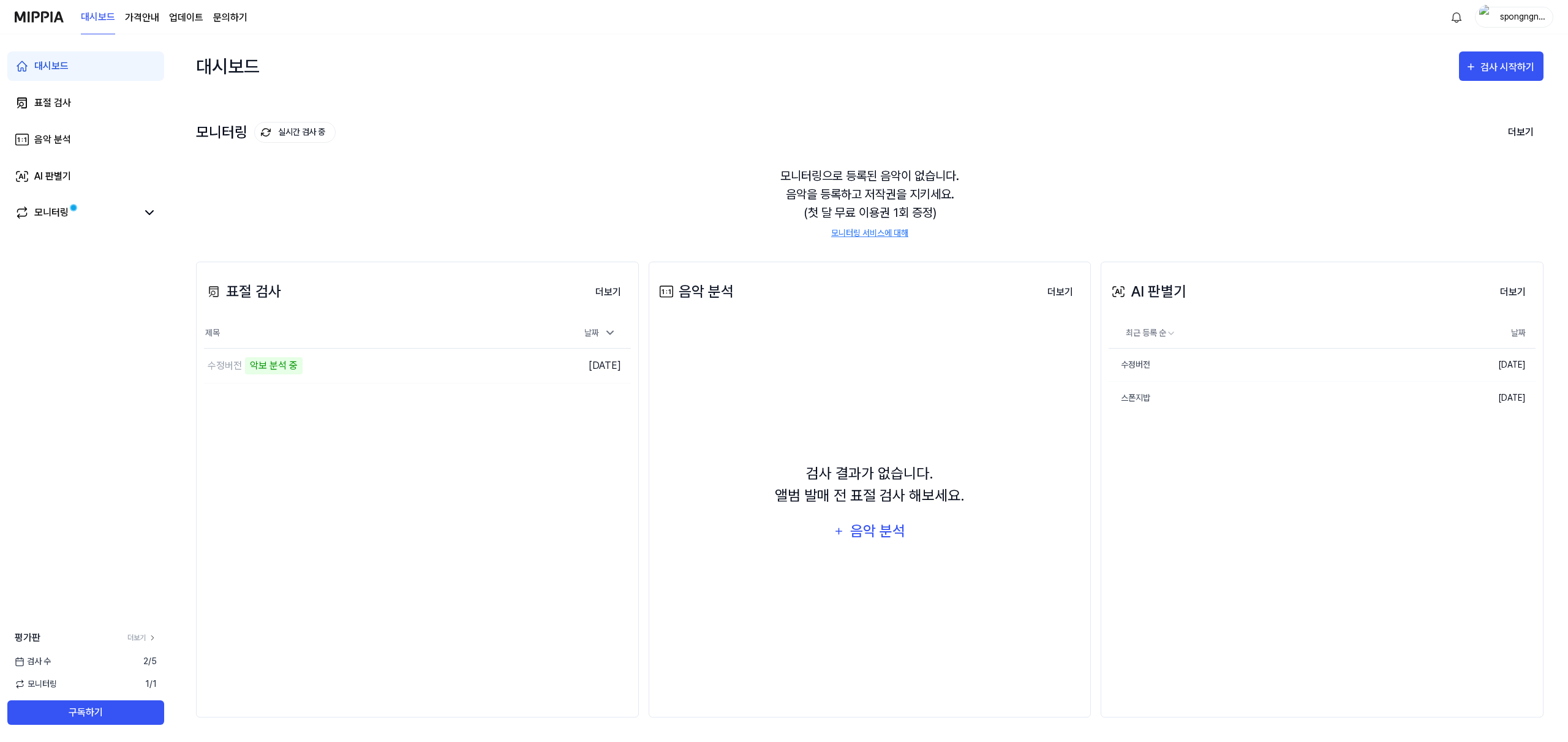
click at [185, 664] on div "대시보드 검사 시작하기 모니터링 실시간 검사 중 더보기 모니터링 모니터링으로 등록된 음악이 없습니다. 음악을 등록하고 저작권을 지키세요. (첫…" at bounding box center [869, 387] width 1396 height 707
click at [157, 642] on div "평가판 더보기" at bounding box center [85, 637] width 172 height 14
click at [151, 638] on icon at bounding box center [152, 637] width 9 height 9
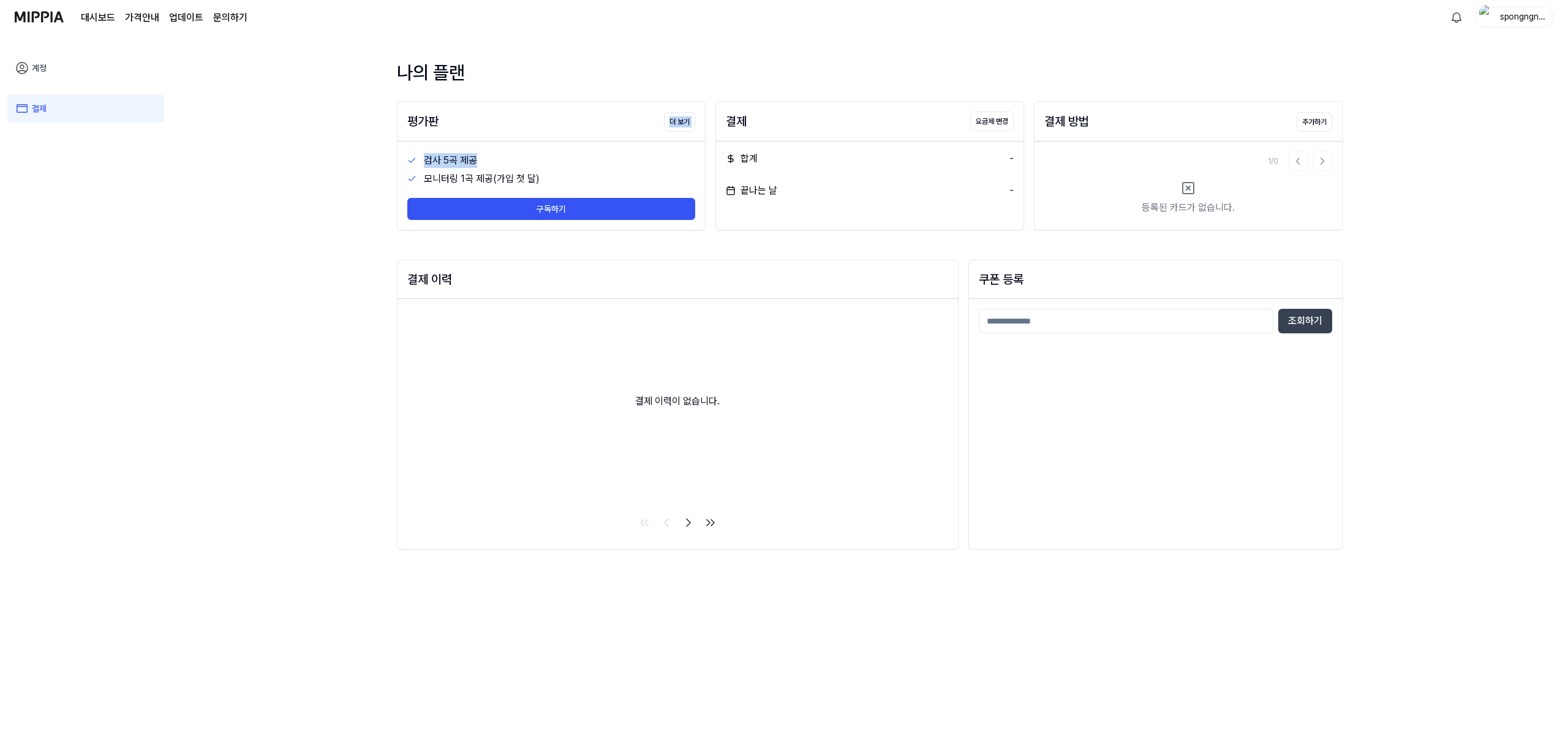
drag, startPoint x: 444, startPoint y: 149, endPoint x: 560, endPoint y: 164, distance: 117.0
click at [490, 162] on div "평가판 더 보기 검사 5곡 제공 모니터링 1곡 제공(가입 첫 달) 구독하기" at bounding box center [551, 165] width 308 height 129
click at [560, 164] on div "검사 5곡 제공" at bounding box center [560, 159] width 271 height 14
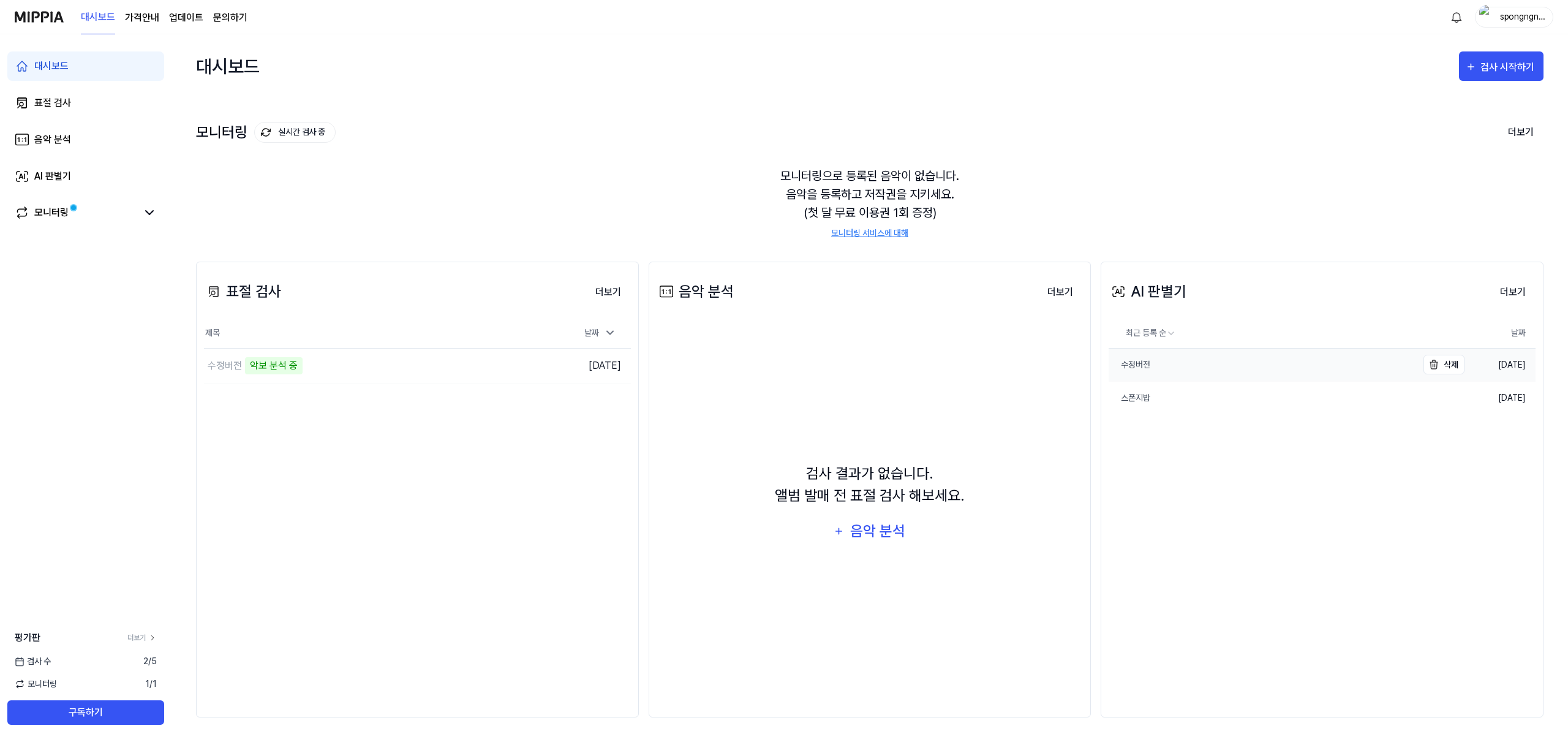
click at [1181, 362] on link "수정버전" at bounding box center [1262, 364] width 308 height 32
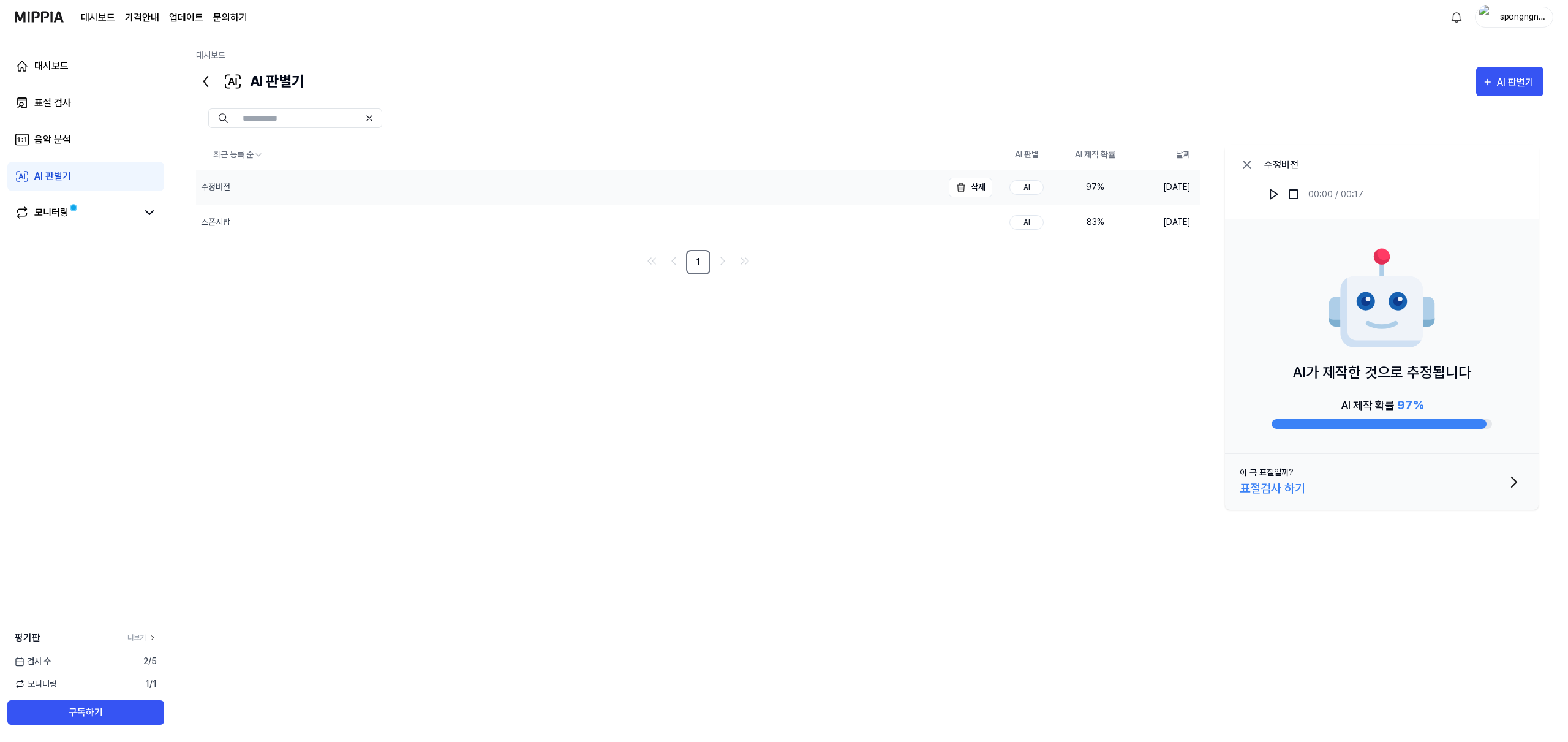
click at [853, 195] on div "수정버전" at bounding box center [569, 187] width 747 height 34
click at [247, 187] on div "수정버전" at bounding box center [569, 187] width 747 height 34
click at [1276, 193] on img at bounding box center [1274, 194] width 12 height 12
click at [1061, 213] on td "83 %" at bounding box center [1095, 222] width 68 height 35
click at [226, 191] on div "수정버전" at bounding box center [215, 187] width 29 height 13
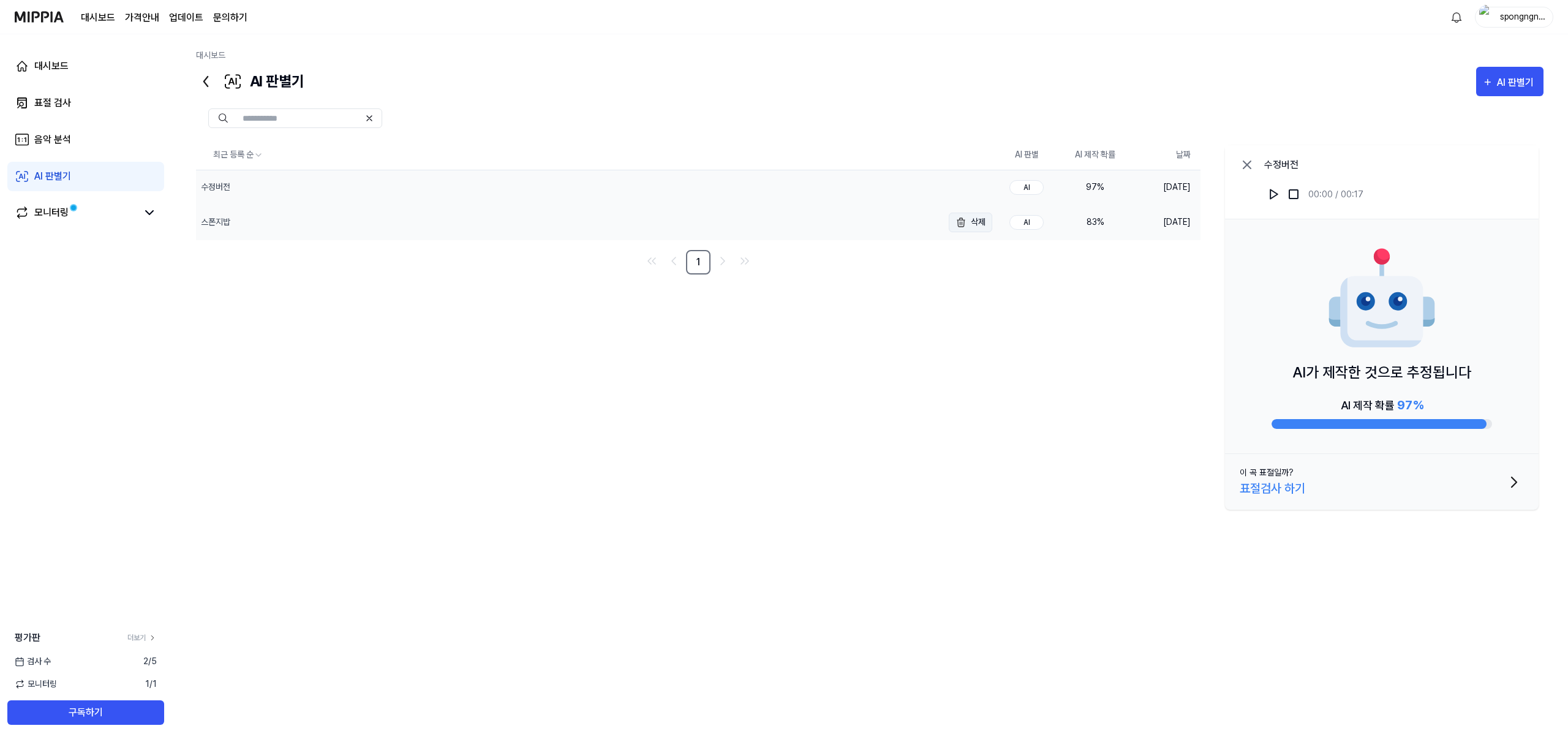
click at [958, 226] on img "button" at bounding box center [961, 222] width 14 height 14
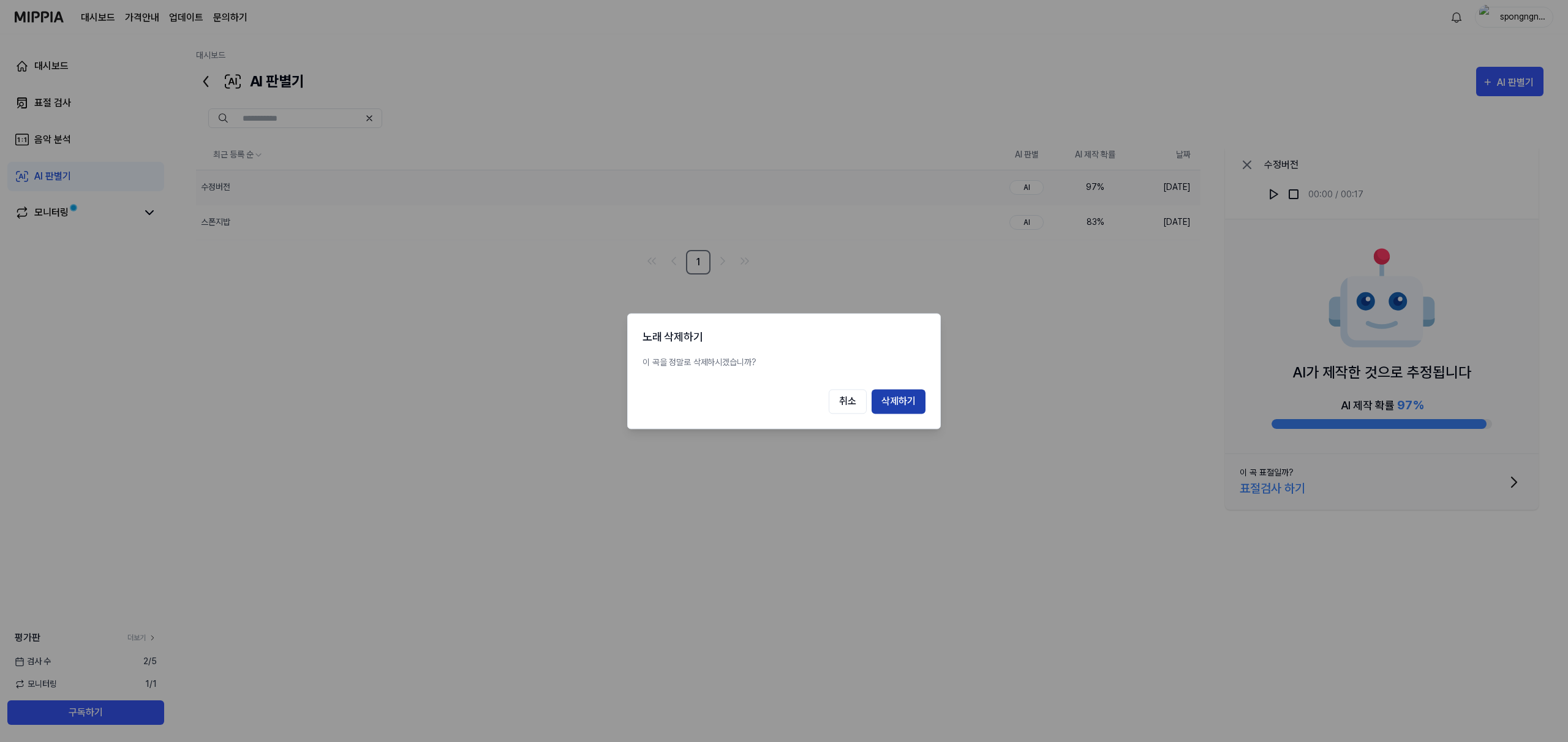
click at [901, 410] on button "삭제하기" at bounding box center [898, 401] width 54 height 25
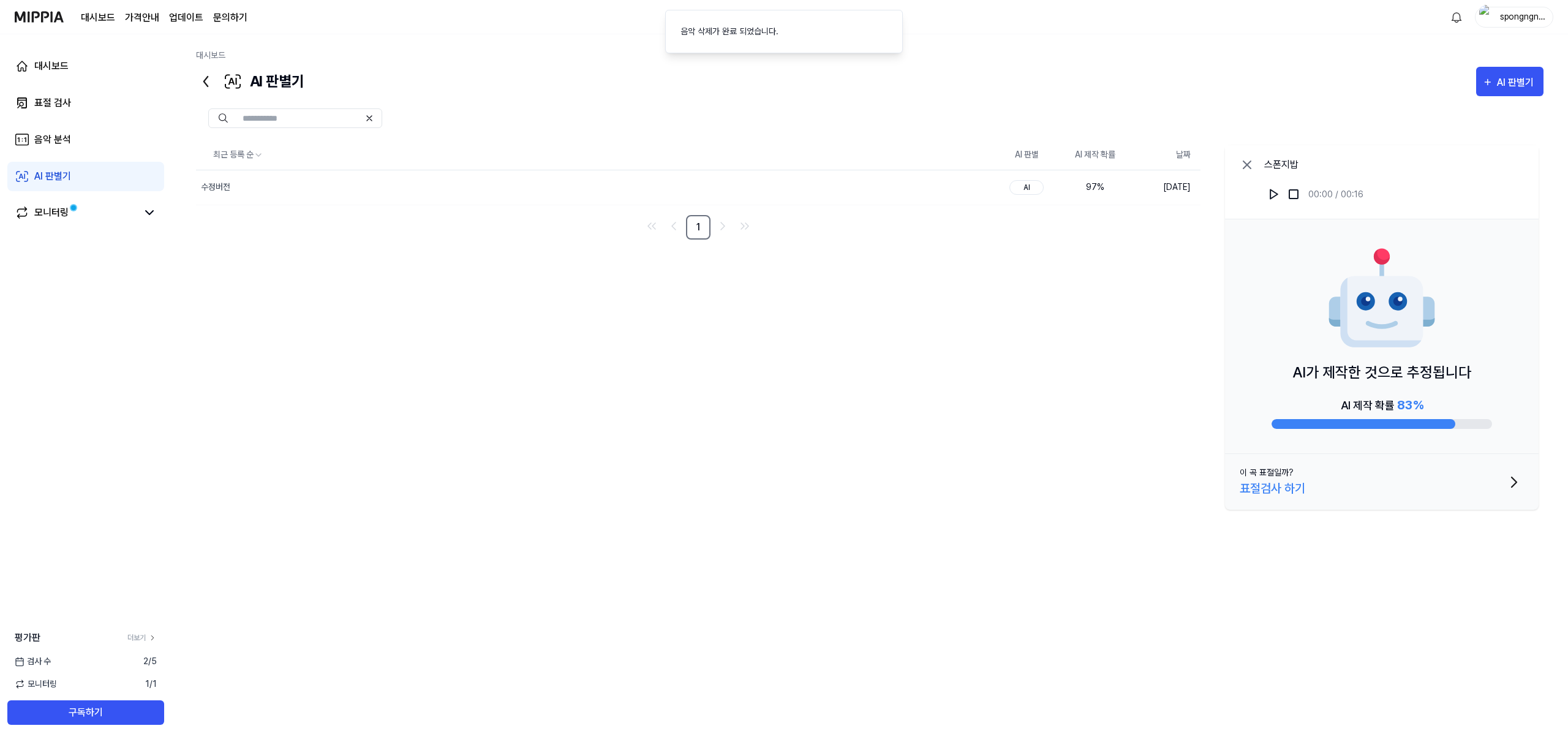
click at [946, 437] on div "최근 등록 순 AI 판별 AI 제작 확률 날짜 수정버전 삭제 AI 97 % [DATE] 1 스폰지밥 00:00 / 00:…" at bounding box center [870, 381] width 1348 height 482
click at [1454, 25] on html "대시보드 가격안내 업데이트 문의하기 1 spongngngng 대시보드 표절 검사 음악 분석 AI 판별기 모니터링 평가판 더보기 검사 [DATE…" at bounding box center [784, 371] width 1568 height 742
click at [1455, 16] on html "대시보드 가격안내 업데이트 문의하기 spongngngng 대시보드 표절 검사 음악 분석 AI 판별기 모니터링 평가판 더보기 검사 [DATE] …" at bounding box center [784, 371] width 1568 height 742
click at [202, 86] on icon at bounding box center [206, 82] width 20 height 20
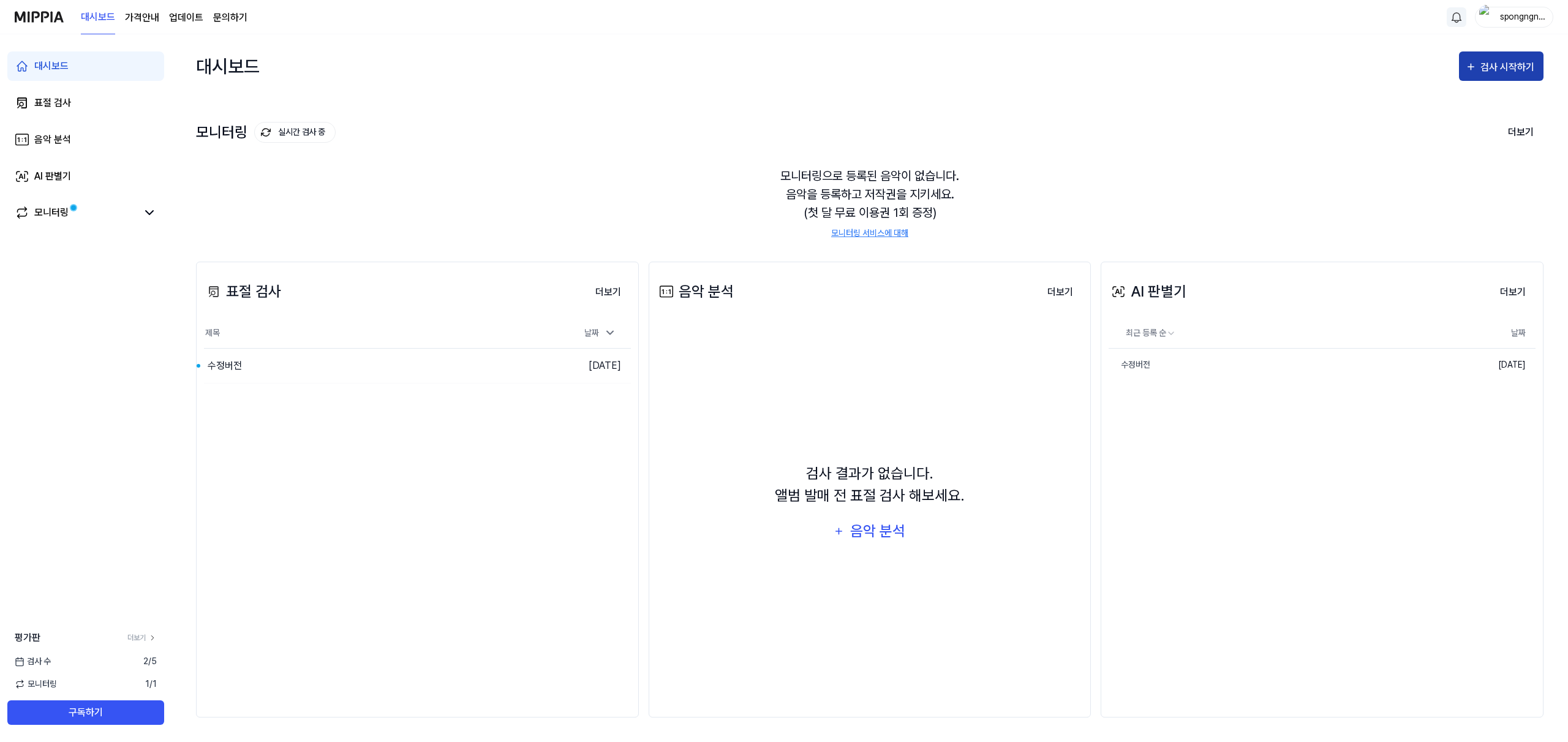
click at [1489, 56] on button "검사 시작하기" at bounding box center [1501, 65] width 84 height 29
click at [1455, 108] on div "표절 검사" at bounding box center [1479, 104] width 106 height 16
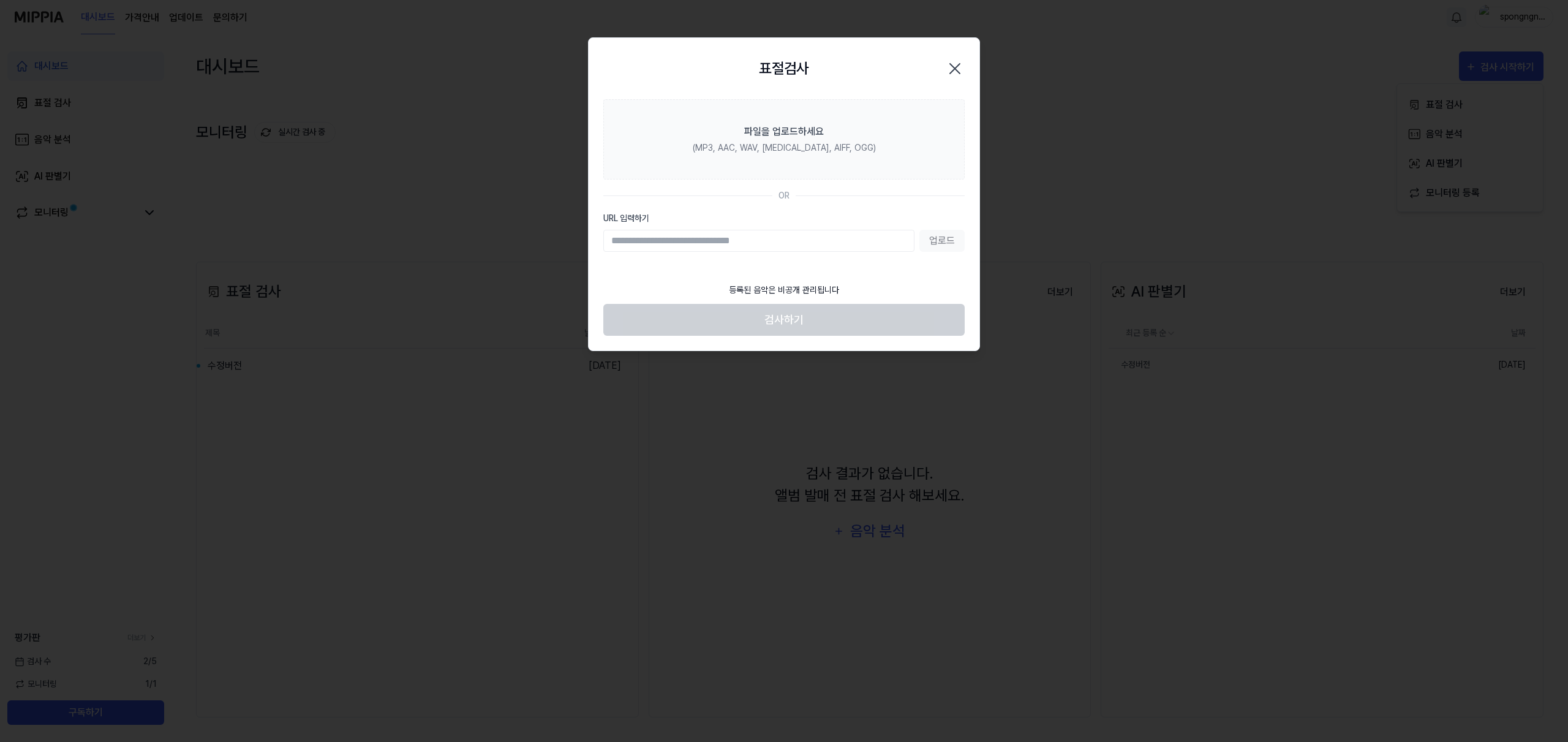
click at [958, 69] on icon "button" at bounding box center [955, 68] width 20 height 20
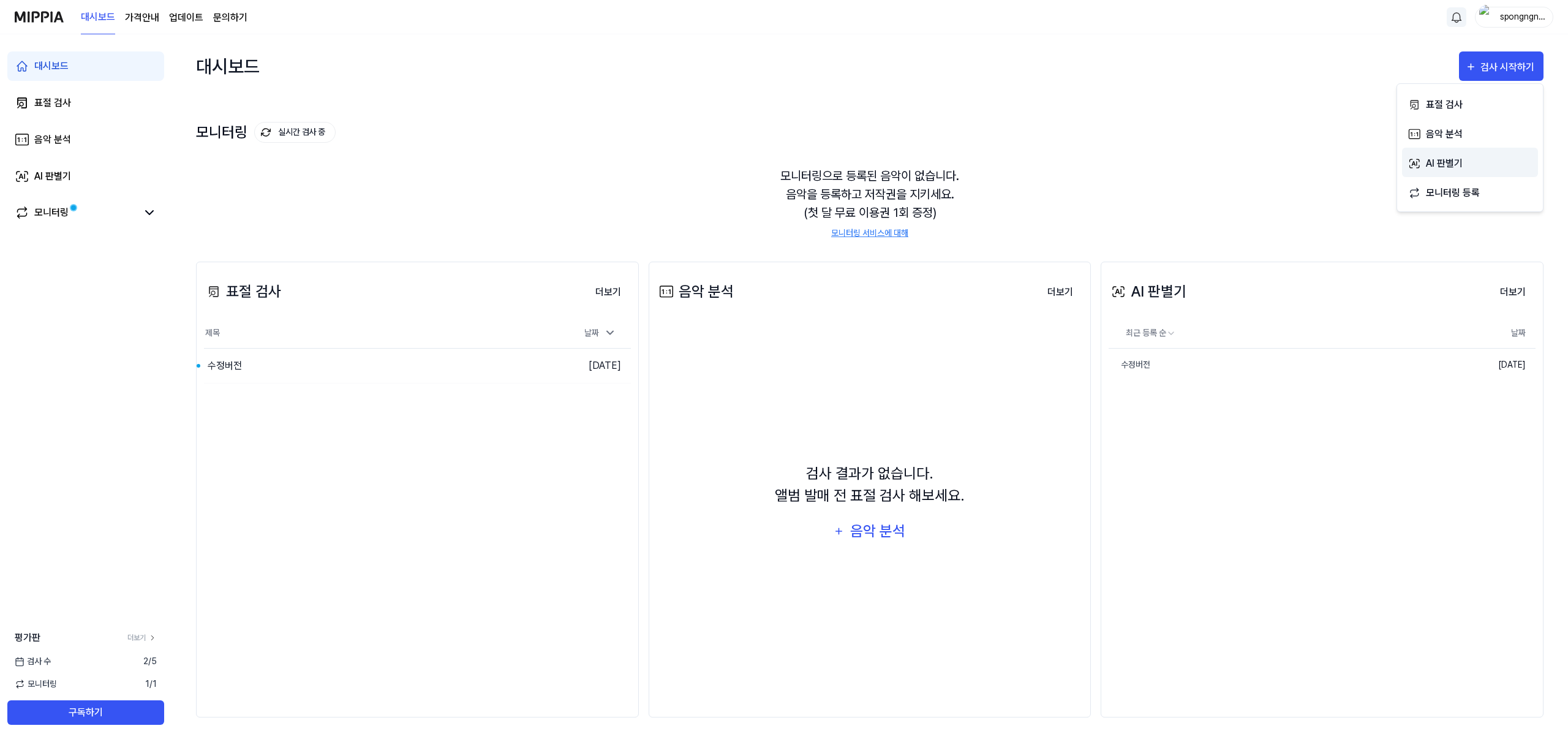
click at [1473, 167] on div "AI 판별기" at bounding box center [1479, 163] width 106 height 16
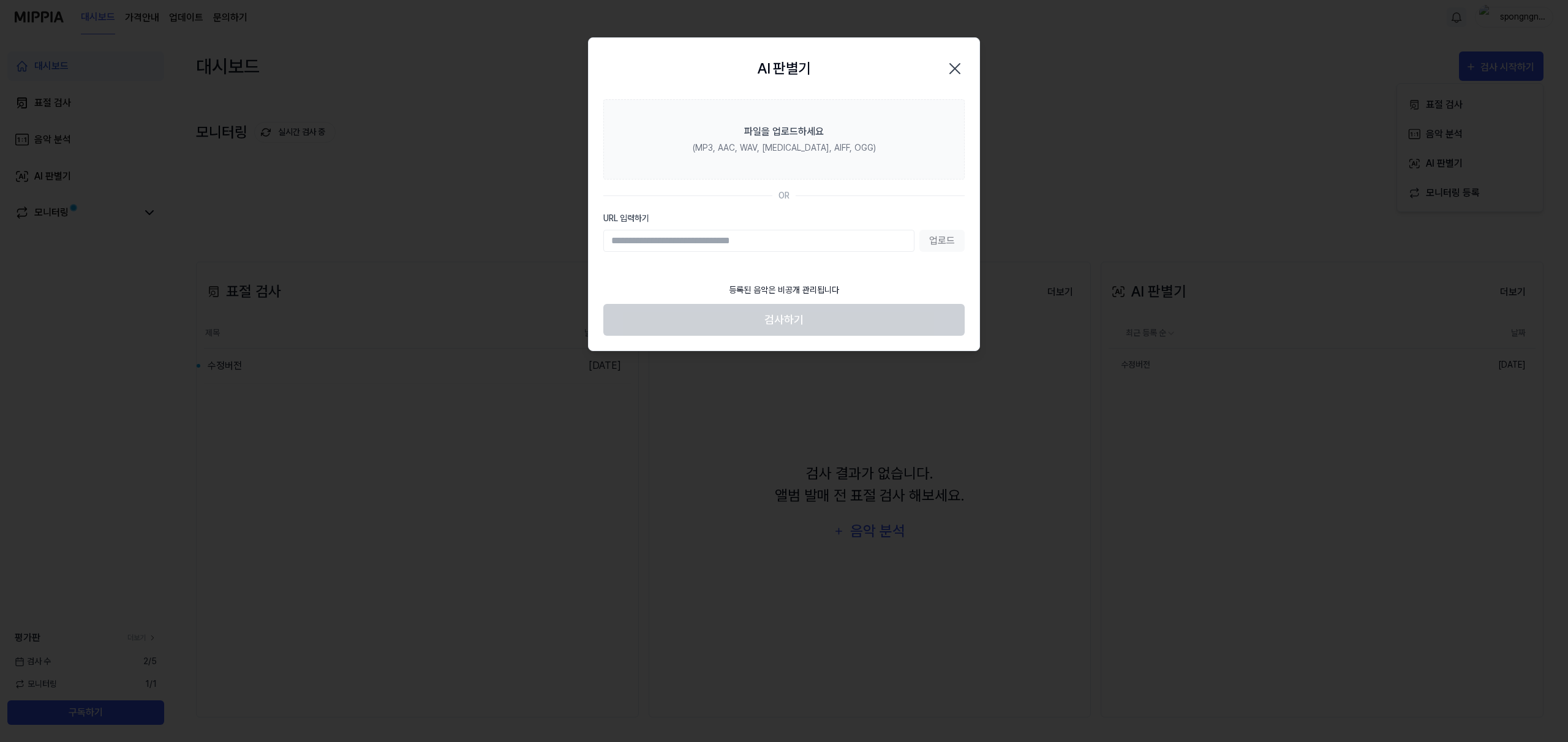
click at [951, 70] on icon "button" at bounding box center [955, 68] width 20 height 20
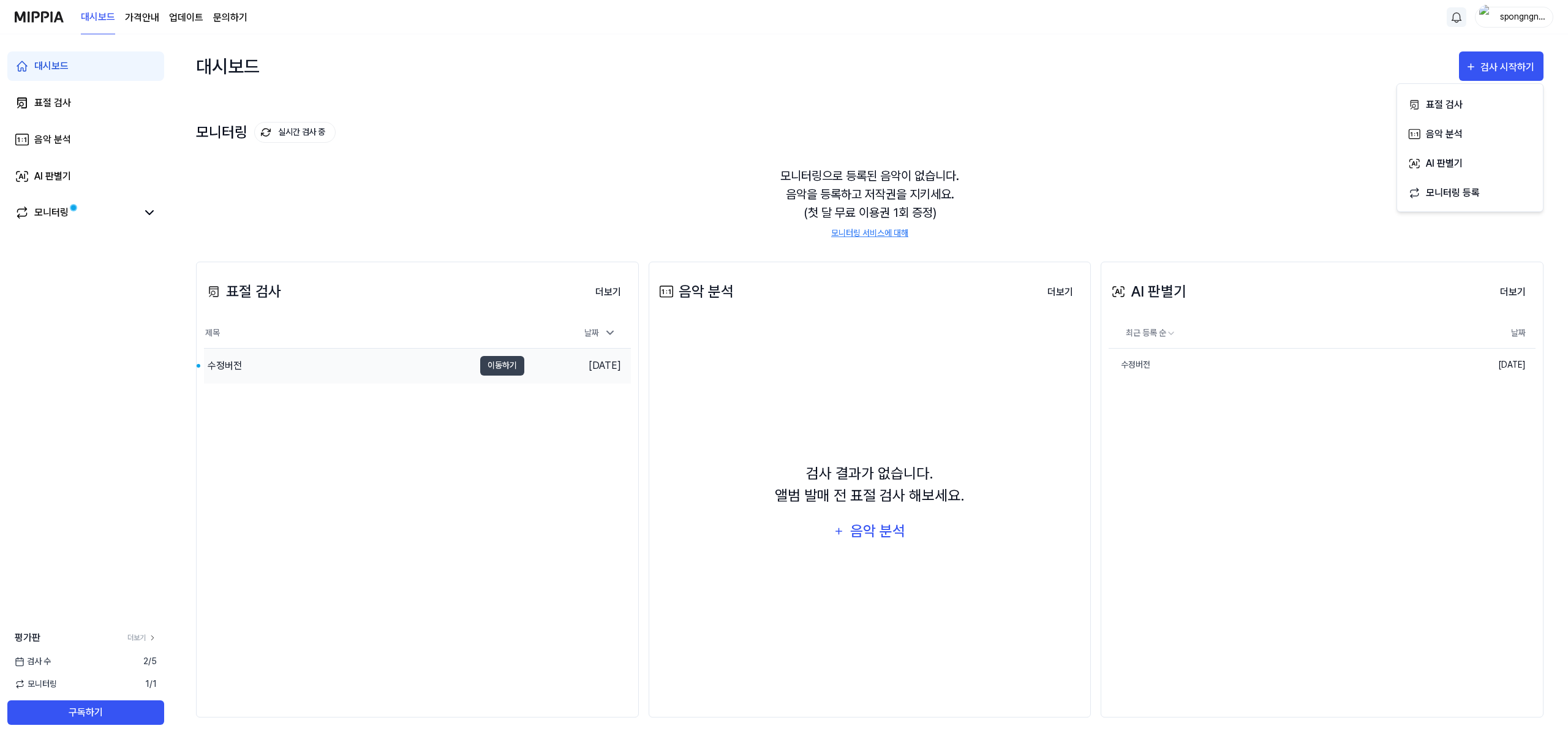
click at [439, 379] on div "수정버전" at bounding box center [339, 365] width 271 height 34
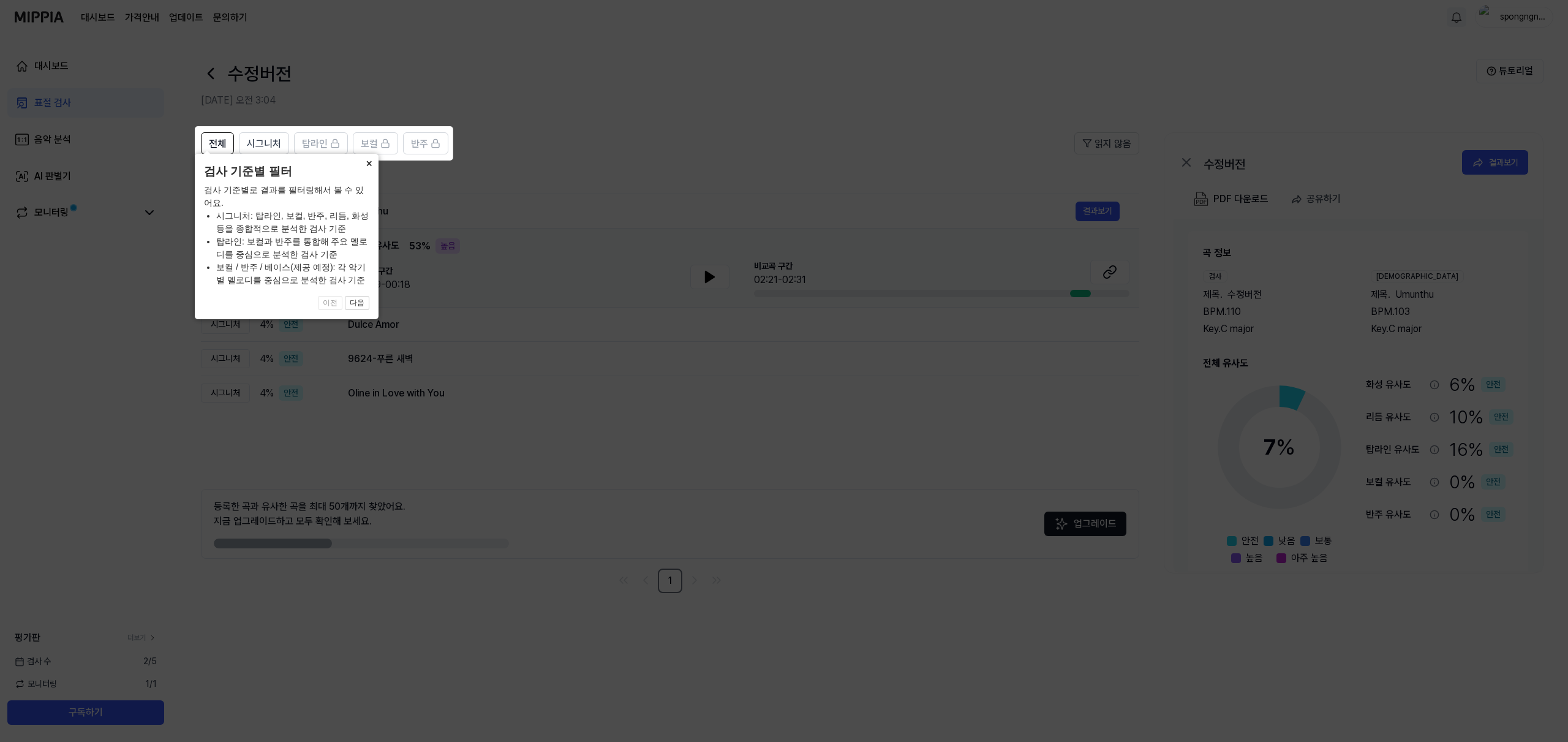
click at [367, 171] on button "×" at bounding box center [368, 162] width 20 height 17
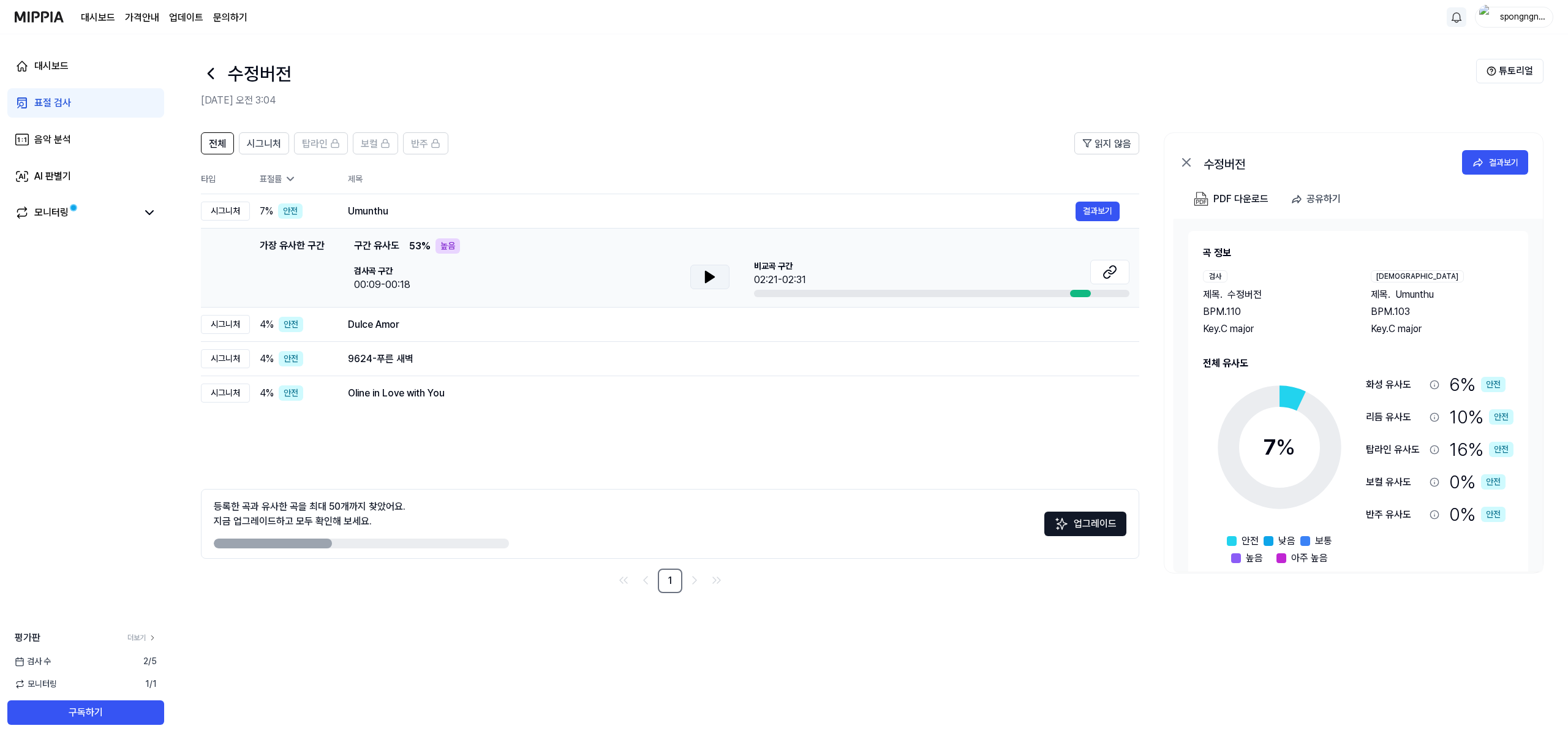
click at [702, 279] on icon at bounding box center [709, 276] width 14 height 14
click at [460, 208] on div "Umunthu" at bounding box center [712, 211] width 728 height 14
click at [485, 265] on div "검사곡 구간 00:09-00:18" at bounding box center [542, 278] width 376 height 28
click at [684, 279] on div "검사곡 구간 00:09-00:18" at bounding box center [542, 278] width 376 height 28
click at [735, 276] on div "검사곡 구간 00:09-00:18 [GEOGRAPHIC_DATA] 구간 02:21-02:31" at bounding box center [741, 278] width 775 height 37
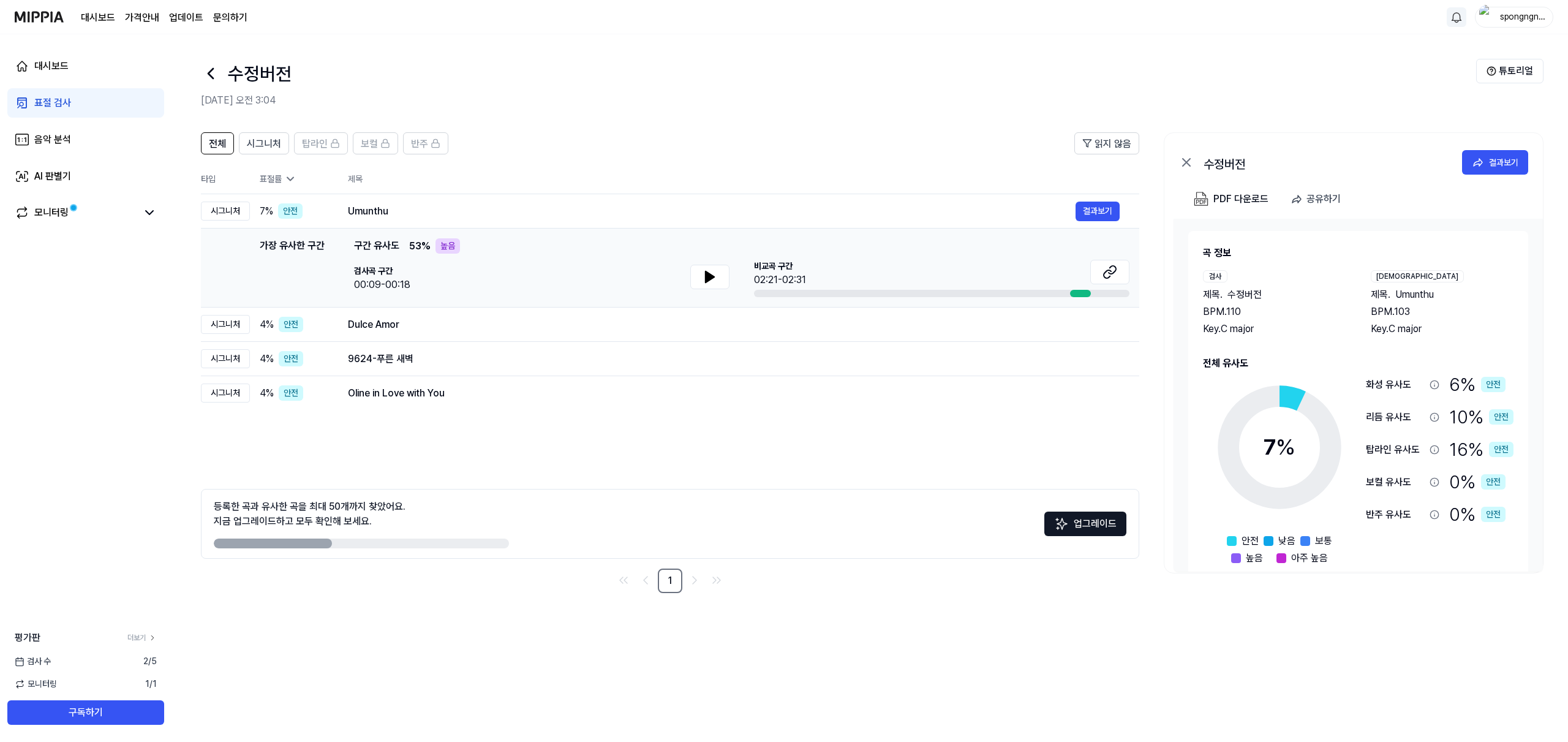
click at [751, 278] on div "검사곡 구간 00:09-00:18 [GEOGRAPHIC_DATA] 구간 02:21-02:31" at bounding box center [741, 278] width 775 height 37
click at [714, 267] on button at bounding box center [709, 277] width 39 height 25
click at [303, 524] on div "등록한 곡과 유사한 곡을 최대 50개까지 찾았어요. 지금 업그레이드하고 모두 확인해 보세요." at bounding box center [309, 513] width 192 height 29
click at [472, 217] on div "Umunthu" at bounding box center [712, 211] width 728 height 14
click at [359, 213] on div "Umunthu" at bounding box center [712, 211] width 728 height 14
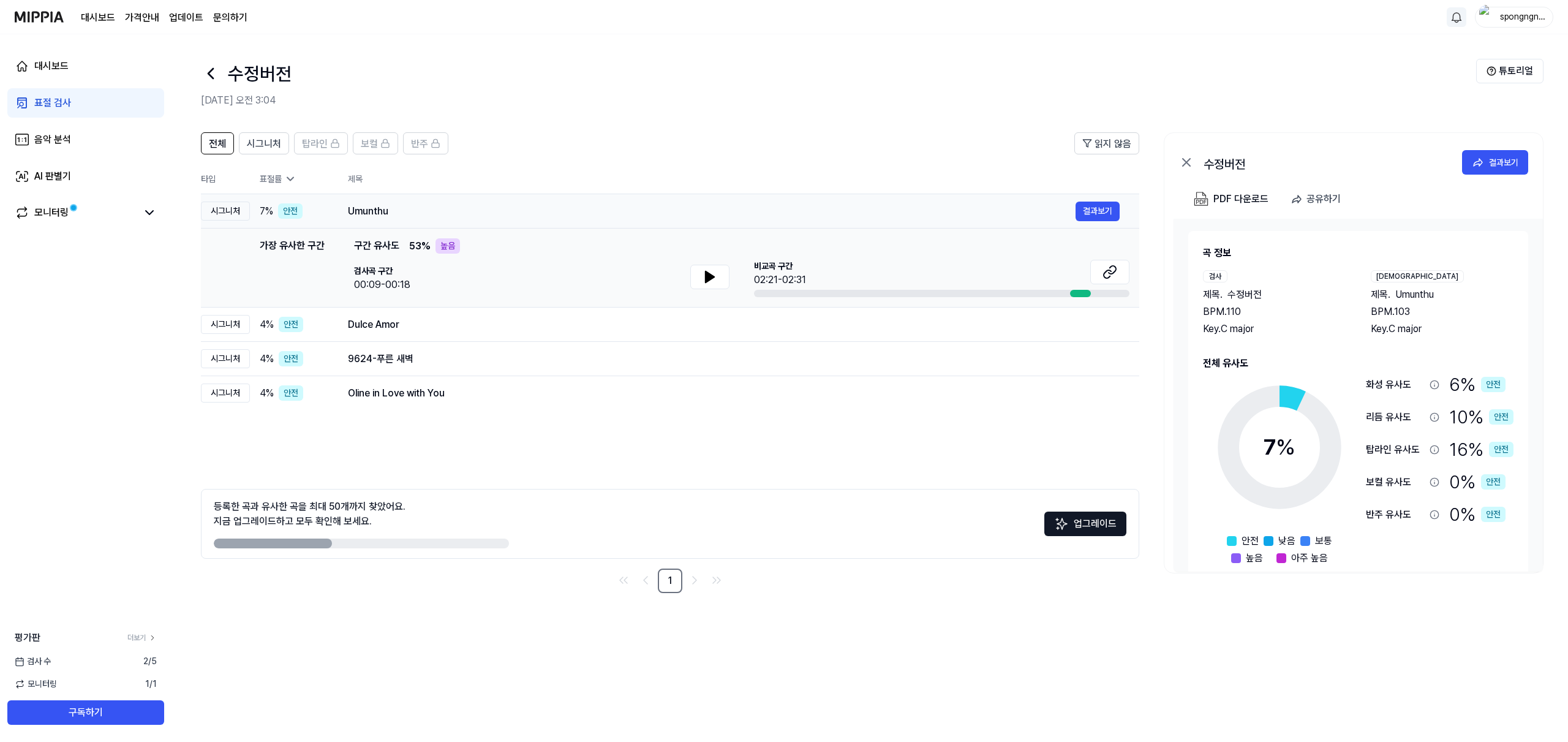
click at [359, 213] on div "Umunthu" at bounding box center [712, 211] width 728 height 14
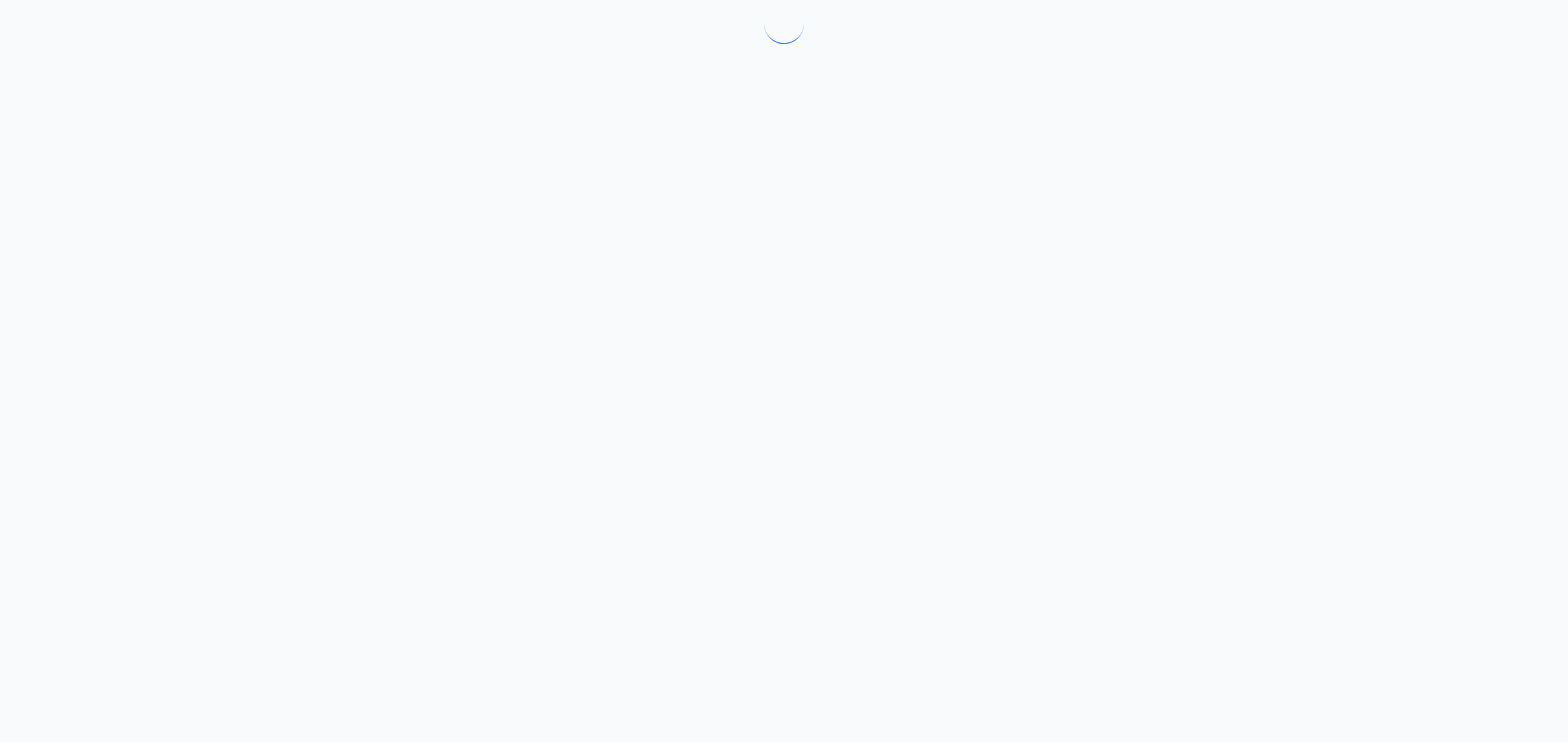
click at [326, 218] on div at bounding box center [784, 371] width 1568 height 742
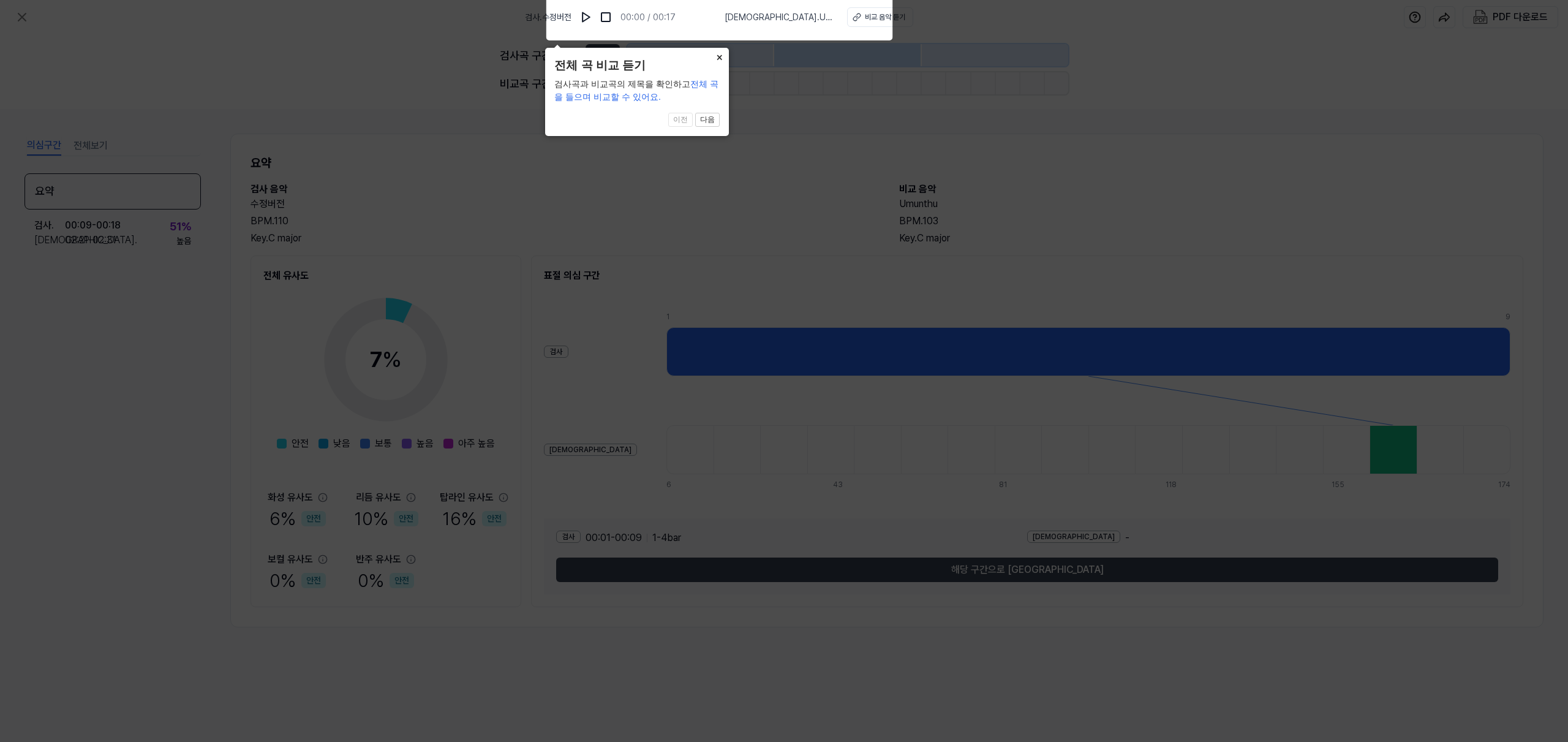
click at [711, 62] on button "×" at bounding box center [719, 56] width 20 height 17
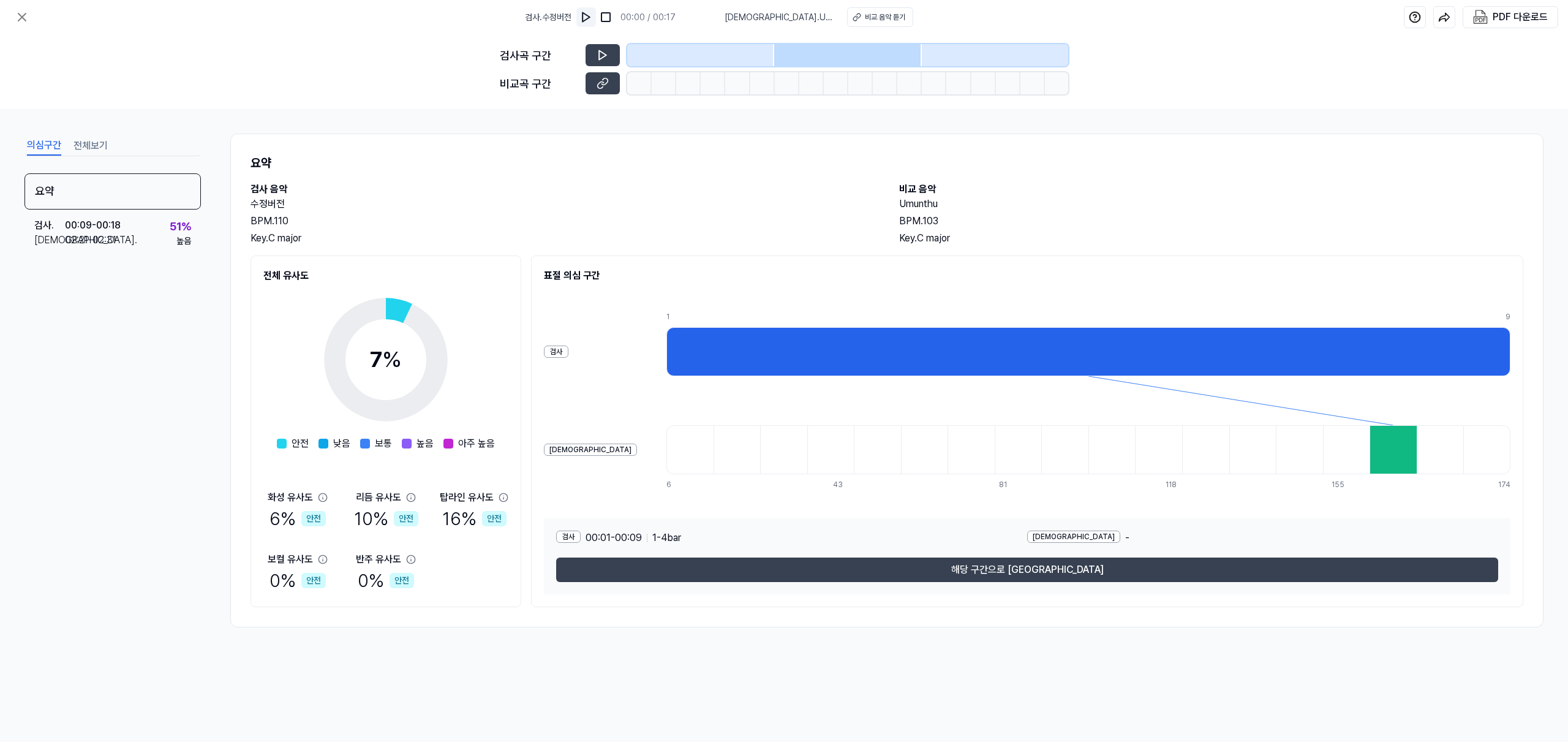
click at [596, 25] on button at bounding box center [586, 17] width 20 height 20
click at [800, 82] on div at bounding box center [812, 83] width 25 height 22
click at [795, 60] on div at bounding box center [848, 54] width 147 height 22
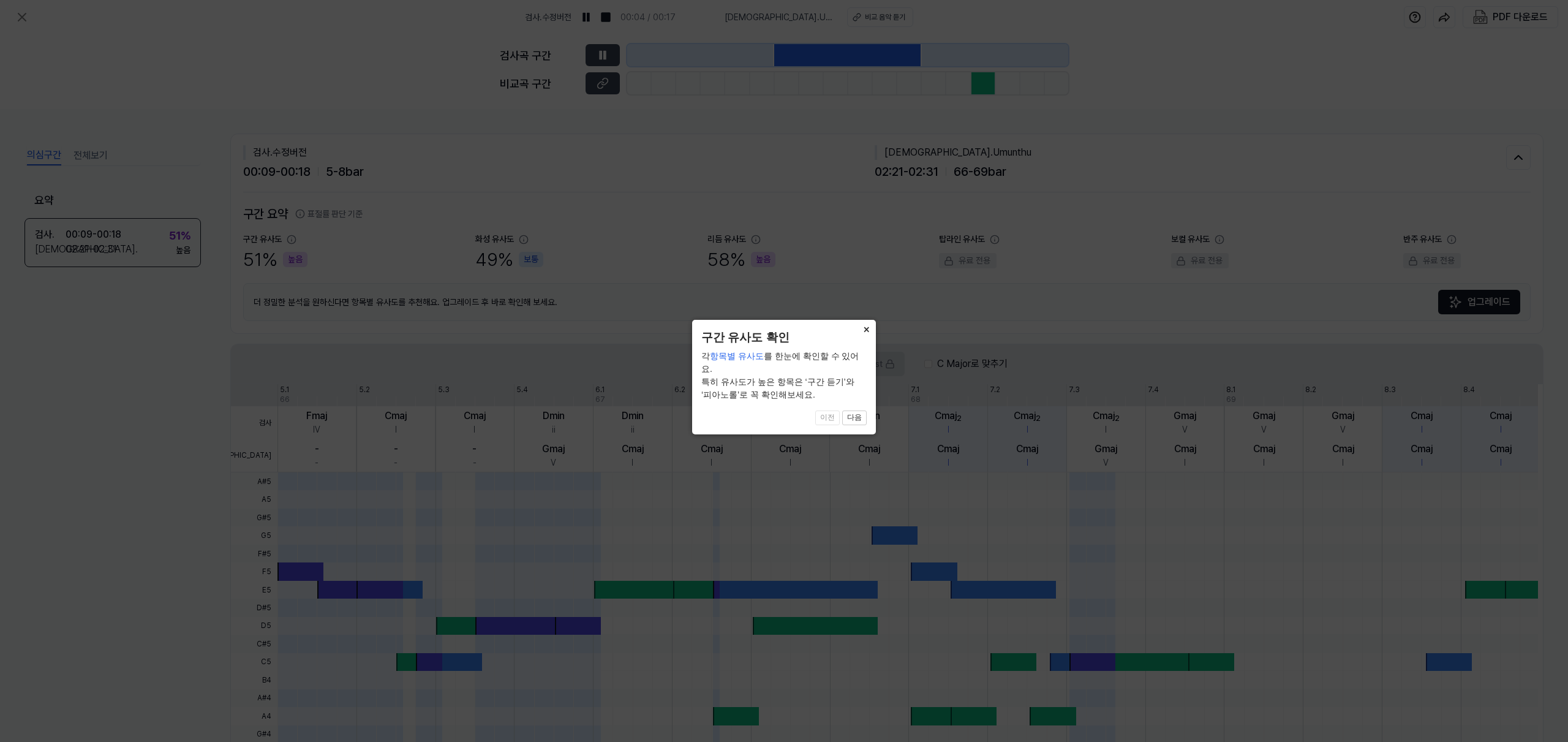
click at [869, 329] on button "×" at bounding box center [866, 328] width 20 height 17
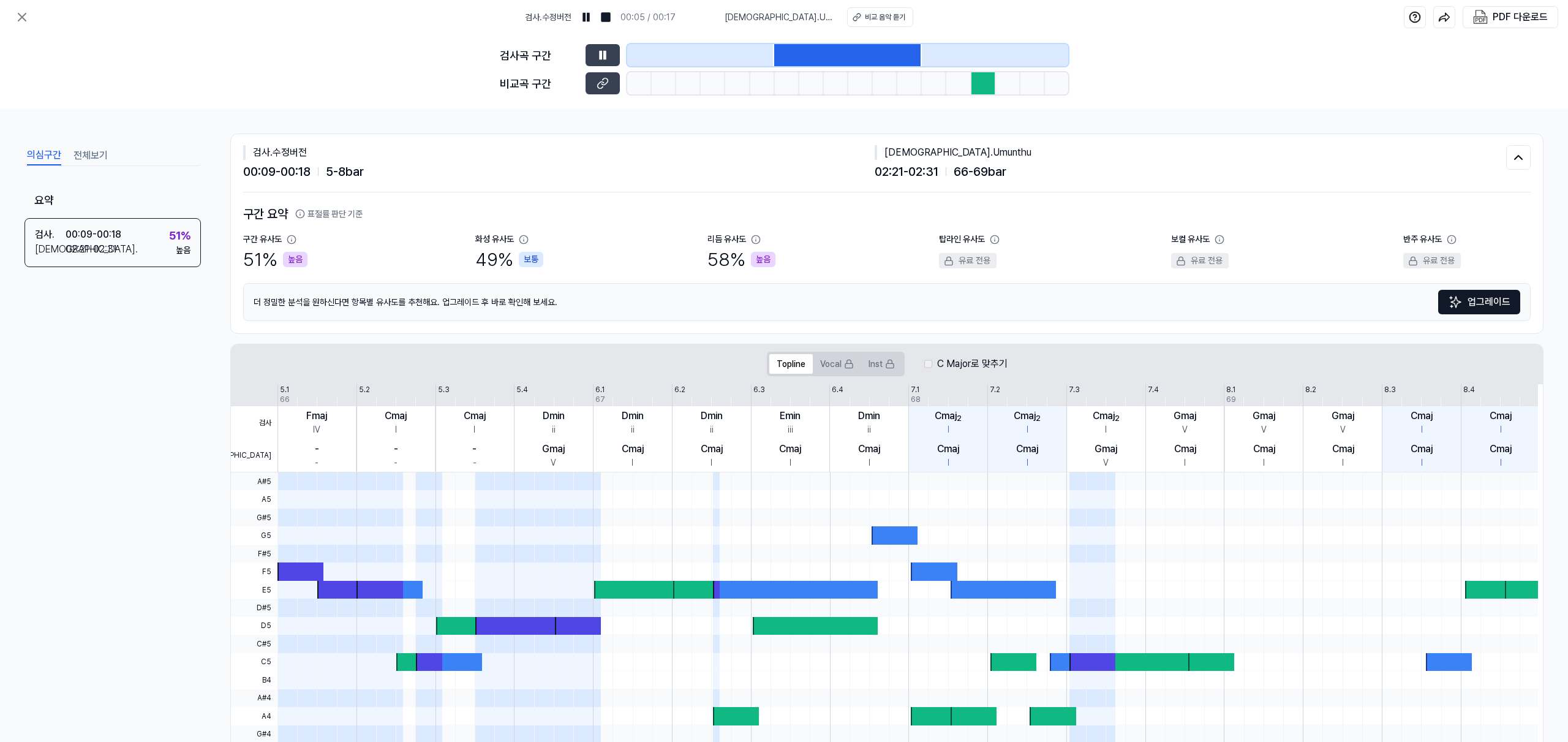
click at [708, 588] on div at bounding box center [696, 589] width 46 height 18
click at [760, 588] on div at bounding box center [795, 589] width 165 height 18
click at [986, 79] on div at bounding box center [984, 83] width 25 height 22
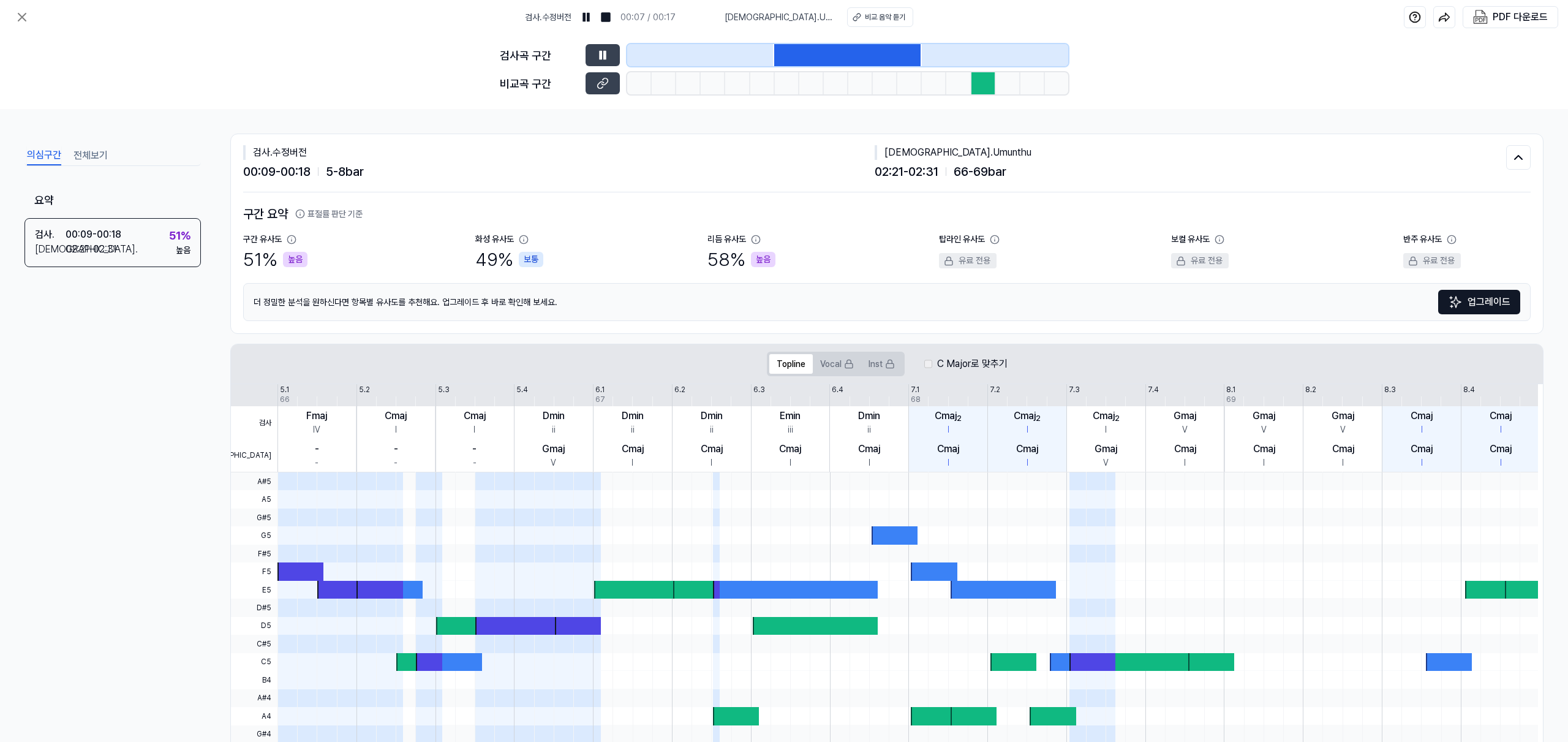
click at [871, 75] on div at bounding box center [848, 83] width 441 height 22
click at [844, 54] on div at bounding box center [848, 54] width 147 height 22
click at [612, 85] on button at bounding box center [603, 83] width 34 height 22
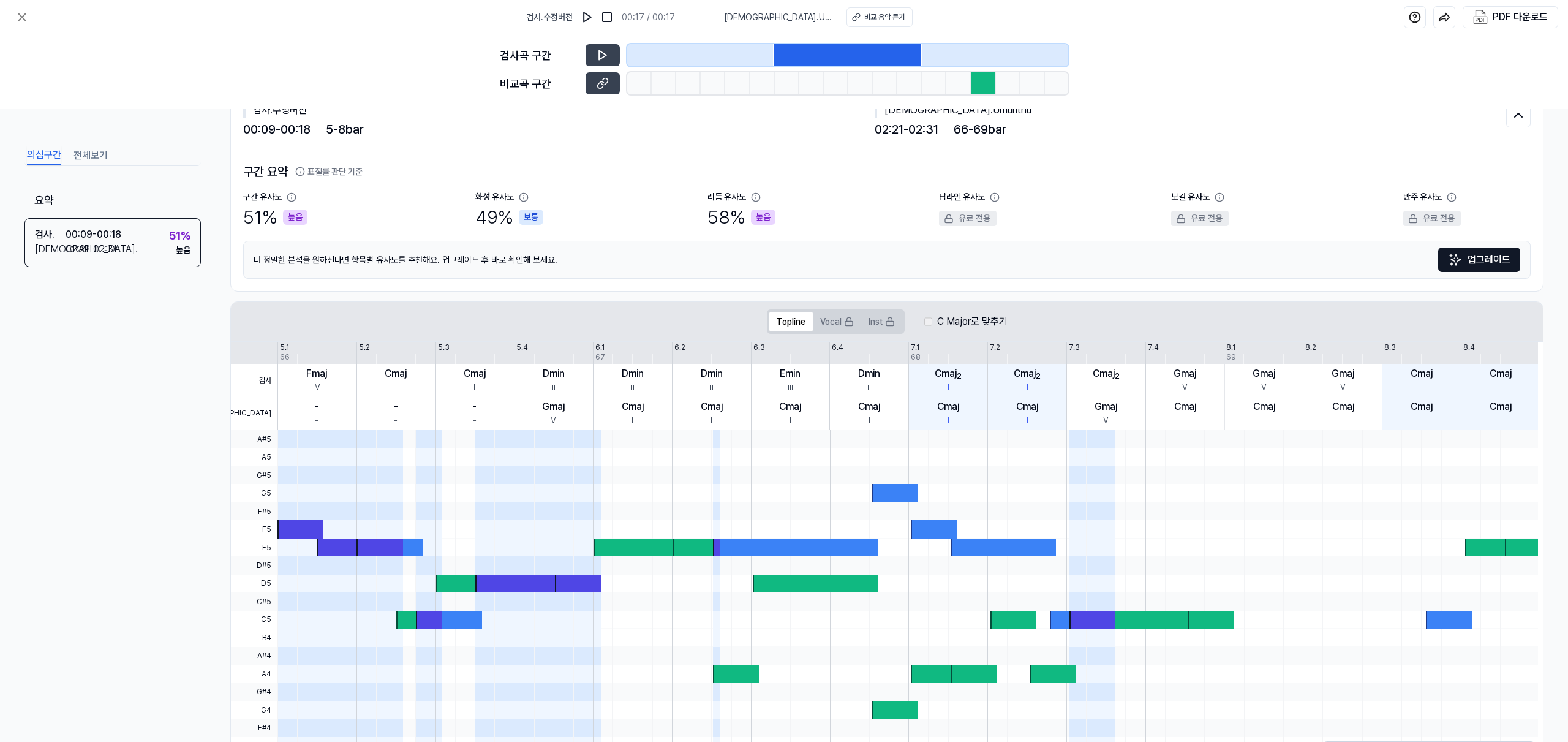
scroll to position [99, 0]
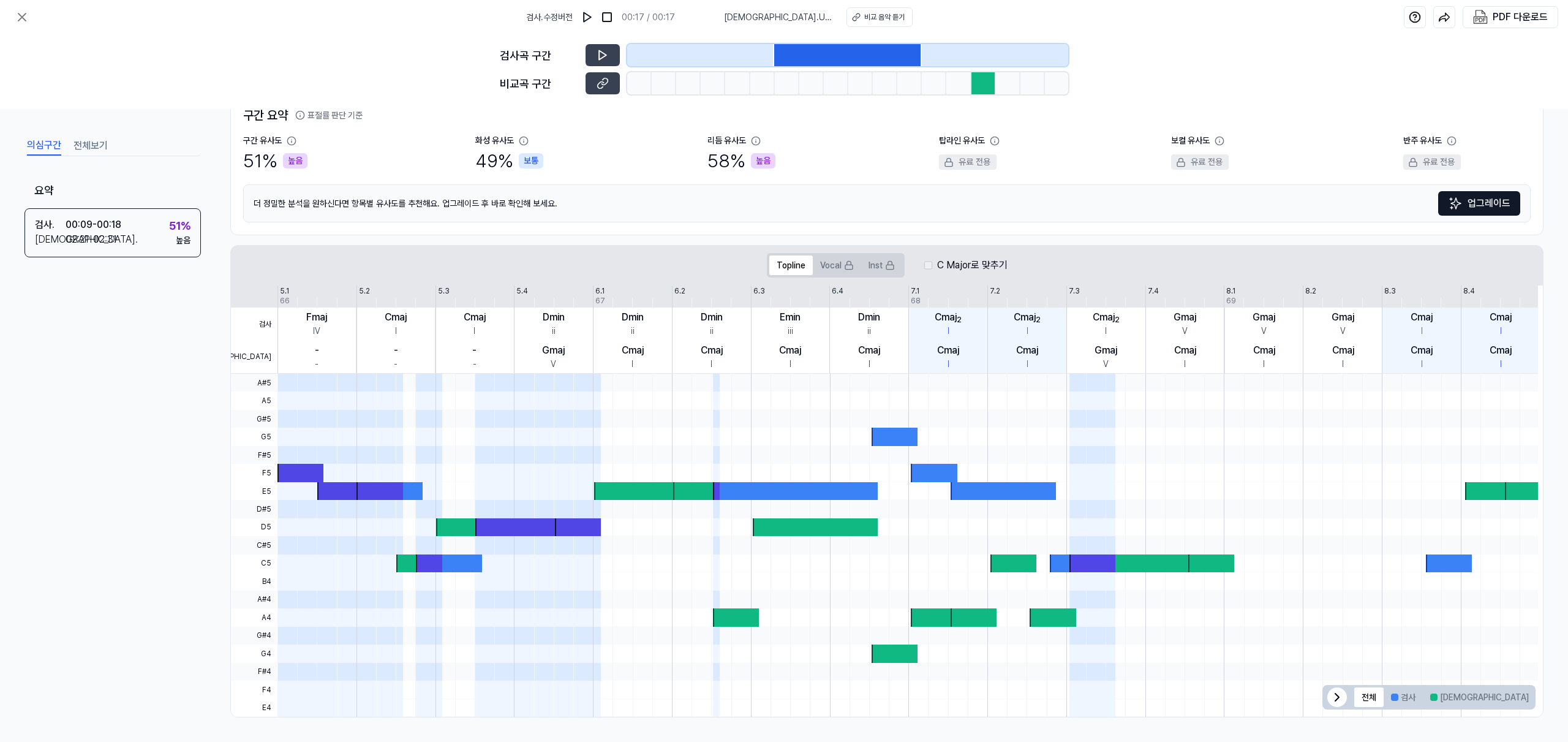
click at [984, 506] on div at bounding box center [907, 509] width 1260 height 18
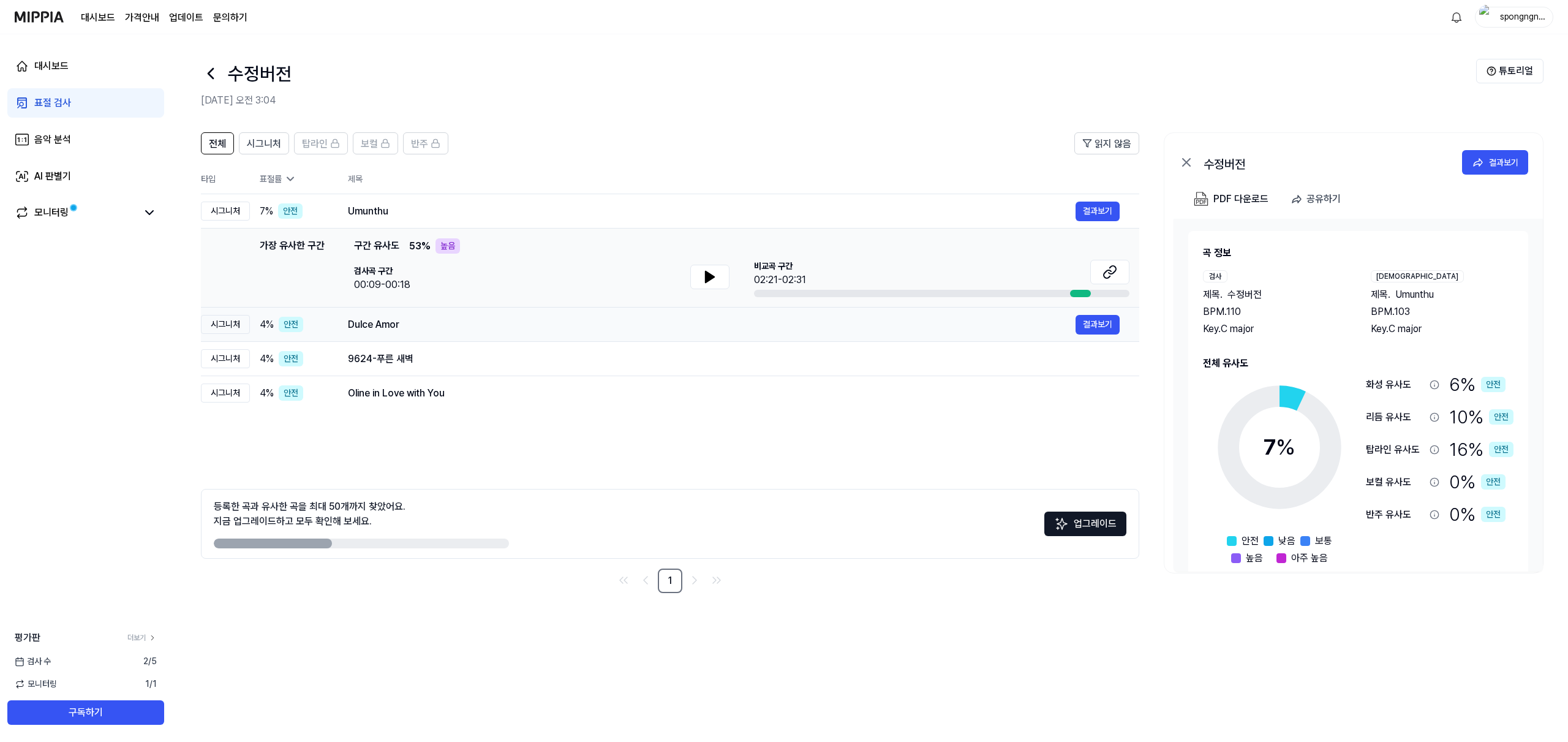
click at [519, 320] on div "Dulce Amor" at bounding box center [712, 324] width 728 height 14
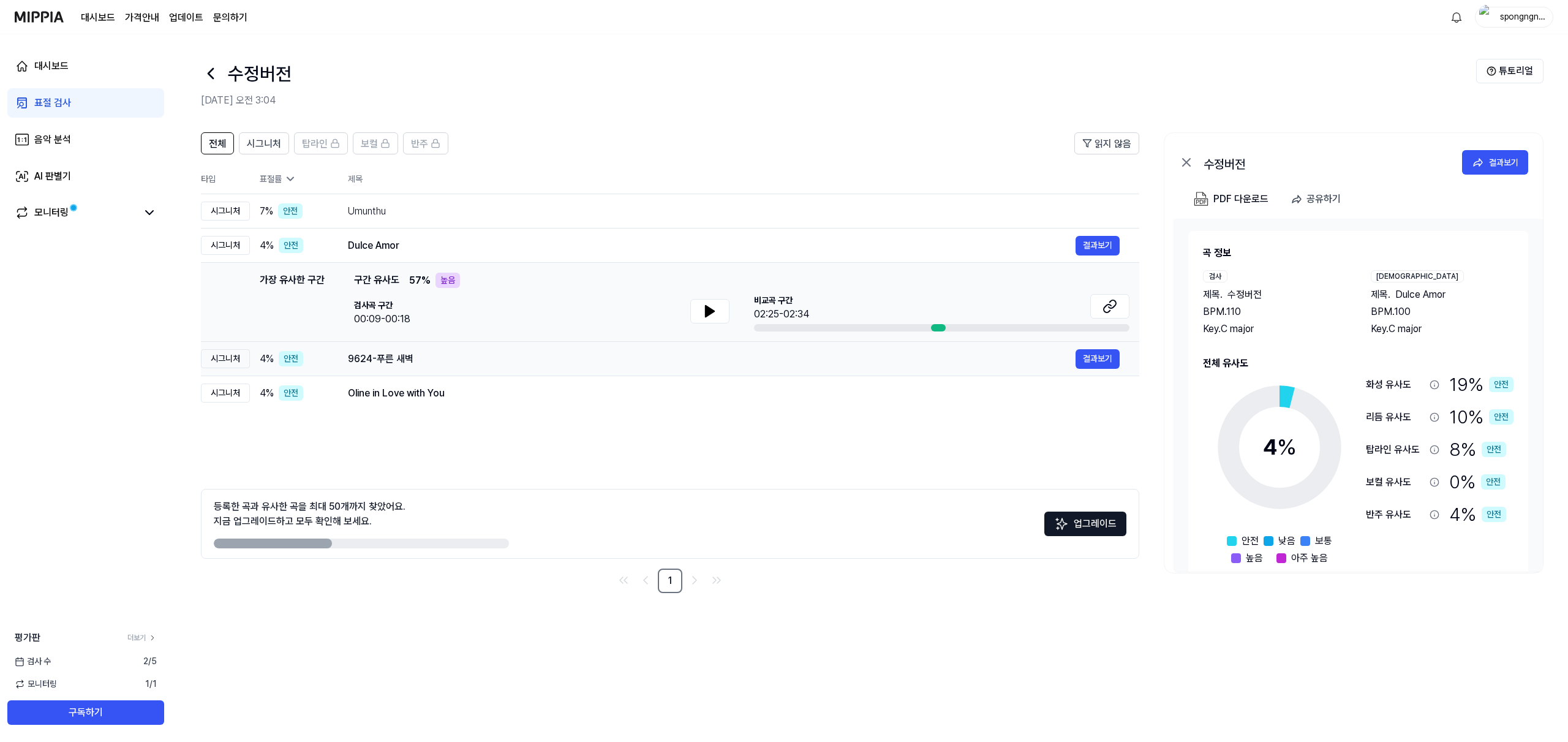
click at [433, 357] on div "9624-푸른 새벽" at bounding box center [712, 358] width 728 height 14
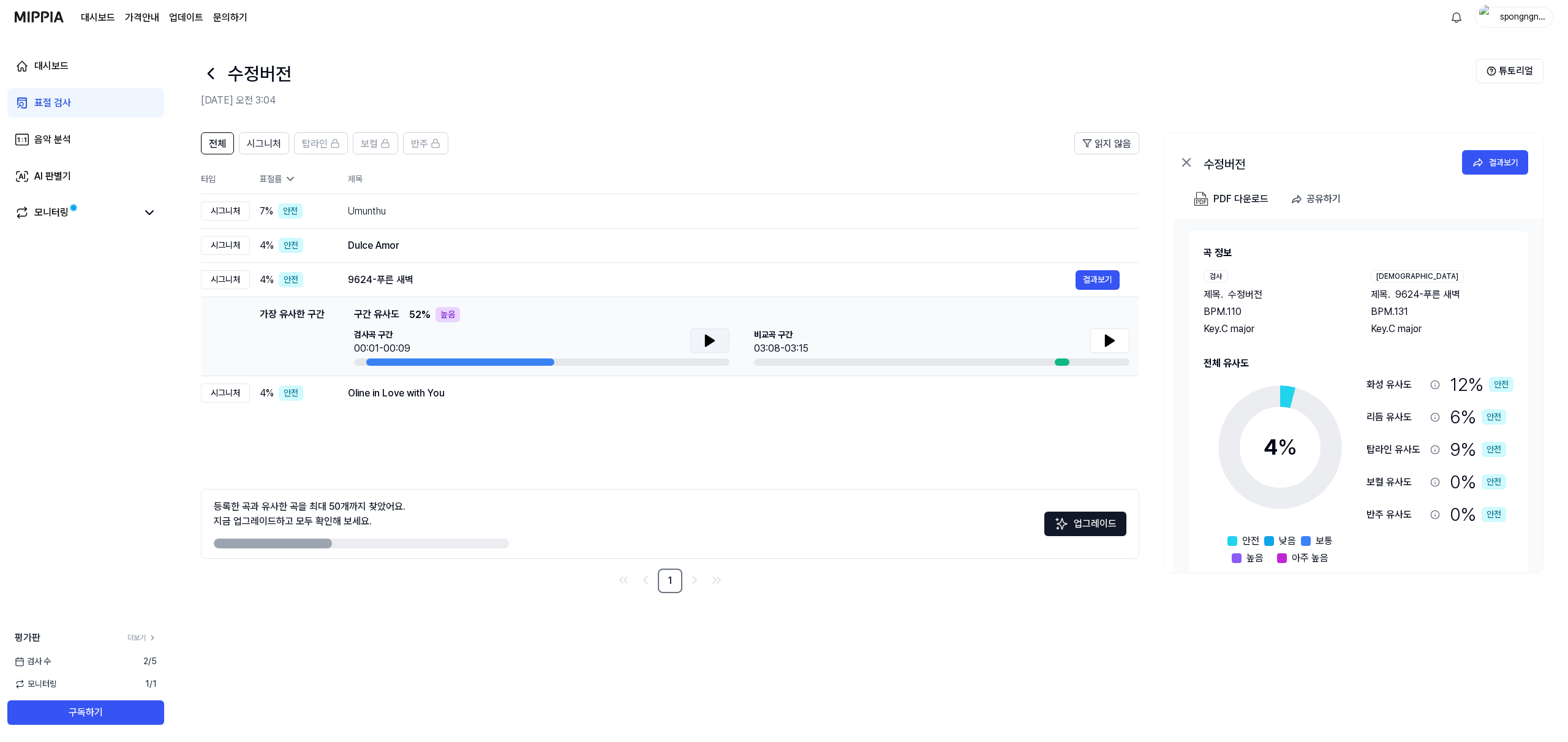
click at [719, 338] on button at bounding box center [709, 341] width 39 height 25
click at [1108, 341] on icon at bounding box center [1110, 341] width 9 height 11
click at [1107, 340] on icon at bounding box center [1107, 341] width 3 height 9
click at [700, 339] on button at bounding box center [709, 341] width 39 height 25
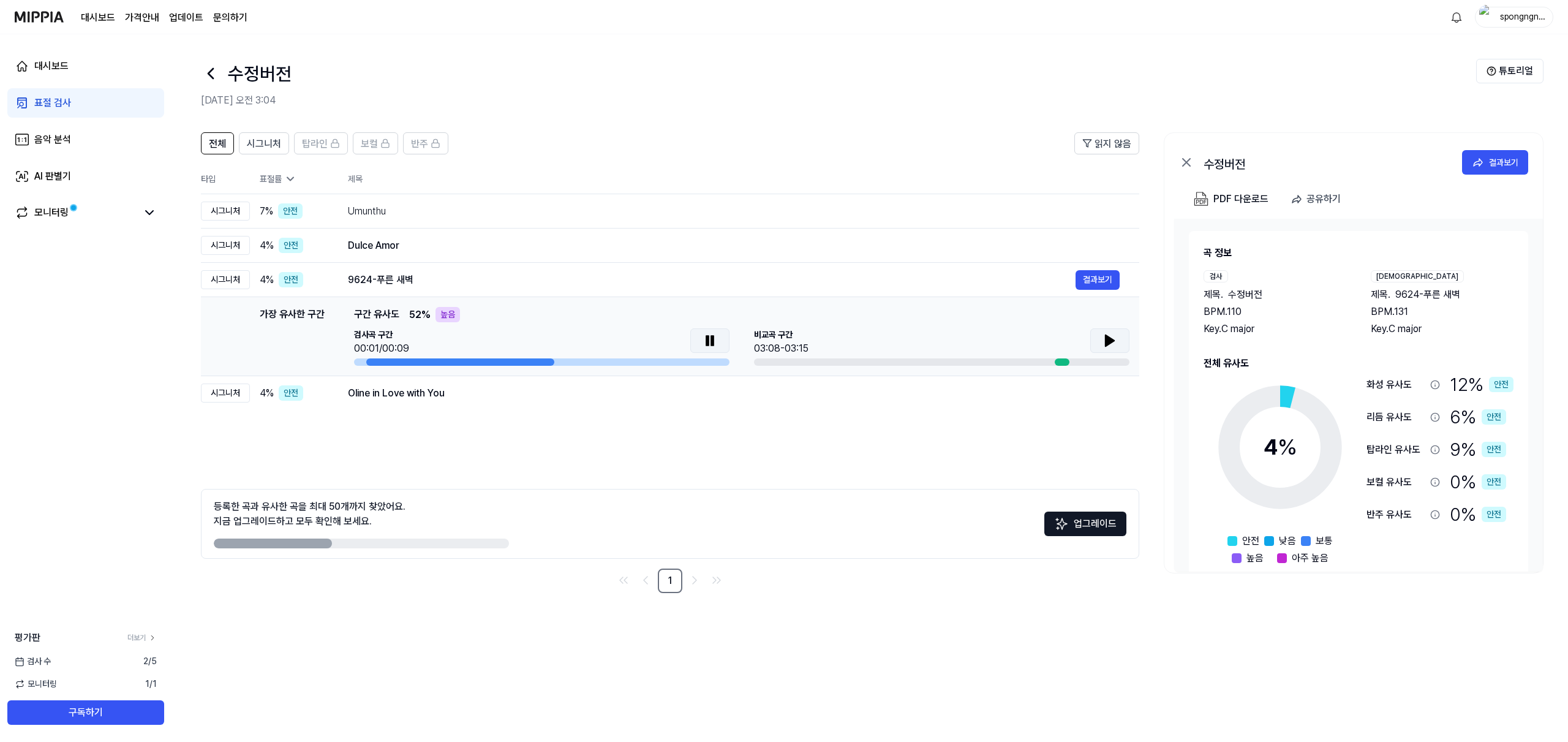
click at [700, 339] on button at bounding box center [709, 341] width 39 height 25
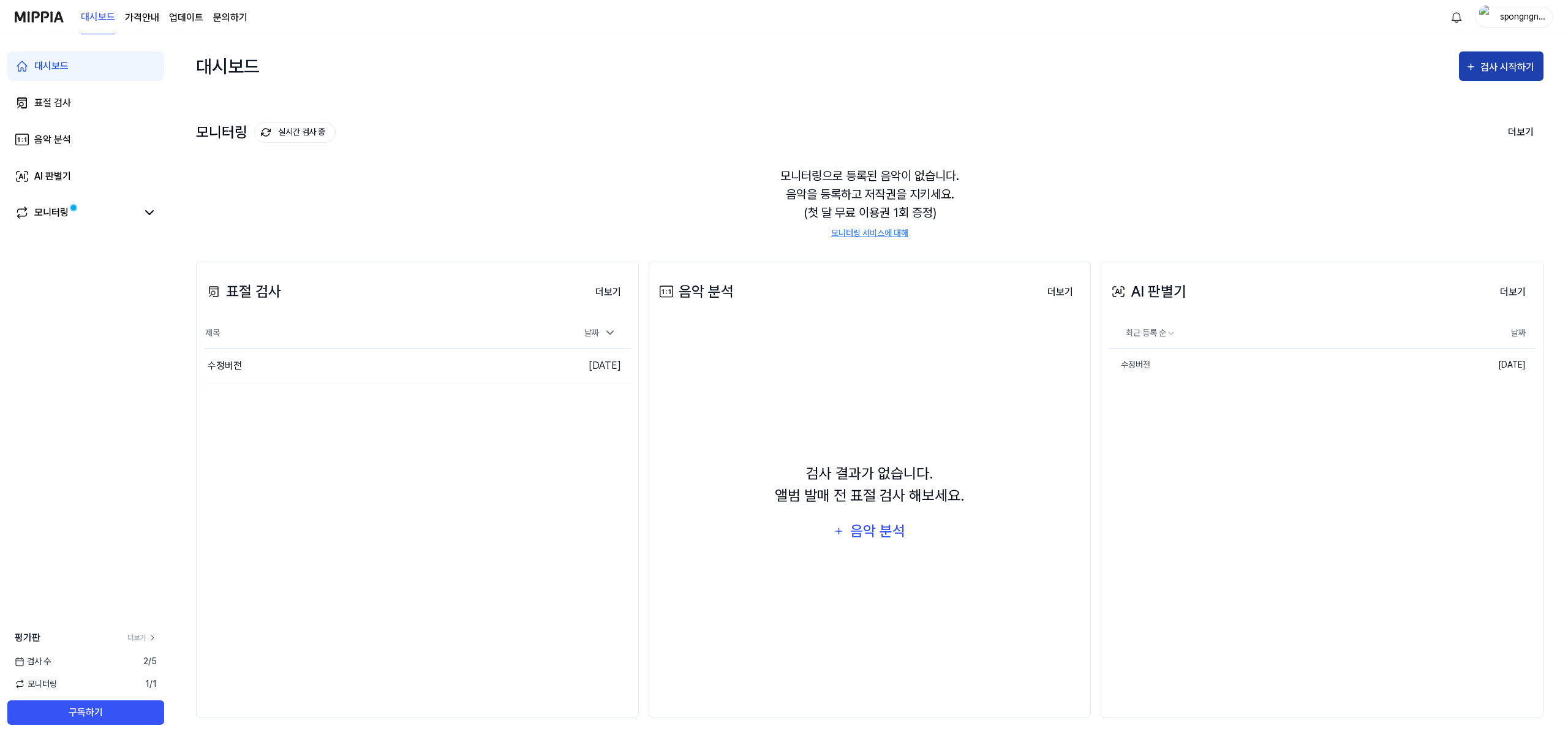
drag, startPoint x: 1483, startPoint y: 64, endPoint x: 1476, endPoint y: 68, distance: 8.1
click at [1483, 64] on div "검사 시작하기" at bounding box center [1509, 67] width 57 height 16
click at [1465, 163] on div "AI 판별기" at bounding box center [1479, 163] width 106 height 16
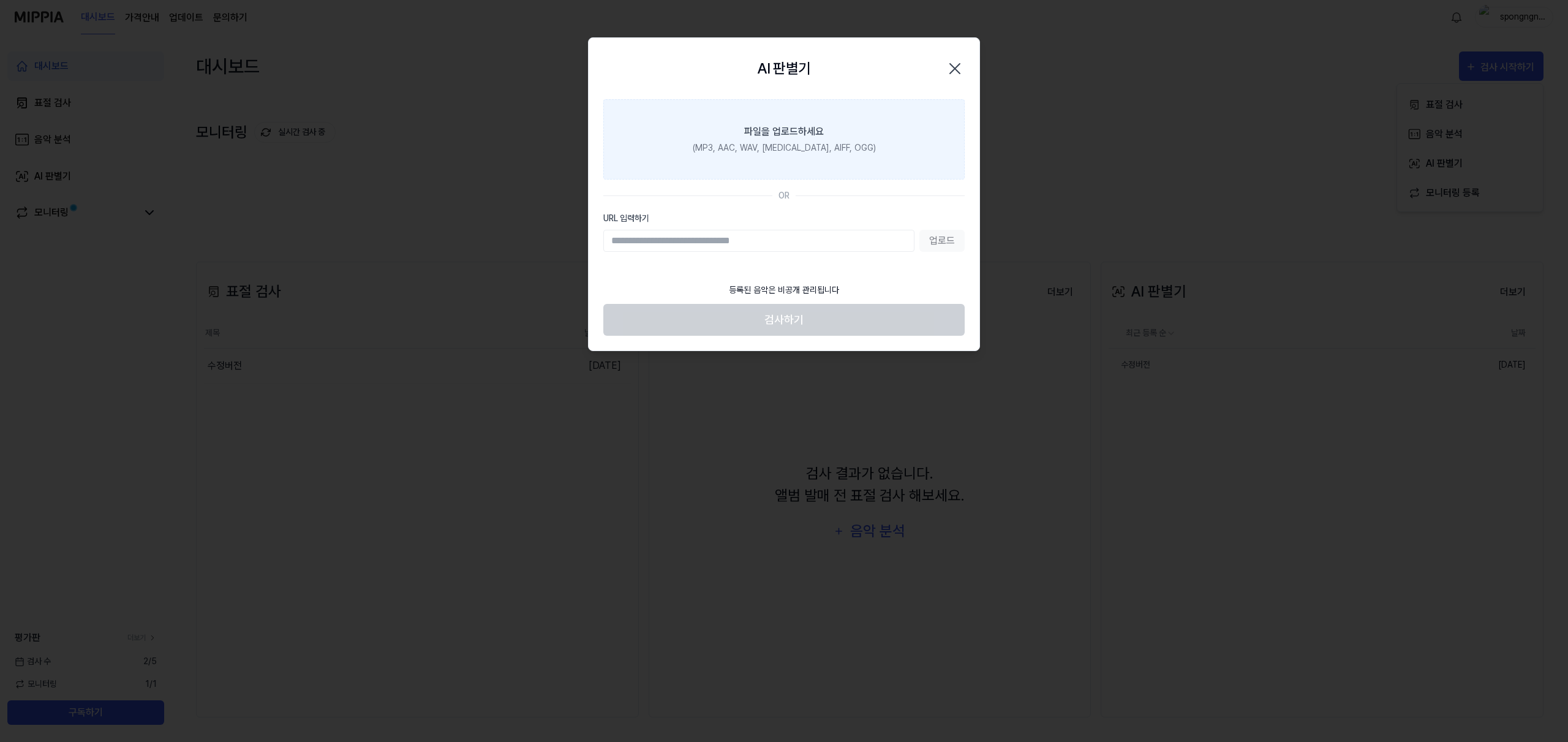
click at [793, 160] on label "파일을 업로드하세요 (MP3, AAC, WAV, [MEDICAL_DATA], AIFF, OGG)" at bounding box center [784, 139] width 362 height 81
click at [0, 0] on input "파일을 업로드하세요 (MP3, AAC, WAV, [MEDICAL_DATA], AIFF, OGG)" at bounding box center [0, 0] width 0 height 0
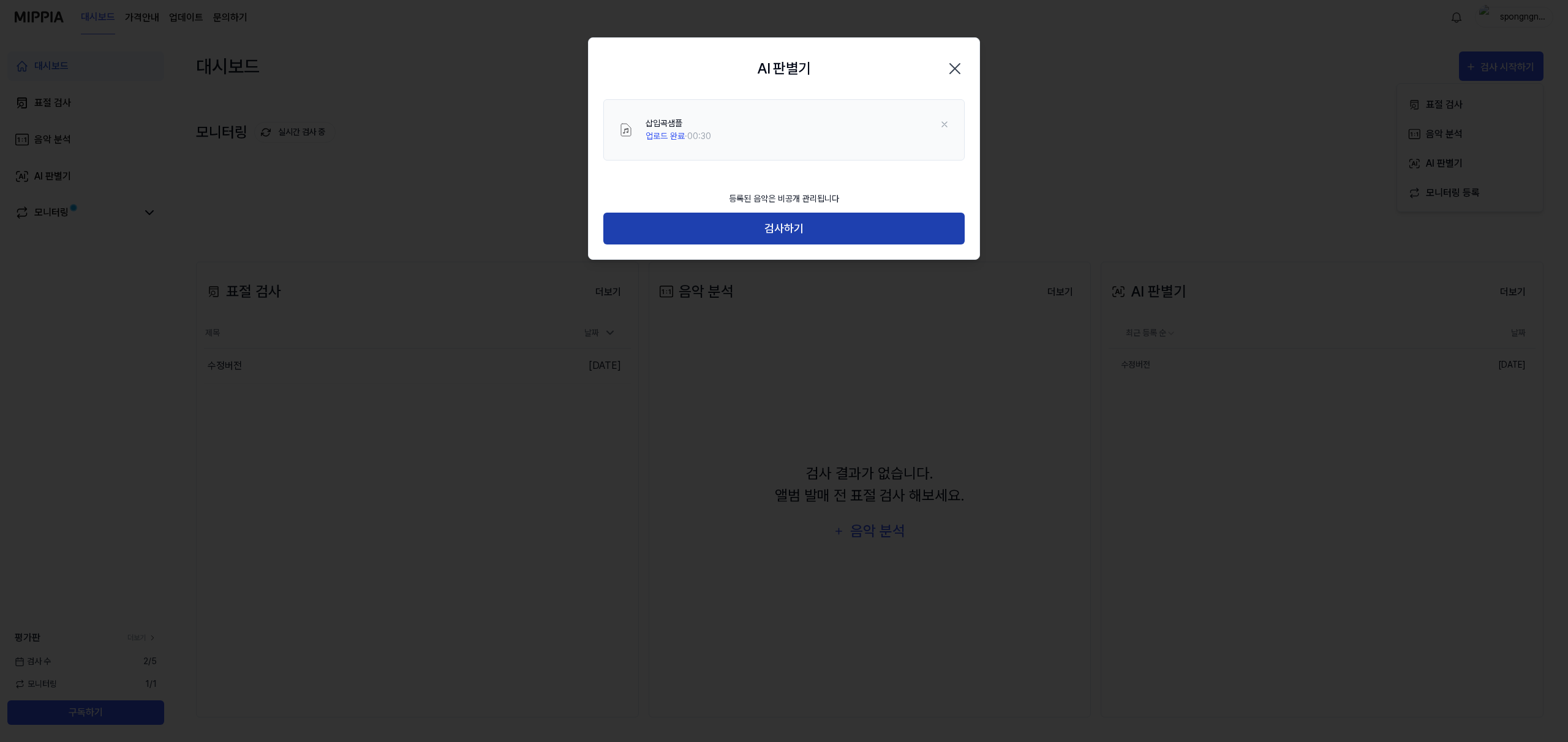
click at [771, 229] on button "검사하기" at bounding box center [784, 229] width 362 height 32
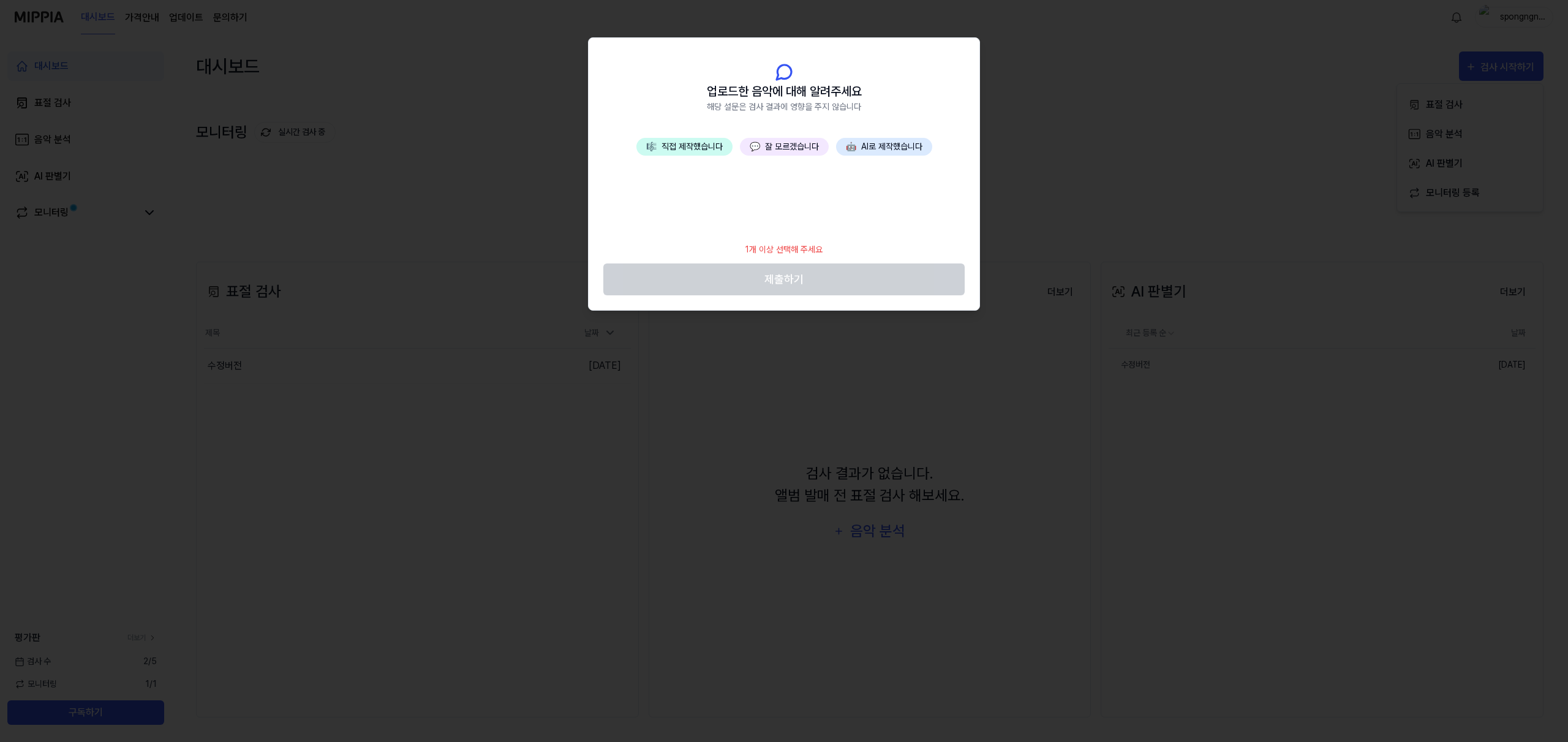
click at [696, 151] on button "🎼 직접 제작했습니다" at bounding box center [684, 146] width 96 height 18
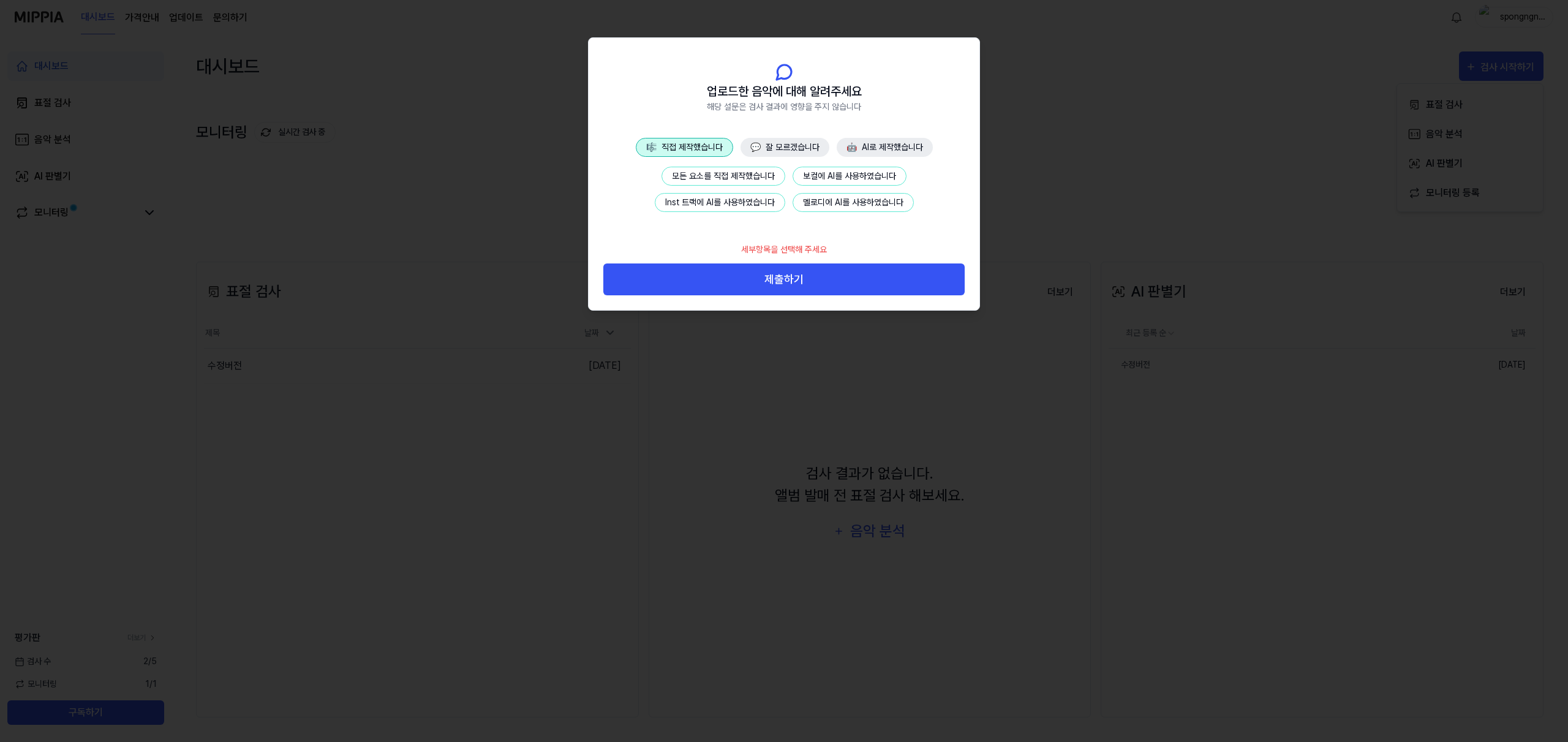
click at [700, 202] on button "Inst 트랙에 AI를 사용하였습니다" at bounding box center [719, 202] width 130 height 19
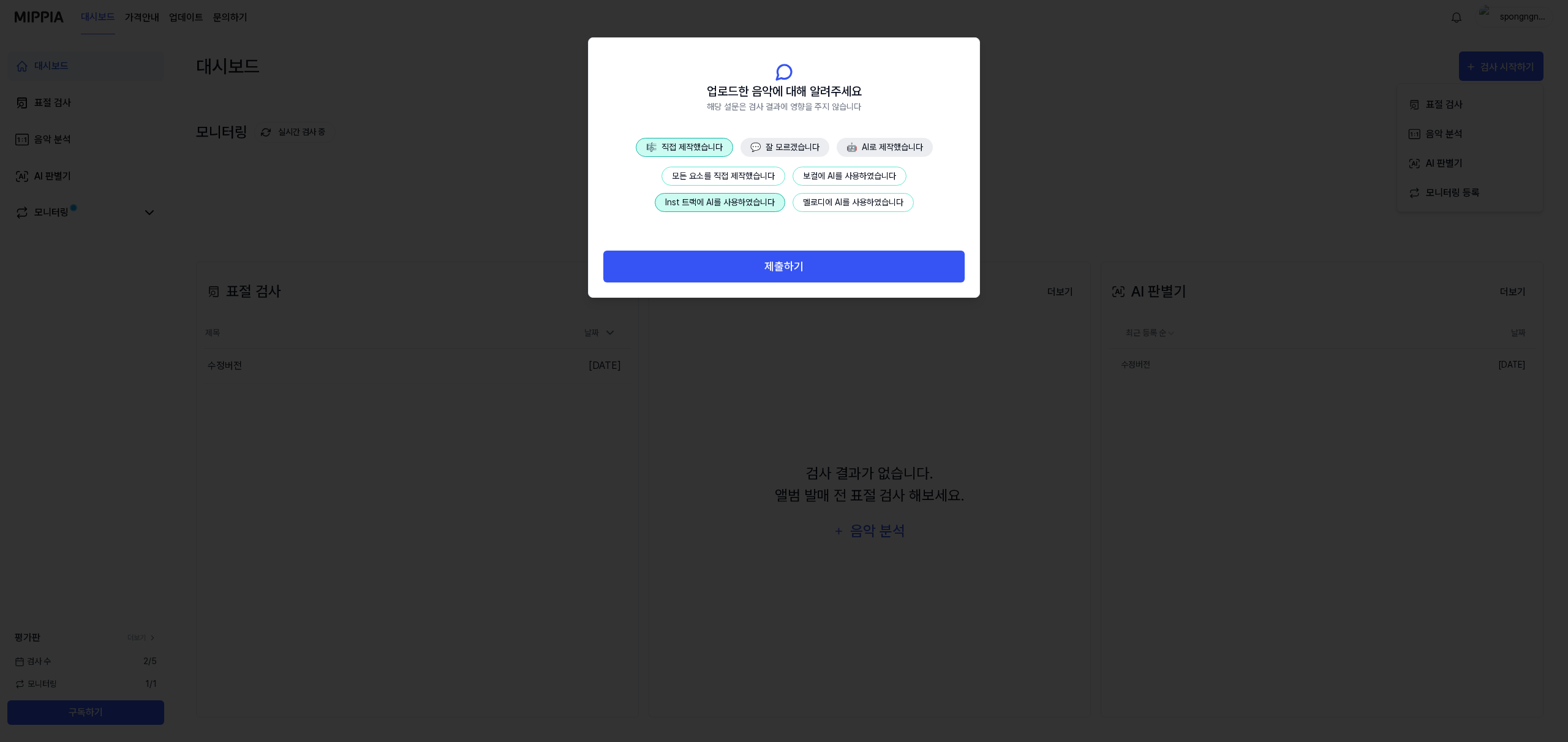
click at [702, 182] on button "모든 요소를 직접 제작했습니다" at bounding box center [723, 176] width 123 height 19
click at [739, 199] on button "Inst 트랙에 AI를 사용하였습니다" at bounding box center [719, 202] width 130 height 19
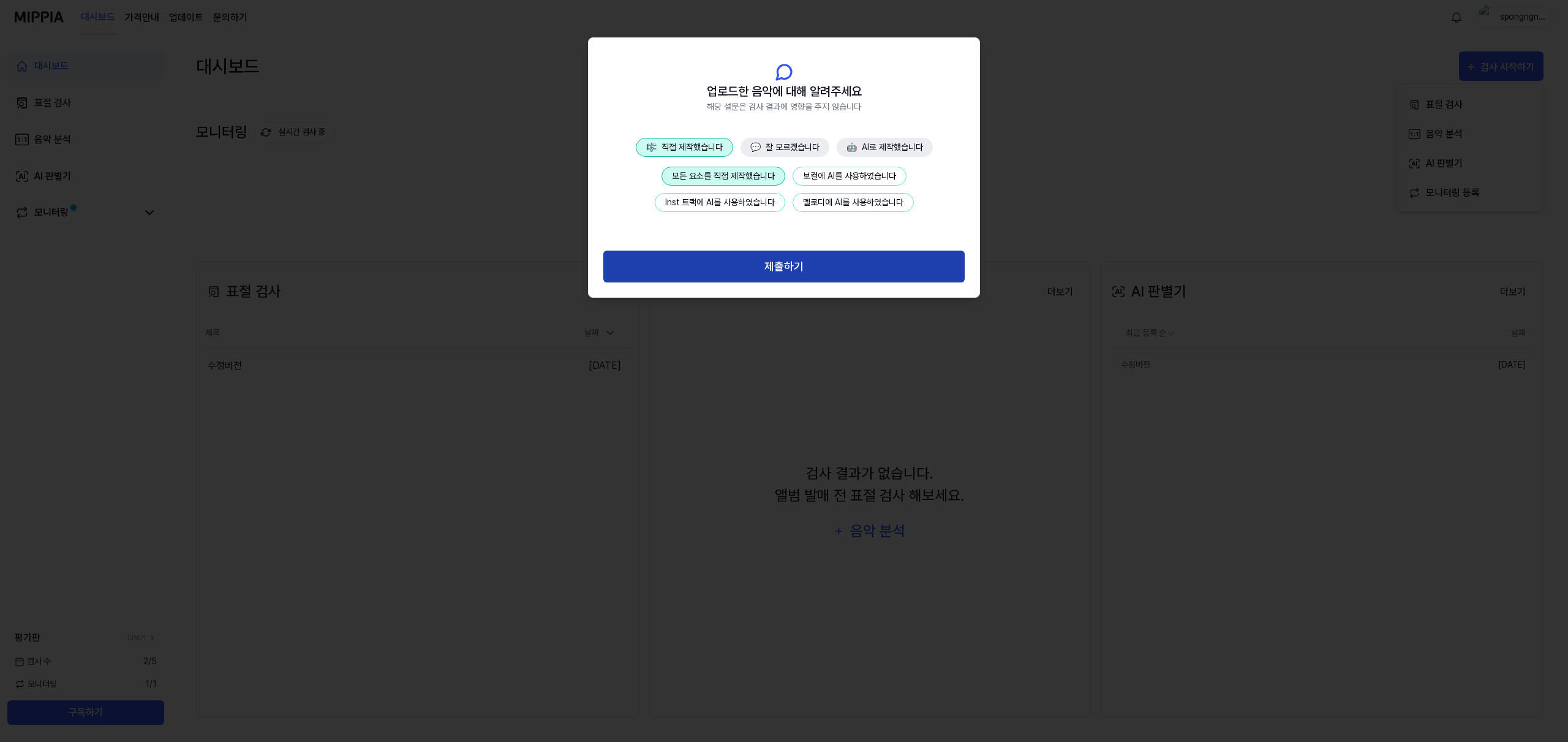
click at [766, 272] on button "제출하기" at bounding box center [784, 267] width 362 height 32
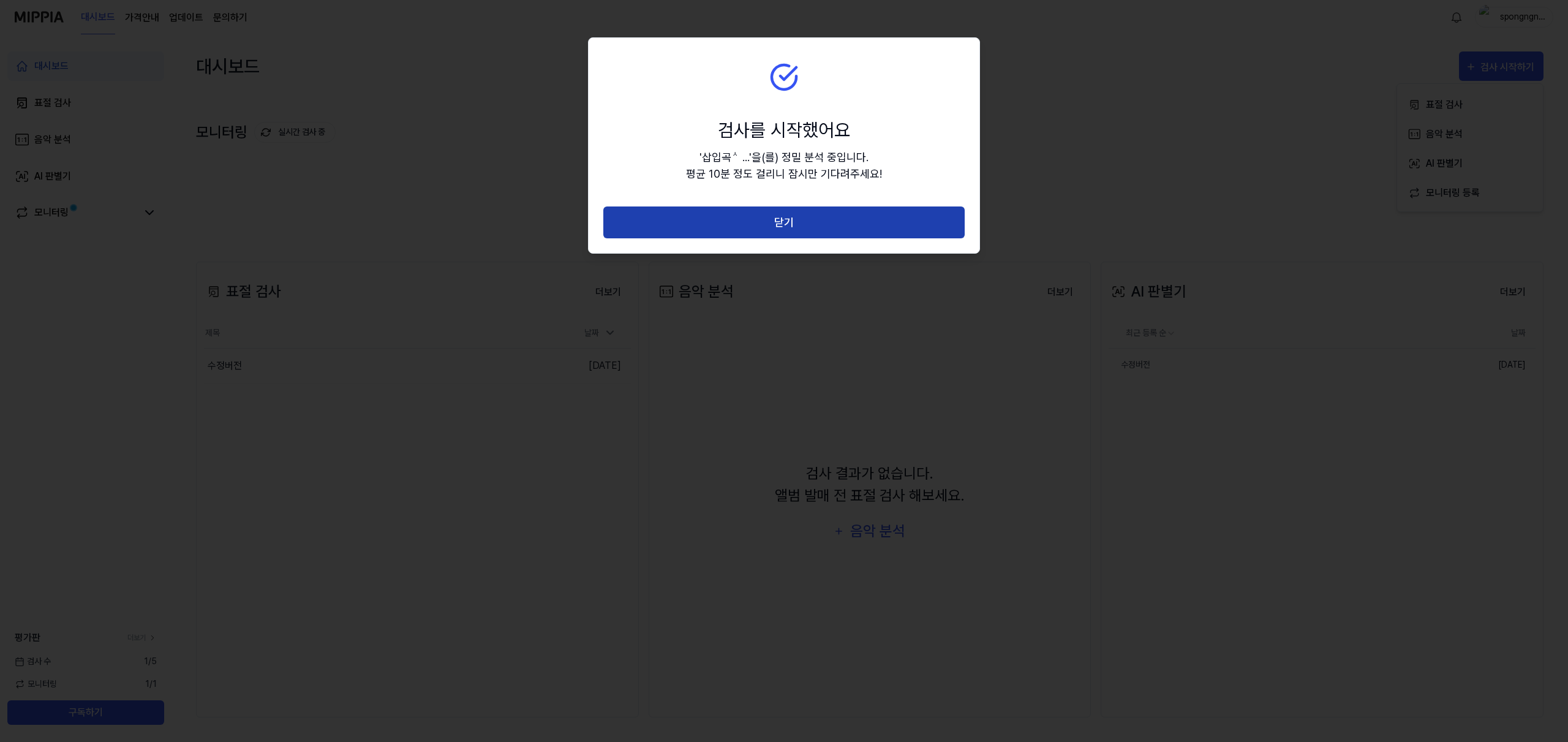
click at [837, 224] on button "닫기" at bounding box center [784, 222] width 362 height 32
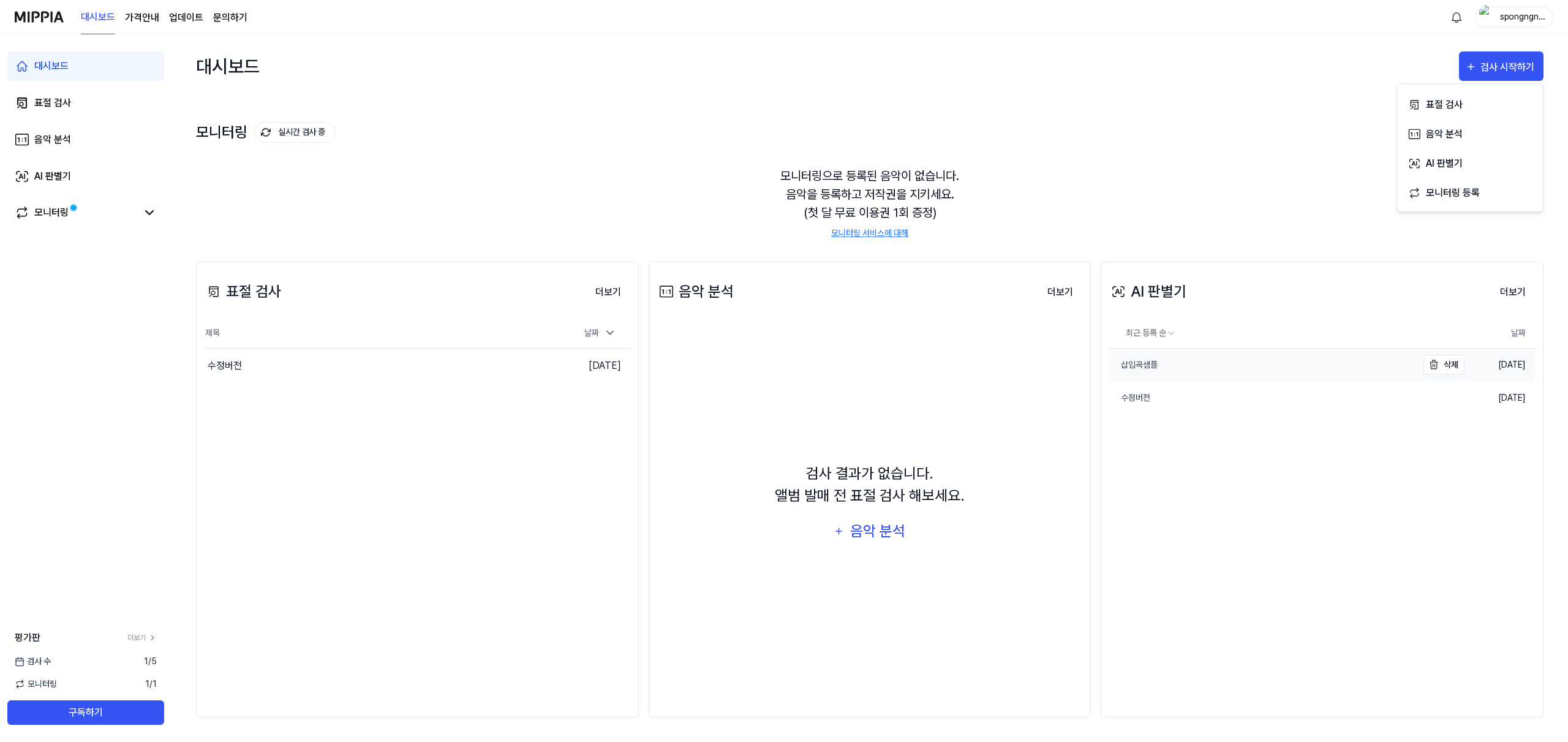
click at [1221, 363] on link "삽입곡샘플" at bounding box center [1262, 364] width 308 height 32
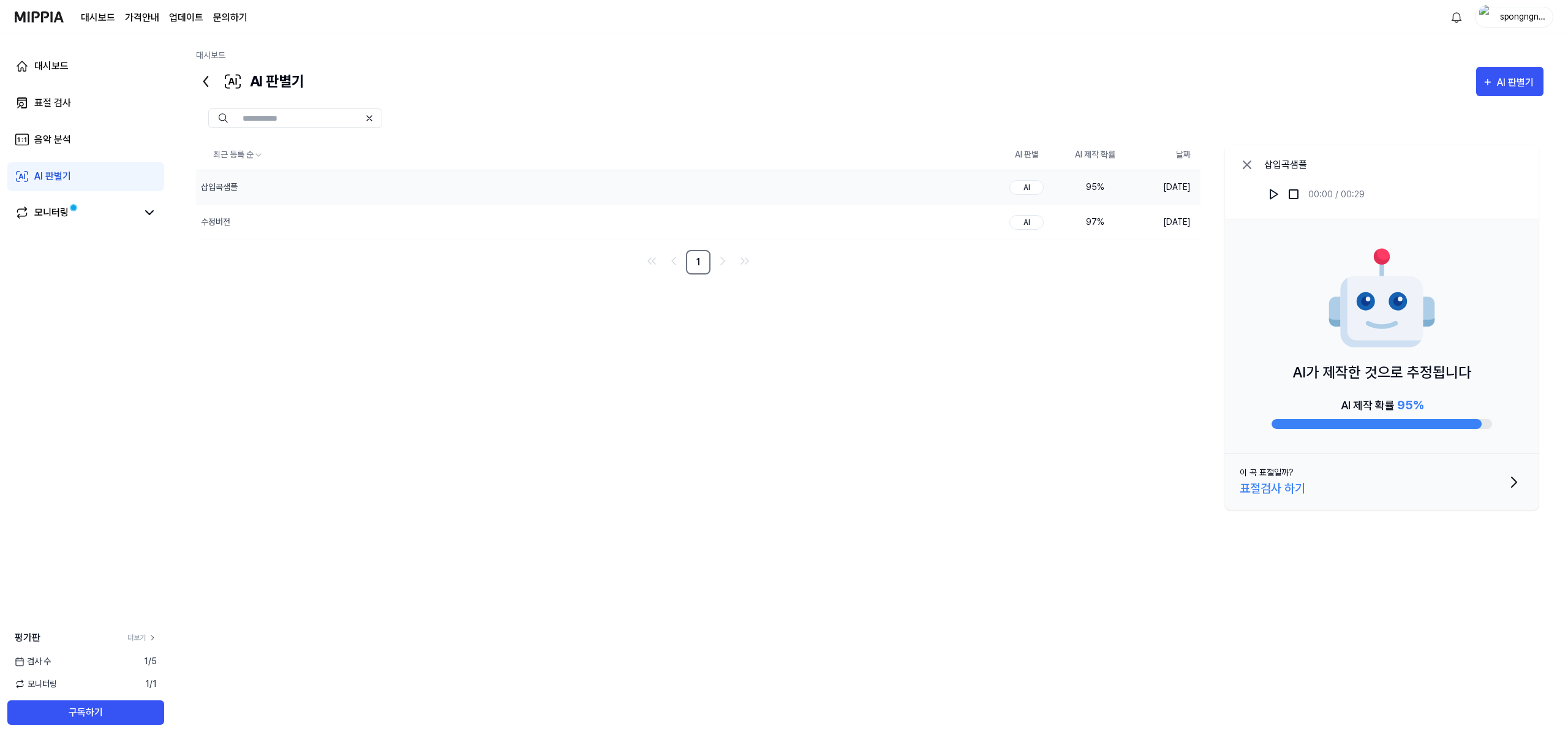
drag, startPoint x: 1253, startPoint y: 375, endPoint x: 1457, endPoint y: 388, distance: 204.4
click at [1451, 388] on div "AI가 제작한 것으로 추정됩니다 AI 제작 확률 95 %" at bounding box center [1382, 336] width 313 height 234
click at [1477, 388] on div "AI가 제작한 것으로 추정됩니다 AI 제작 확률 95 %" at bounding box center [1382, 336] width 313 height 234
click at [757, 199] on div "삽입곡샘플" at bounding box center [569, 187] width 747 height 34
click at [791, 192] on div "삽입곡샘플" at bounding box center [569, 187] width 747 height 34
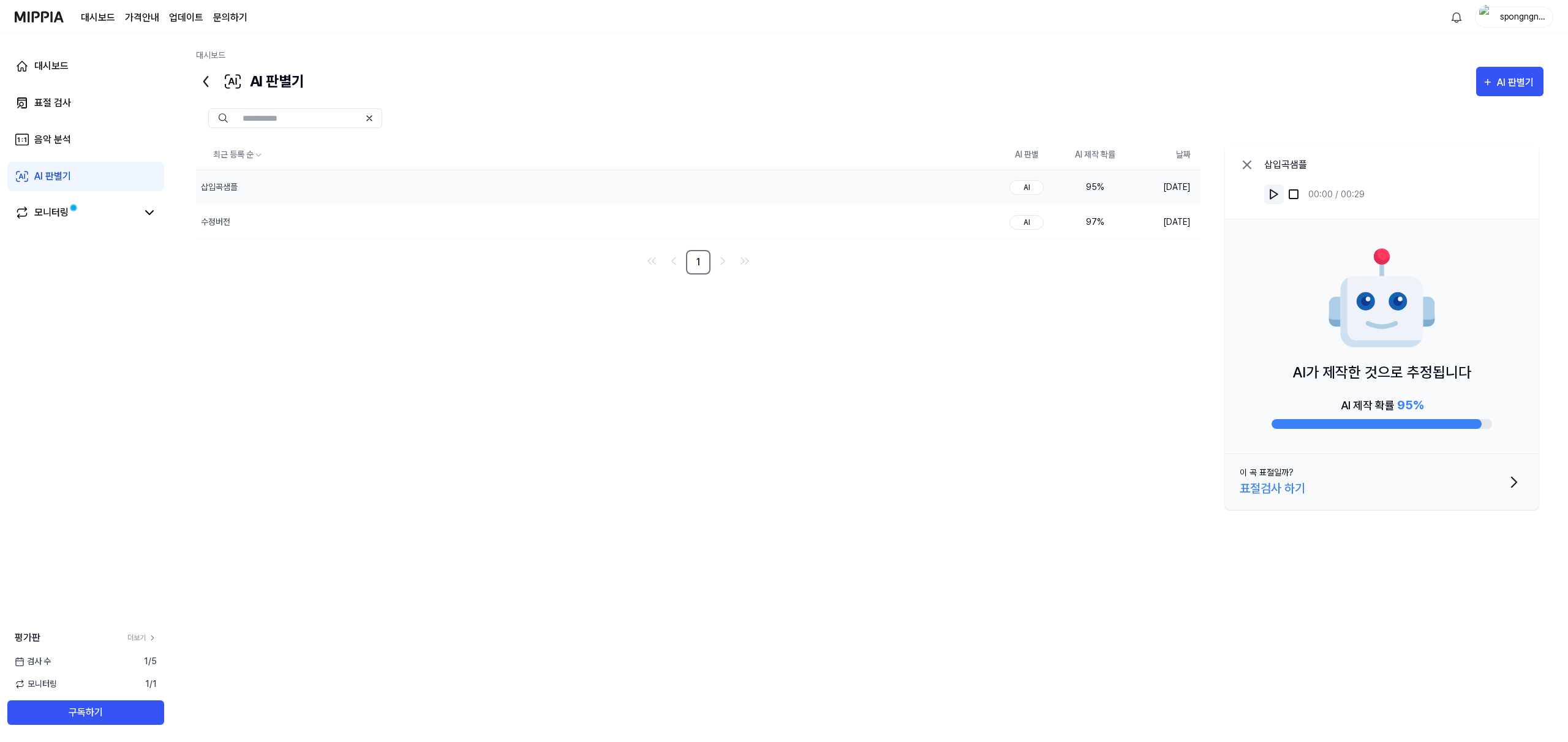
click at [1266, 198] on button at bounding box center [1274, 194] width 20 height 20
click at [1272, 184] on button at bounding box center [1274, 194] width 20 height 20
click at [1496, 77] on div "AI 판별기" at bounding box center [1510, 83] width 55 height 16
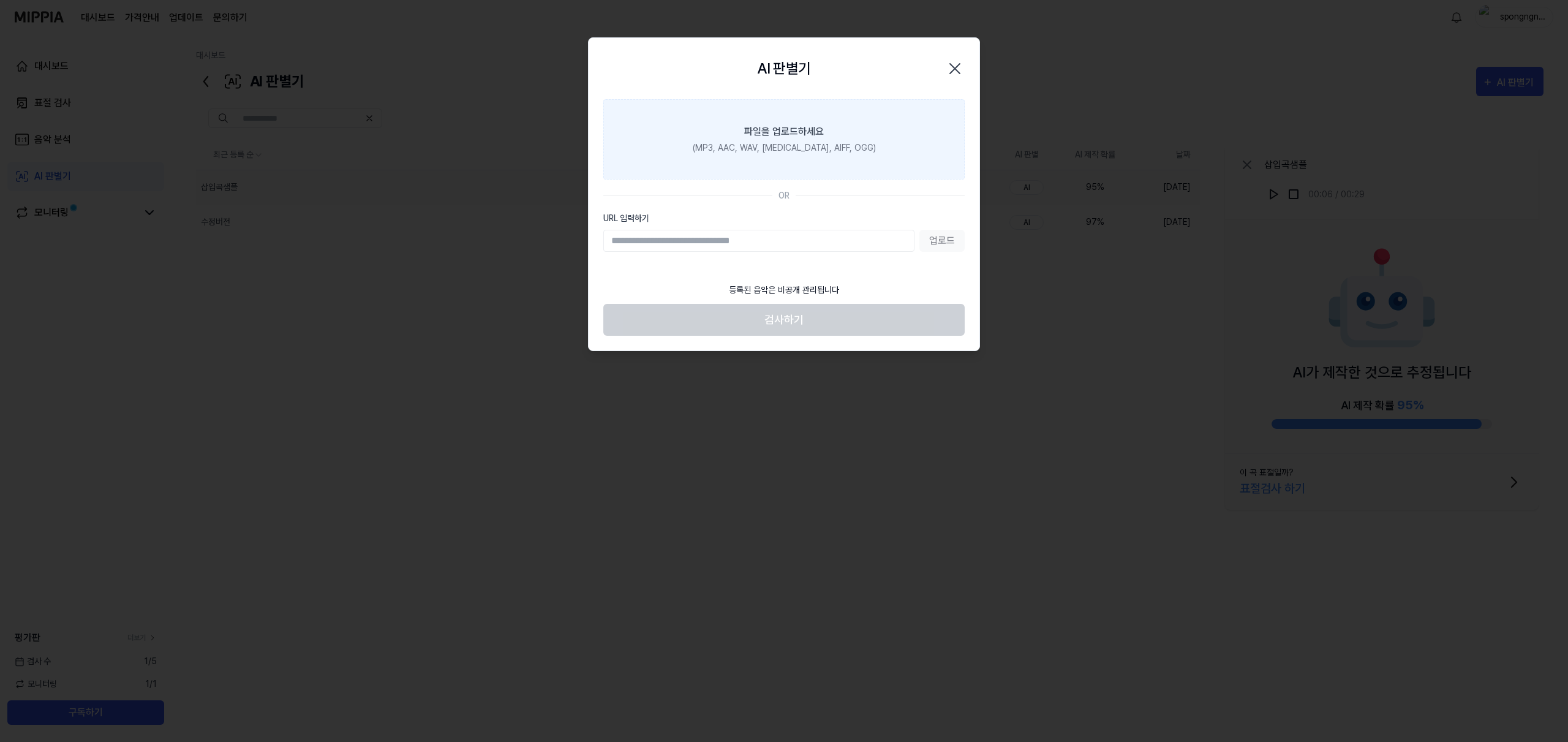
click at [776, 146] on div "(MP3, AAC, WAV, [MEDICAL_DATA], AIFF, OGG)" at bounding box center [784, 148] width 183 height 13
click at [0, 0] on input "파일을 업로드하세요 (MP3, AAC, WAV, [MEDICAL_DATA], AIFF, OGG)" at bounding box center [0, 0] width 0 height 0
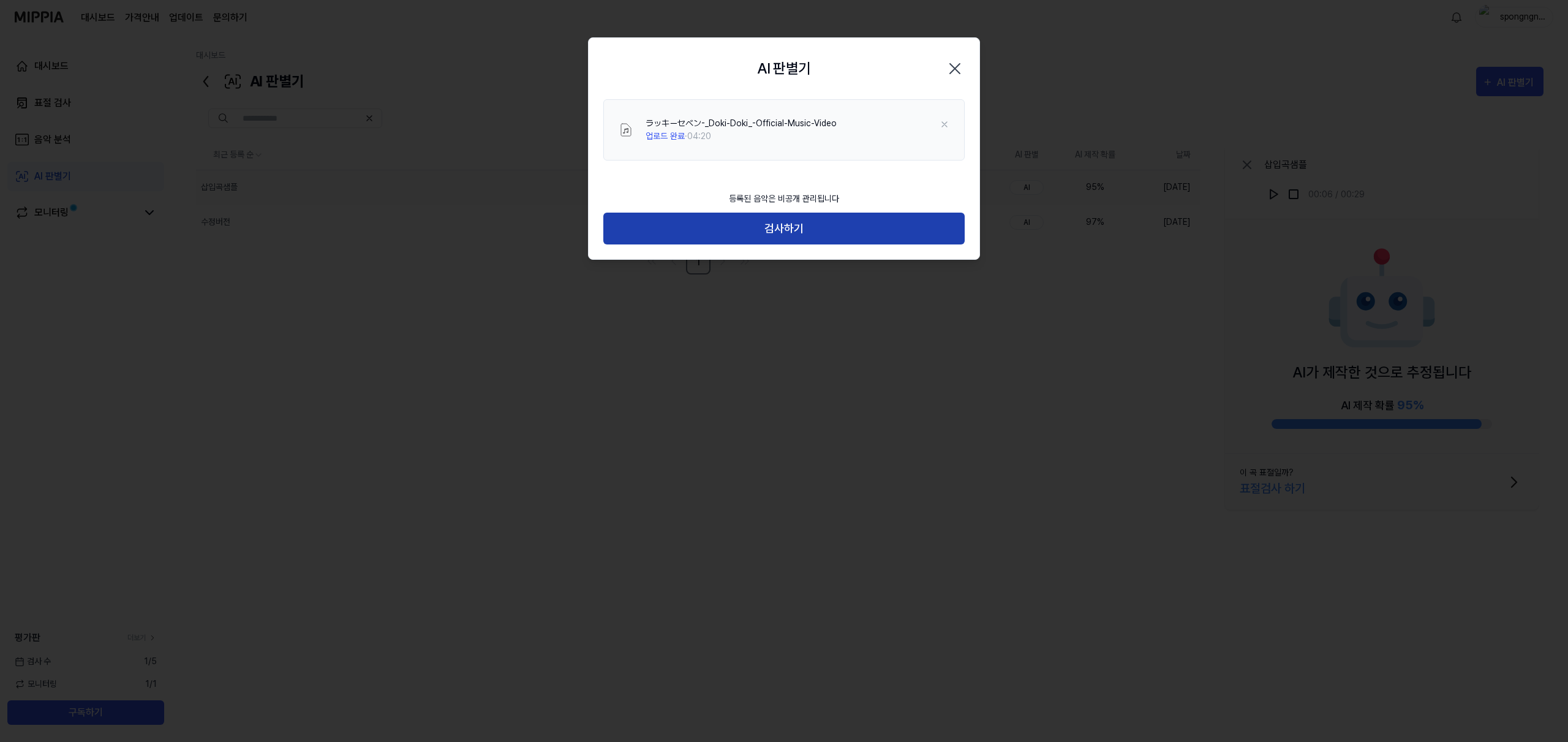
click at [835, 235] on button "검사하기" at bounding box center [784, 229] width 362 height 32
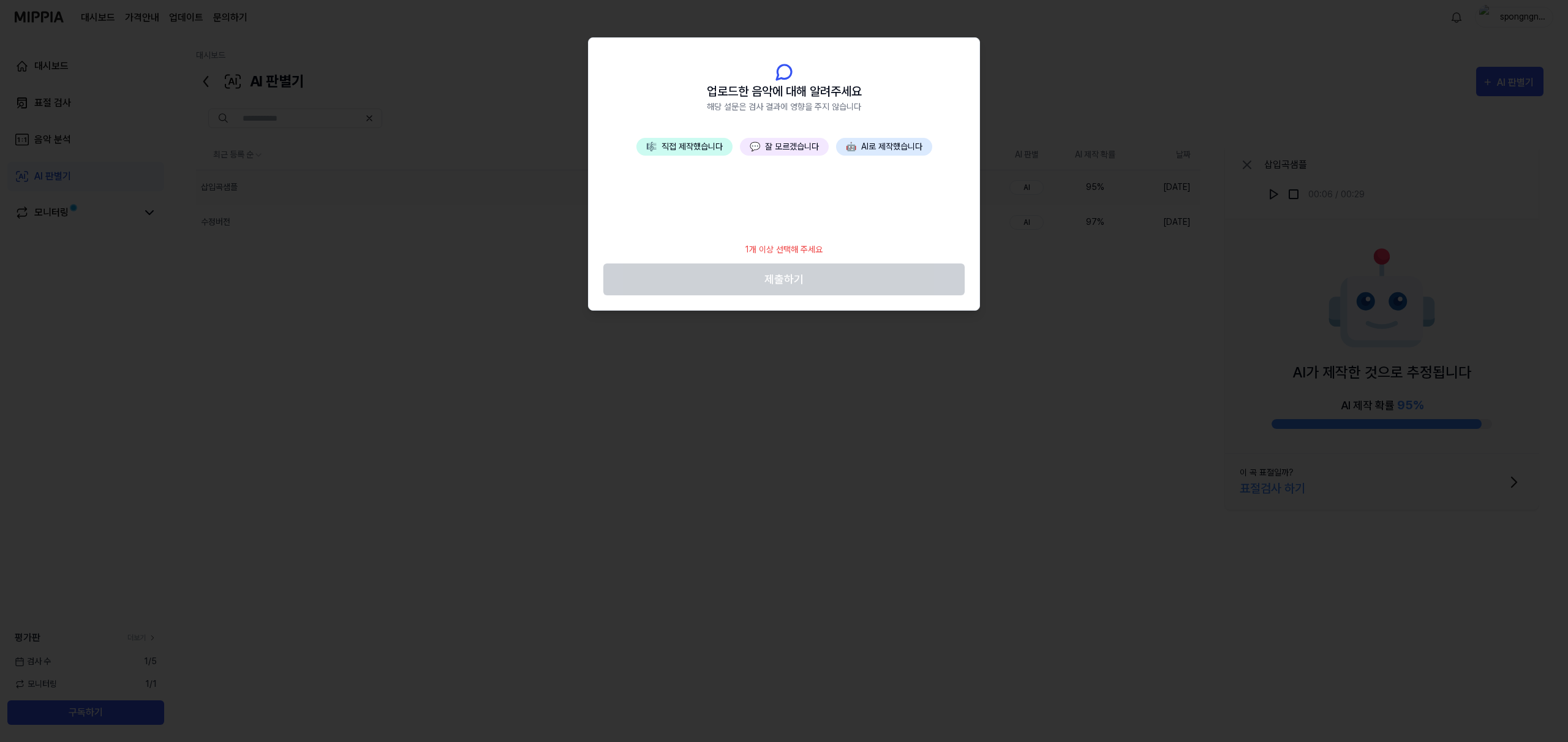
click at [773, 146] on button "💬 잘 모르겠습니다" at bounding box center [785, 146] width 89 height 18
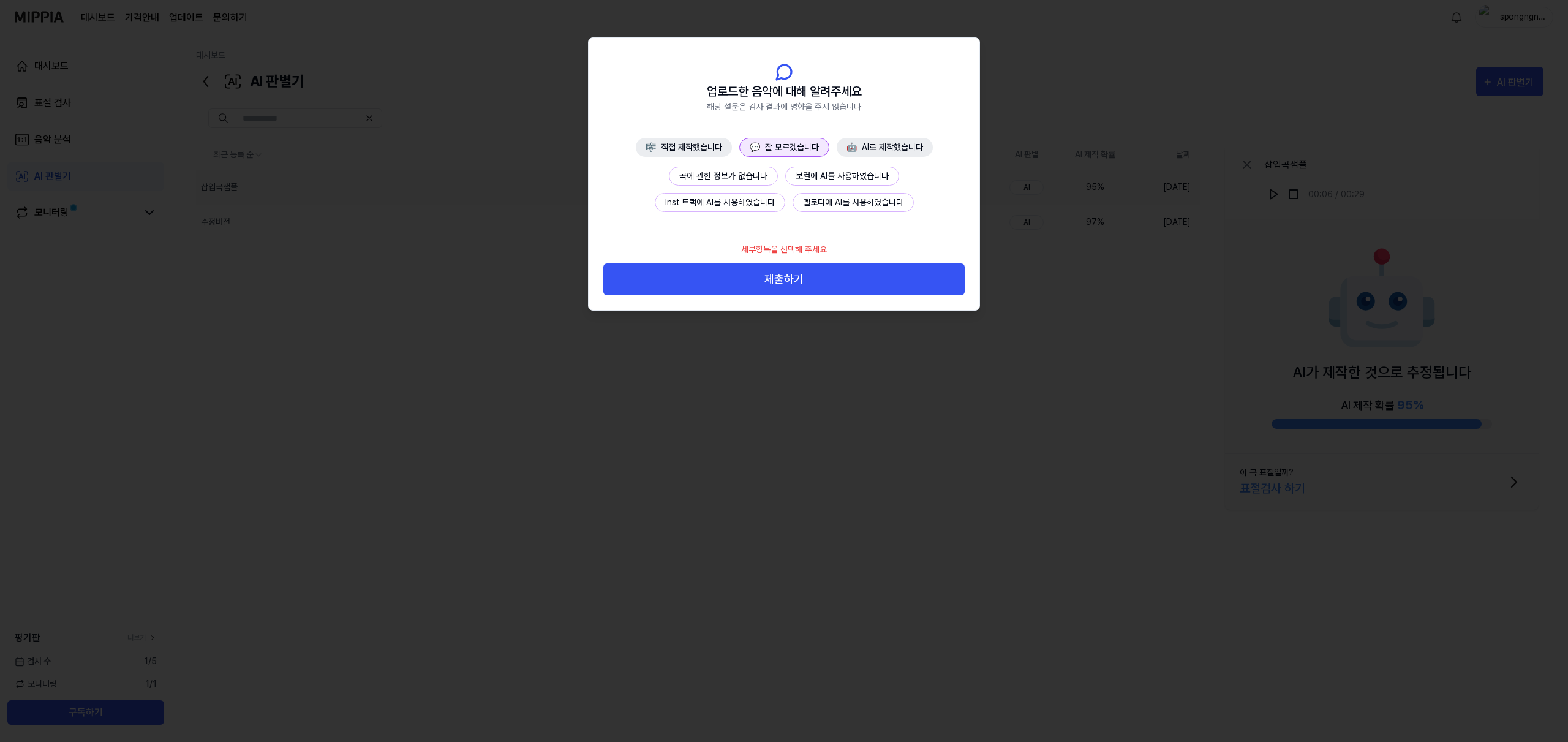
click at [738, 170] on button "곡에 관한 정보가 없습니다" at bounding box center [723, 176] width 109 height 19
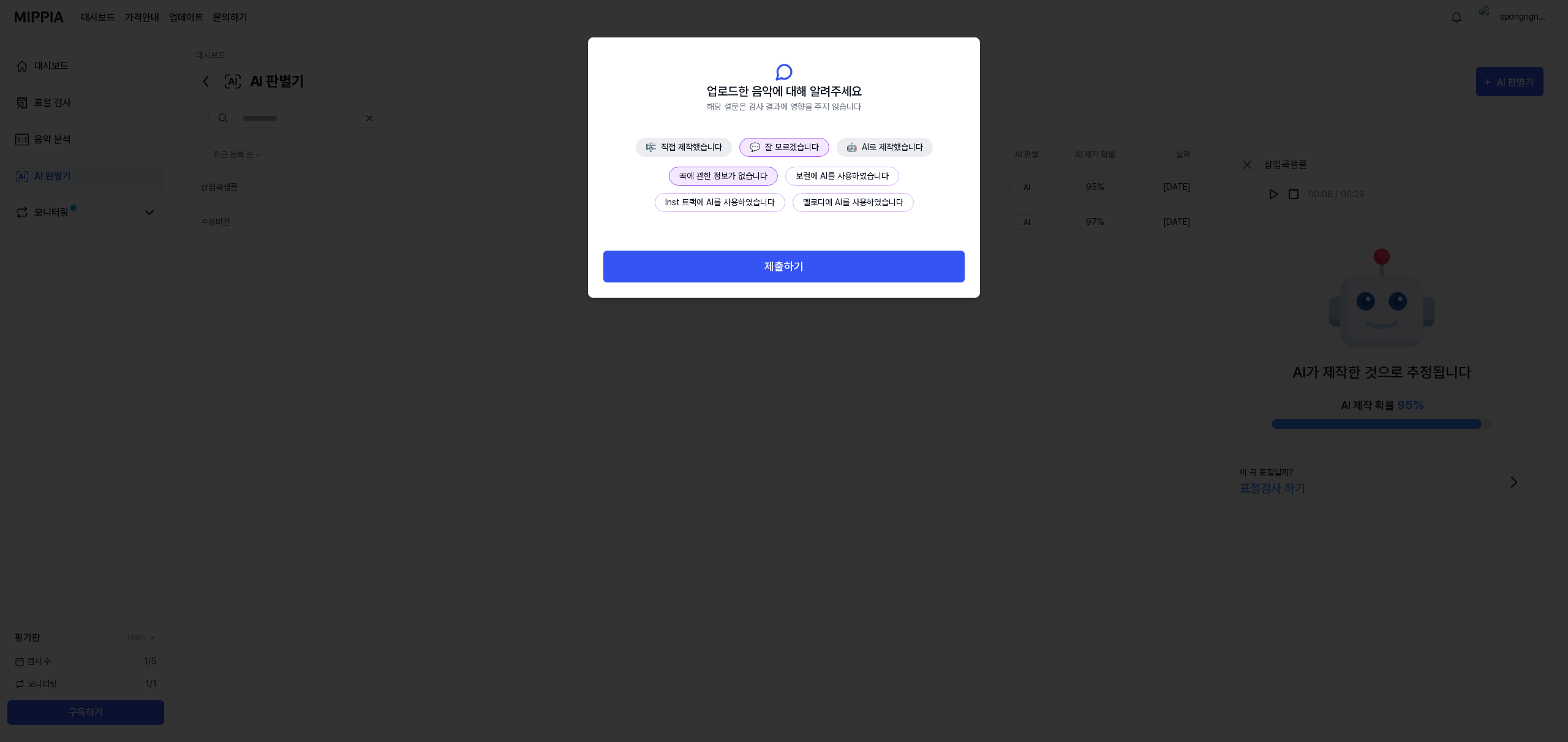
click at [810, 264] on button "제출하기" at bounding box center [784, 267] width 362 height 32
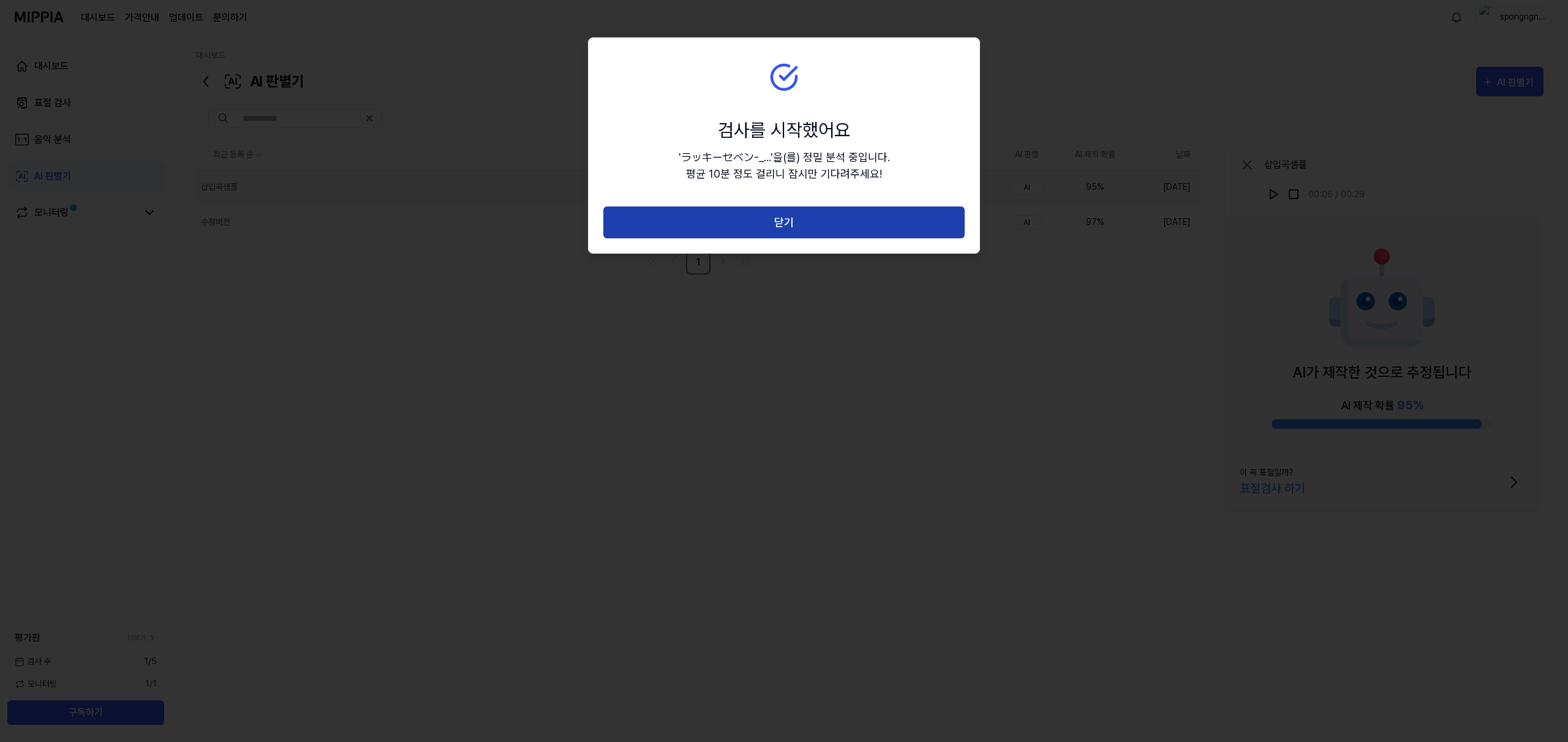
click at [861, 223] on button "닫기" at bounding box center [784, 222] width 362 height 32
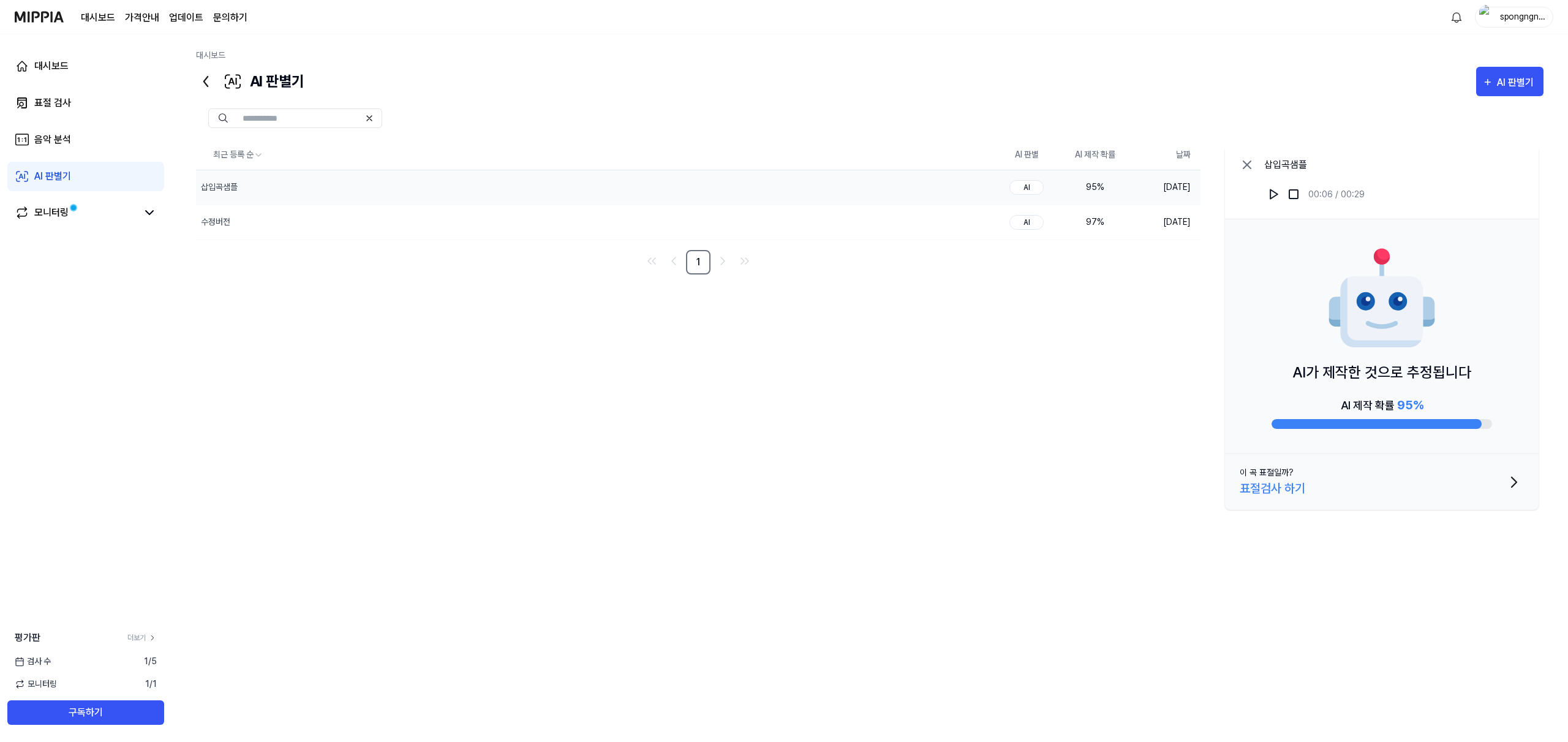
click at [209, 77] on icon at bounding box center [206, 82] width 20 height 20
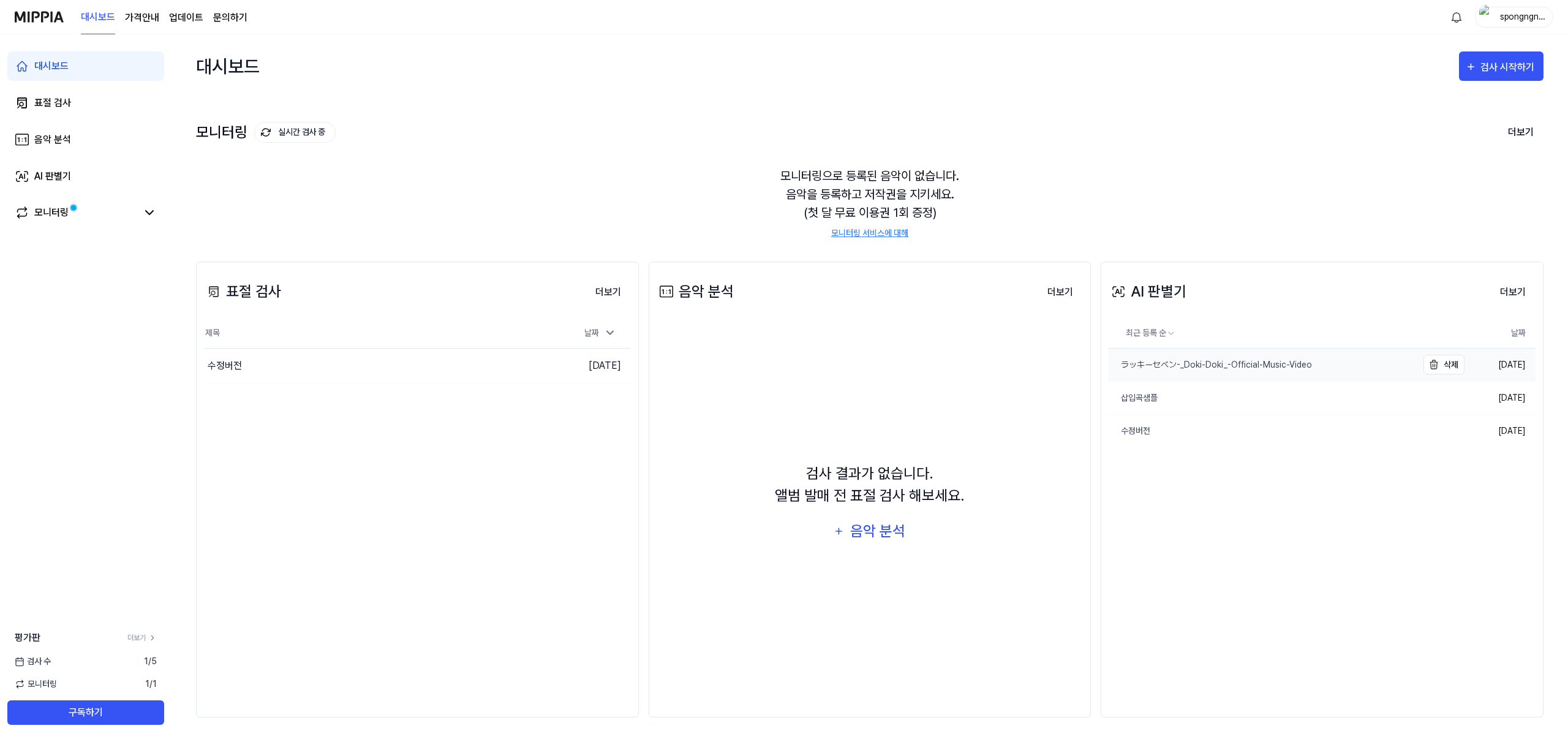
click at [1282, 366] on div "ラッキーセベン-_Doki-Doki_-Official-Music-Video" at bounding box center [1210, 365] width 203 height 13
